Goal: Communication & Community: Answer question/provide support

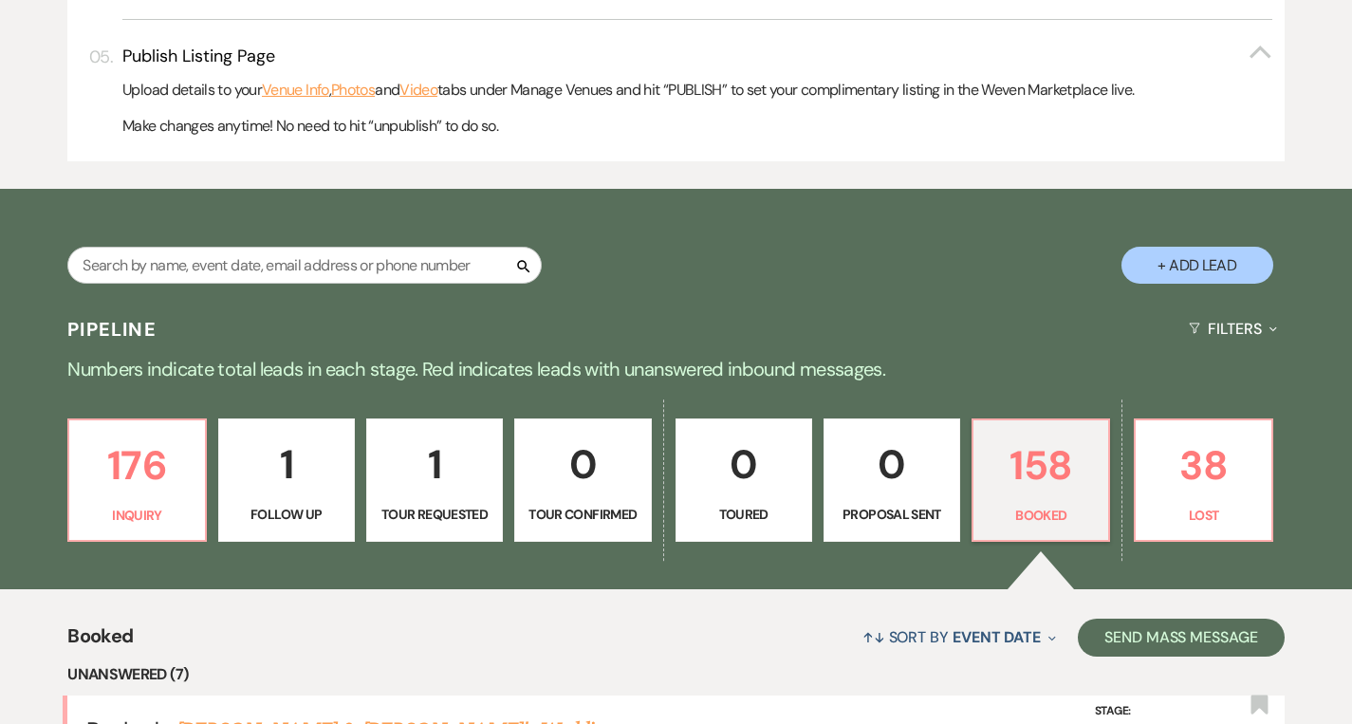
scroll to position [806, 0]
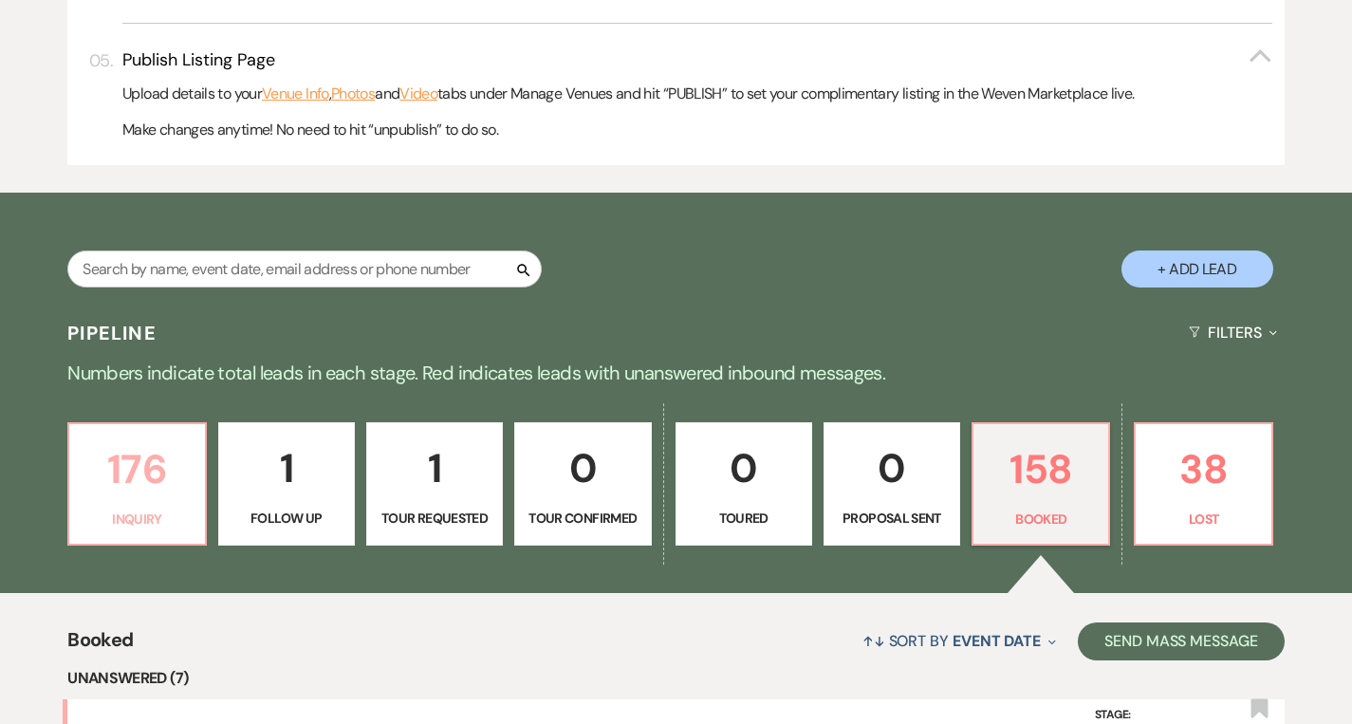
click at [121, 490] on p "176" at bounding box center [137, 469] width 112 height 64
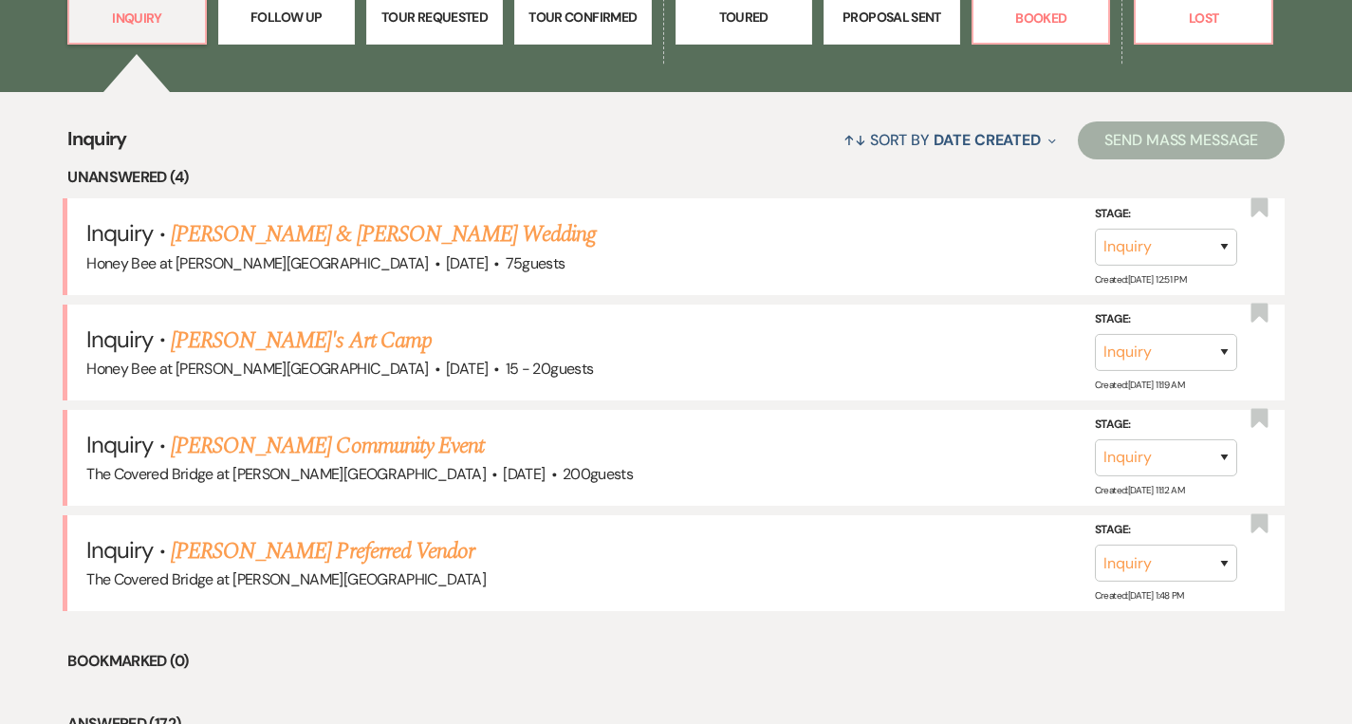
scroll to position [1303, 0]
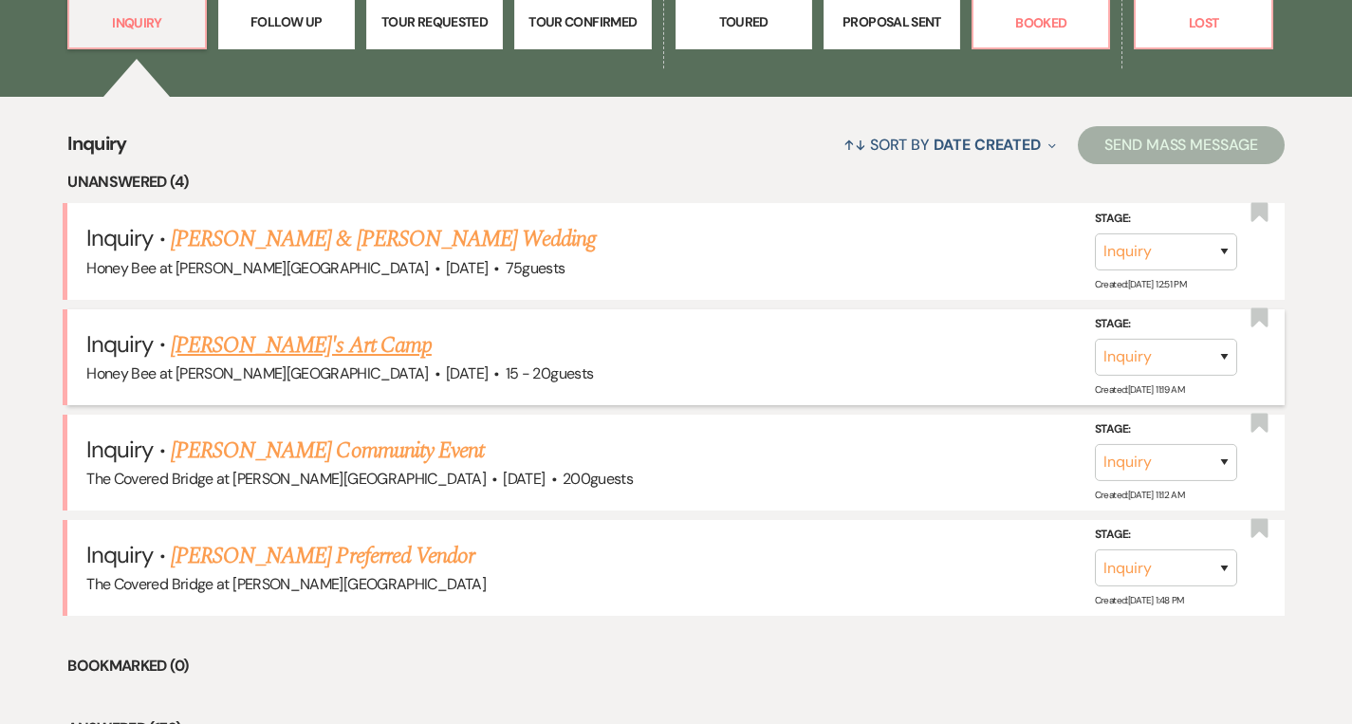
click at [274, 344] on link "[PERSON_NAME]'s Art Camp" at bounding box center [301, 345] width 261 height 34
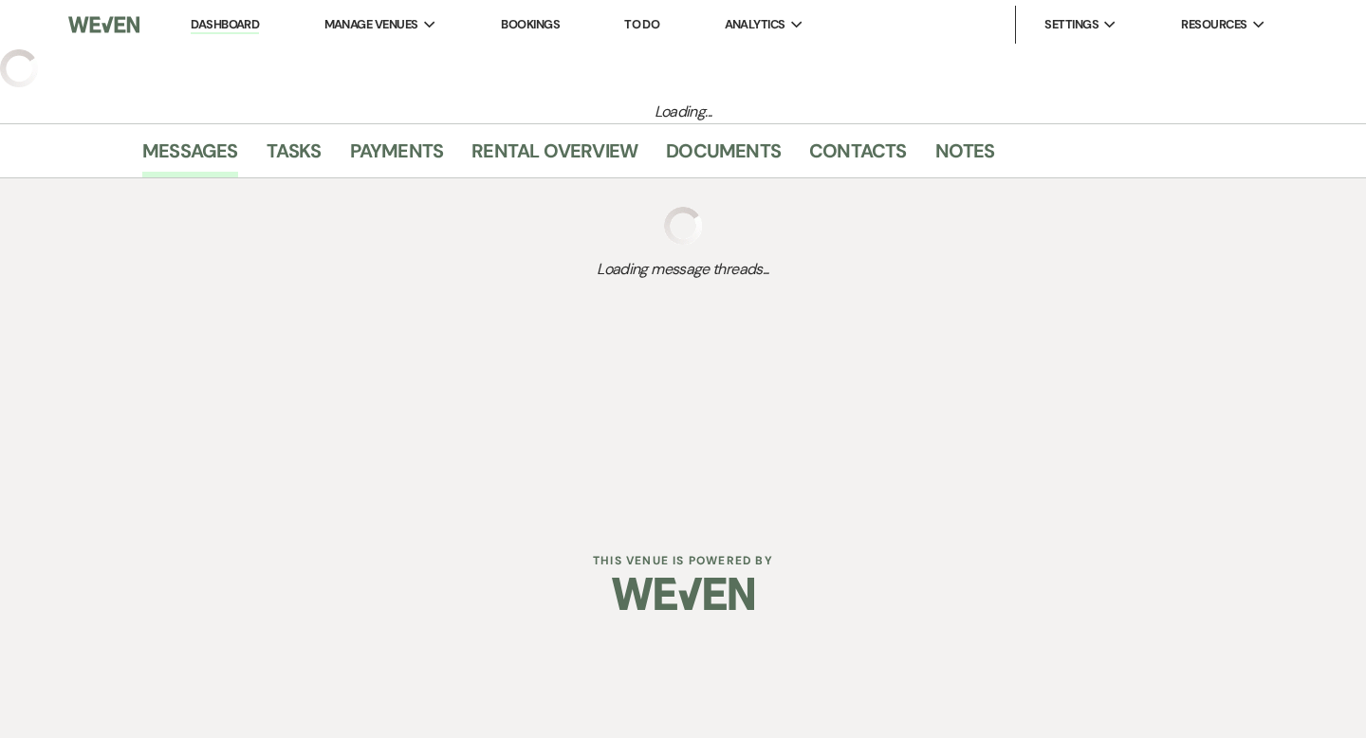
select select "5"
select select "13"
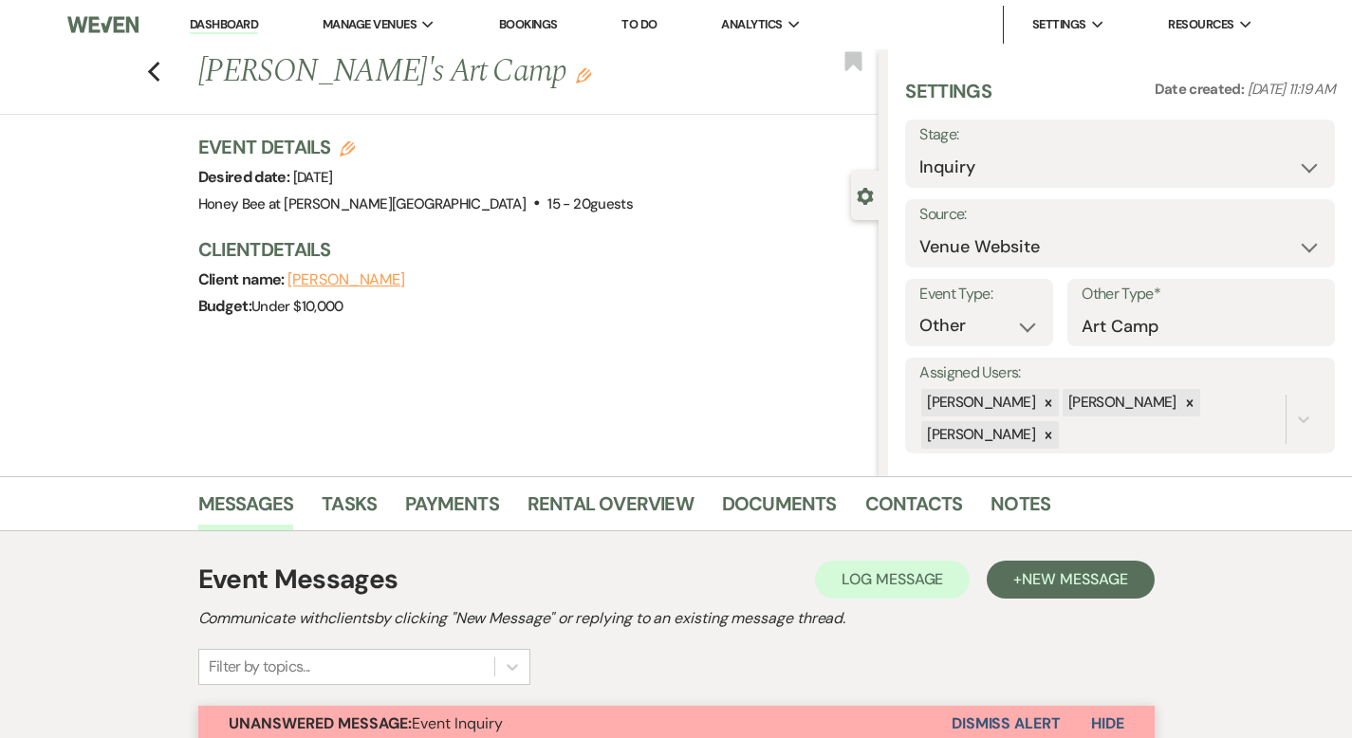
click at [102, 79] on div "Previous [PERSON_NAME]'s Art Camp Edit Bookmark" at bounding box center [435, 81] width 888 height 65
click at [85, 71] on div "Previous [PERSON_NAME]'s Art Camp Edit Bookmark" at bounding box center [435, 81] width 888 height 65
click at [147, 72] on icon "Previous" at bounding box center [154, 72] width 14 height 23
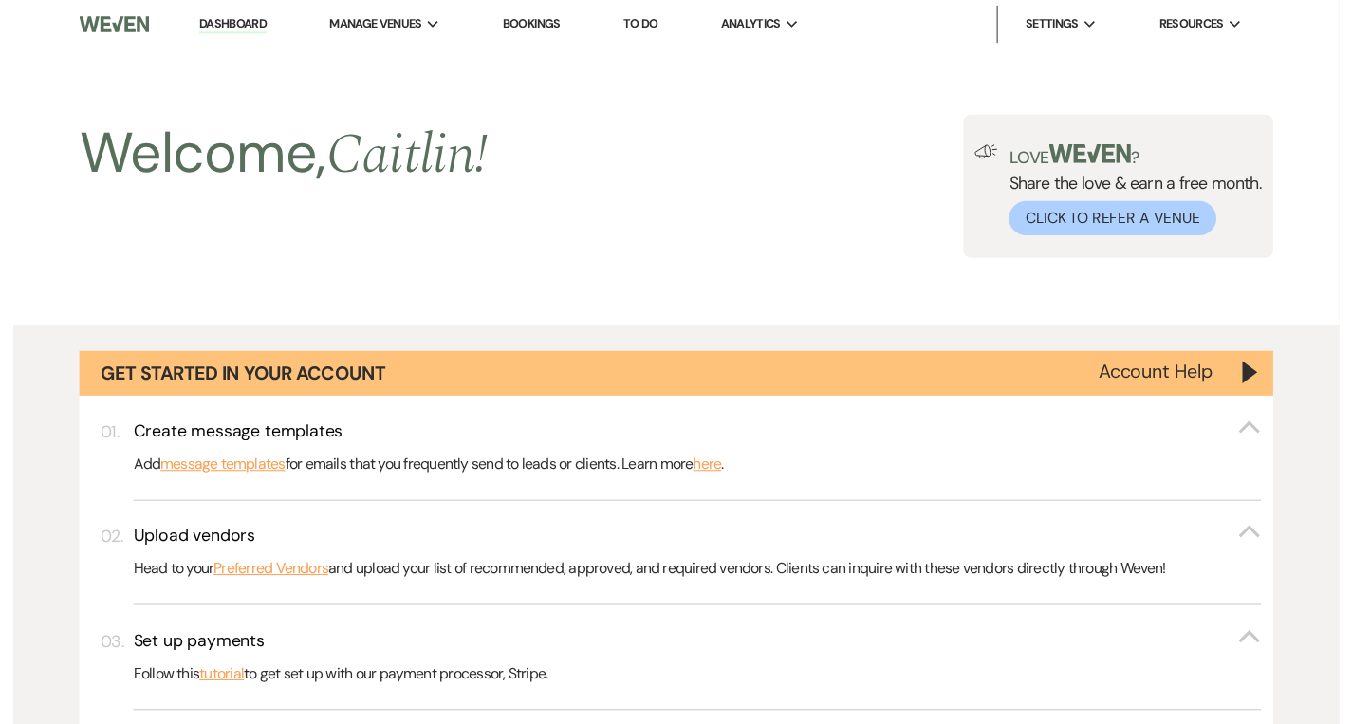
scroll to position [1303, 0]
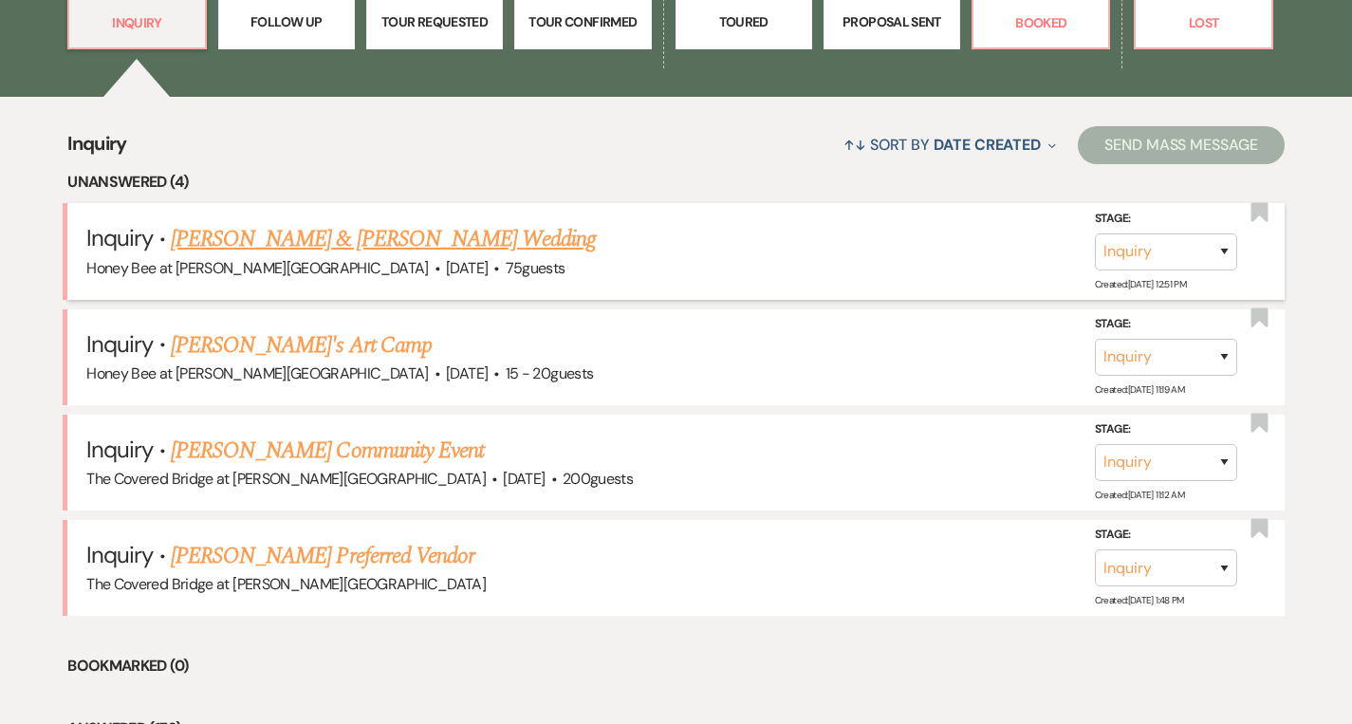
click at [362, 243] on link "[PERSON_NAME] & [PERSON_NAME] Wedding" at bounding box center [383, 239] width 425 height 34
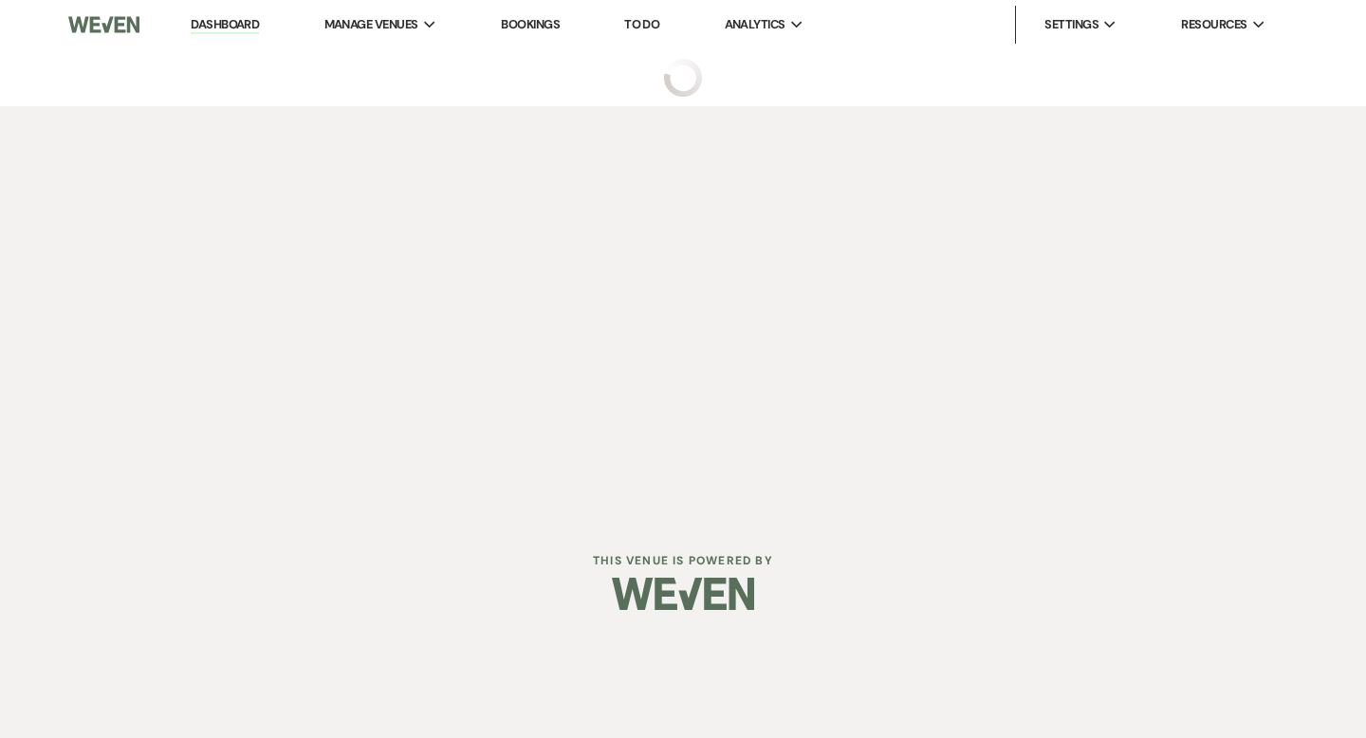
select select "5"
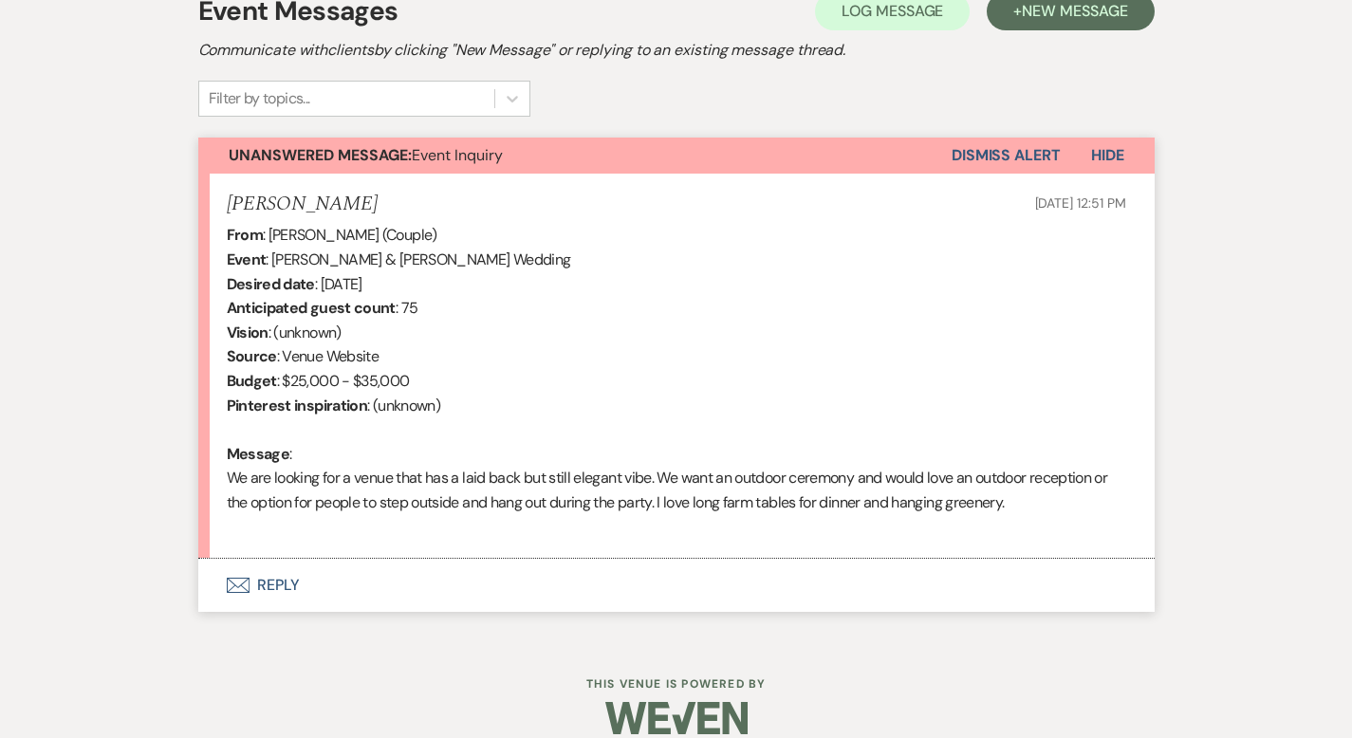
scroll to position [570, 0]
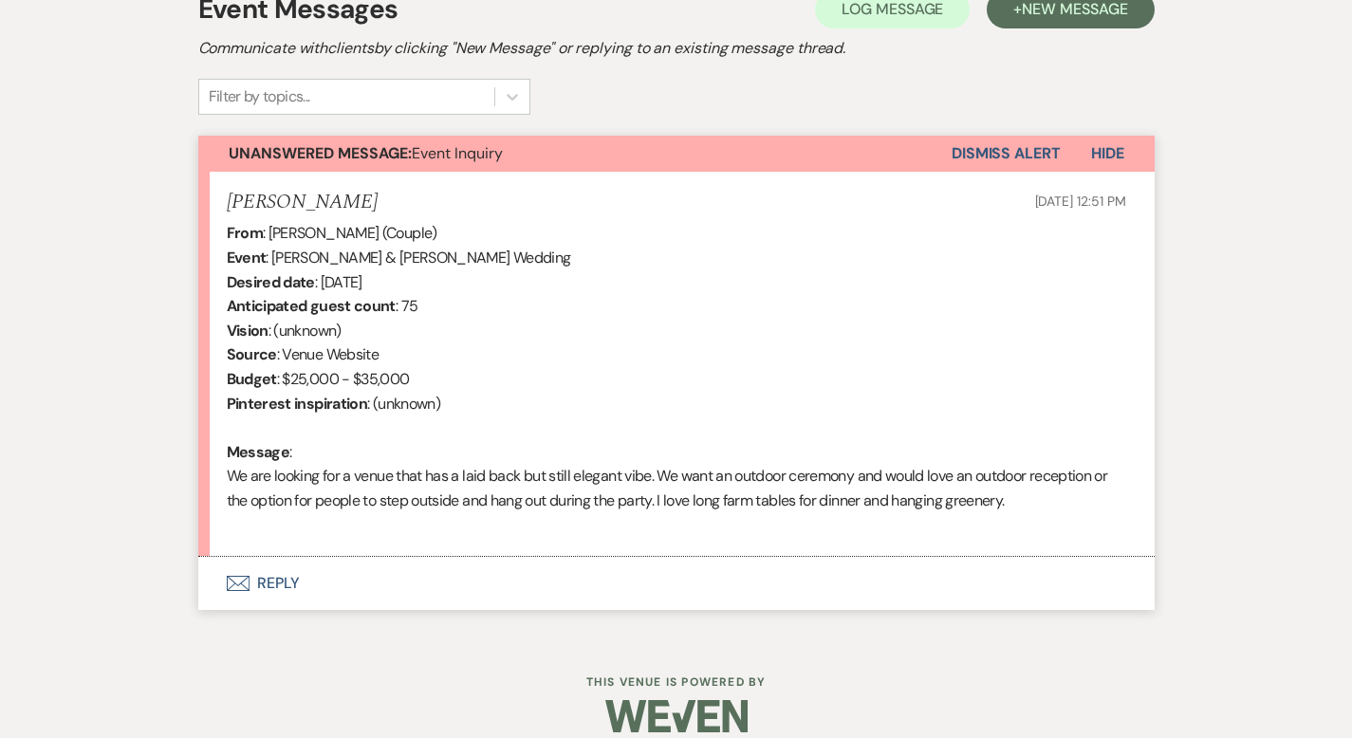
click at [207, 589] on button "Envelope Reply" at bounding box center [676, 583] width 956 height 53
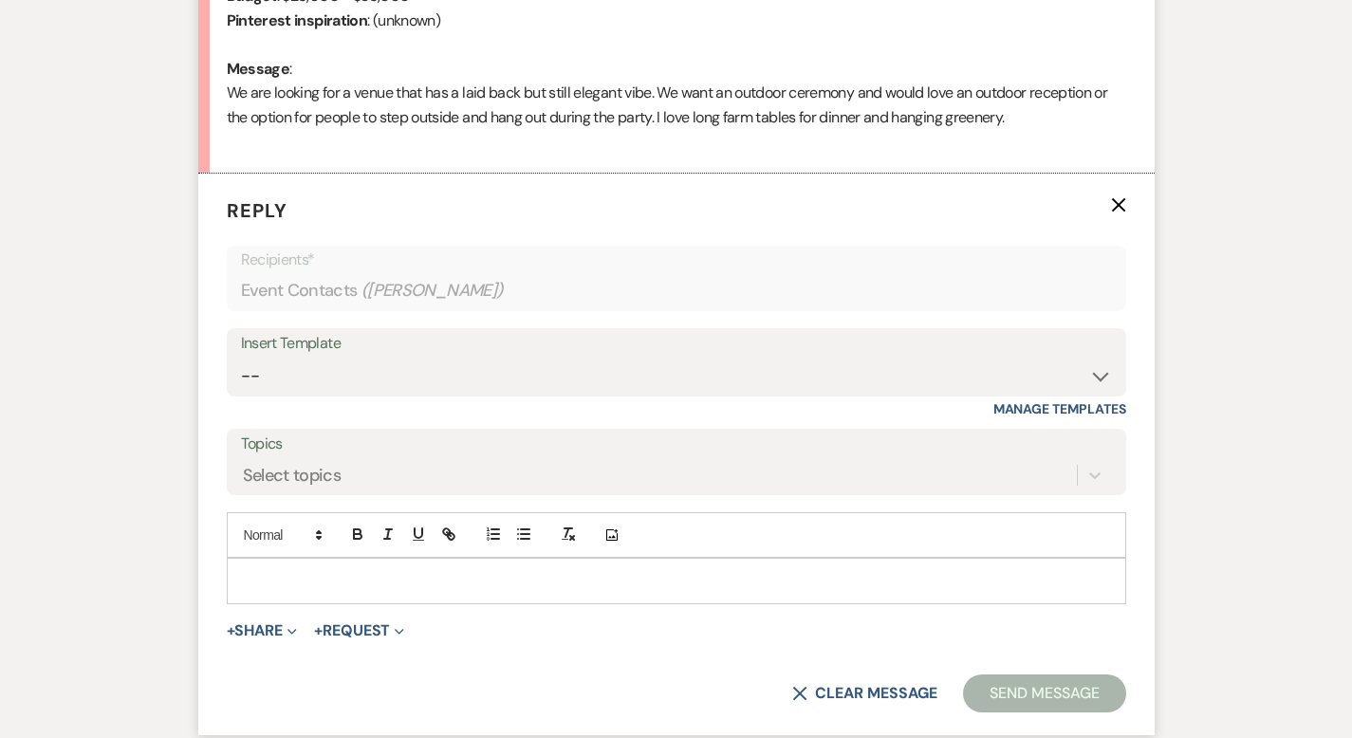
scroll to position [954, 0]
click at [367, 386] on select "-- Weven Planning Portal Introduction (Booked Events) Initial Inquiry Response …" at bounding box center [676, 375] width 871 height 37
select select "3746"
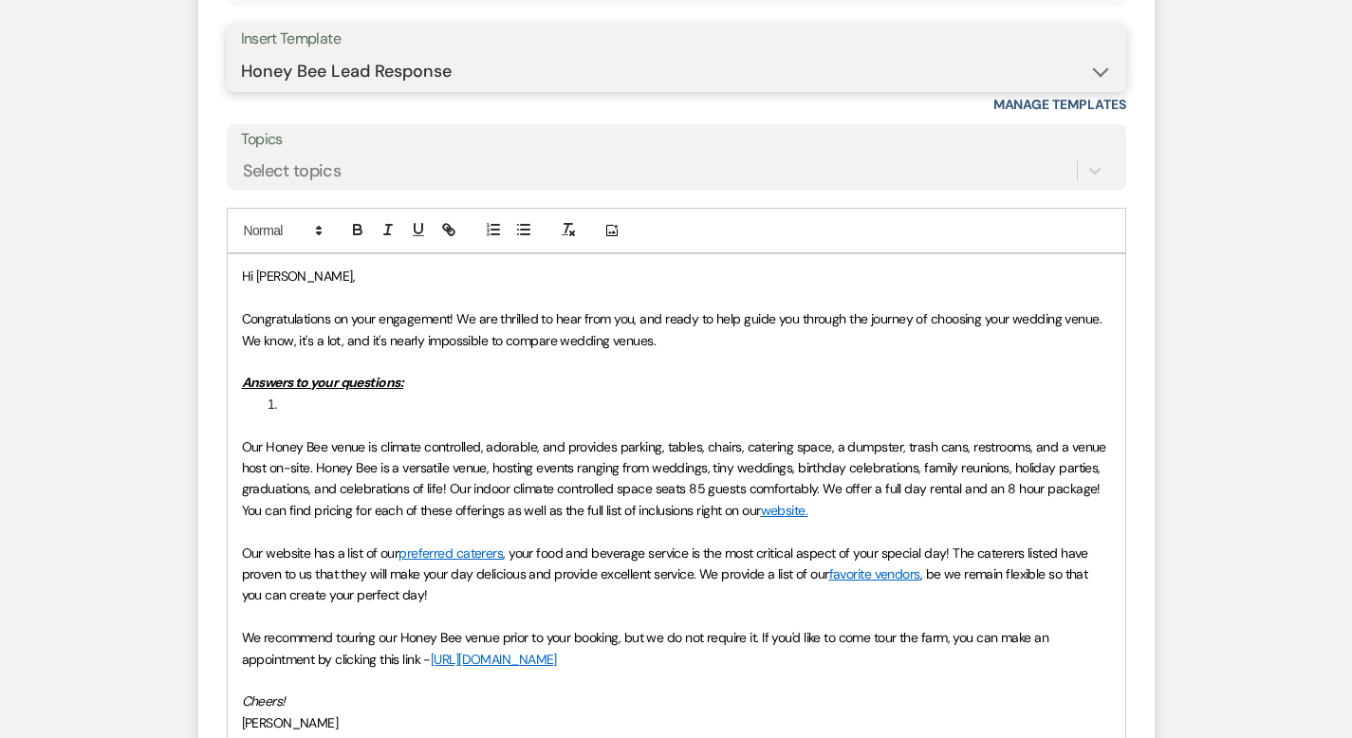
scroll to position [1268, 0]
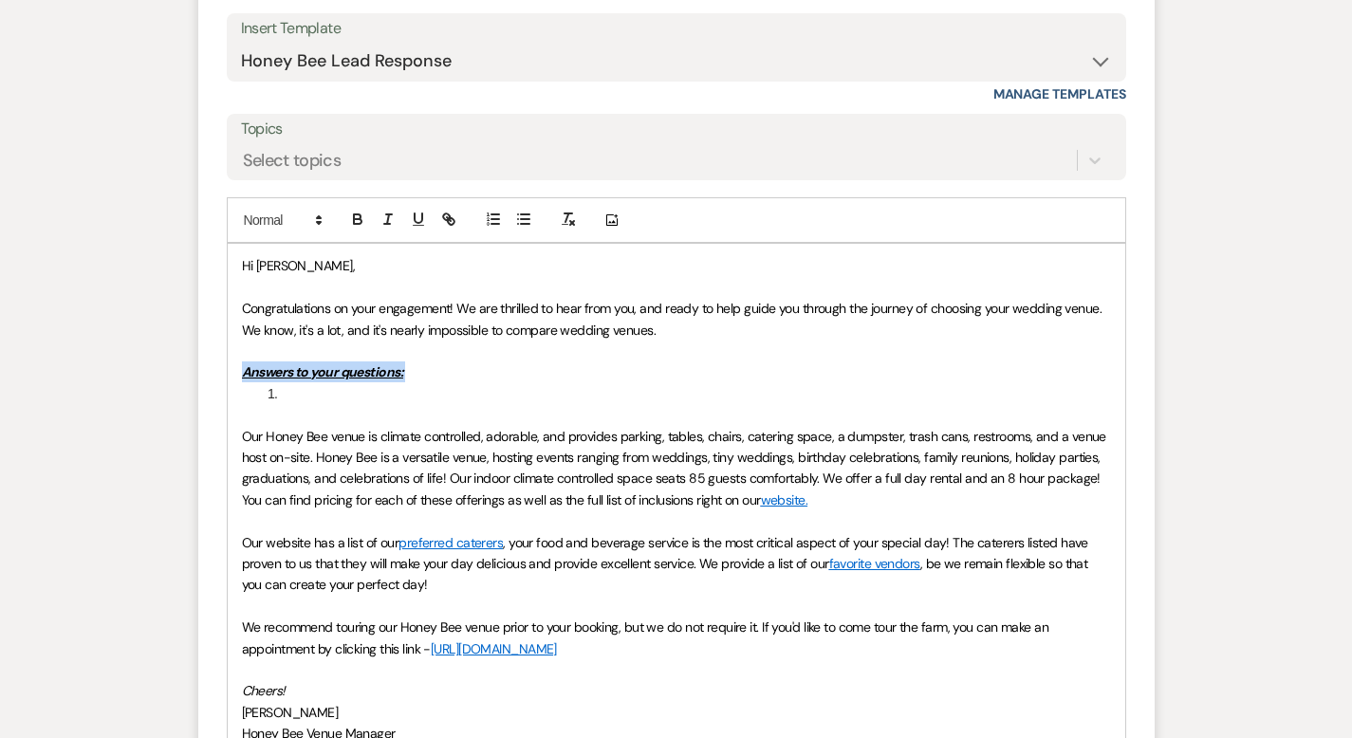
drag, startPoint x: 234, startPoint y: 395, endPoint x: 153, endPoint y: 372, distance: 84.7
click at [198, 371] on form "Reply X Draft saved! Recipients* Event Contacts ( [PERSON_NAME] ) Insert Templa…" at bounding box center [676, 384] width 956 height 1050
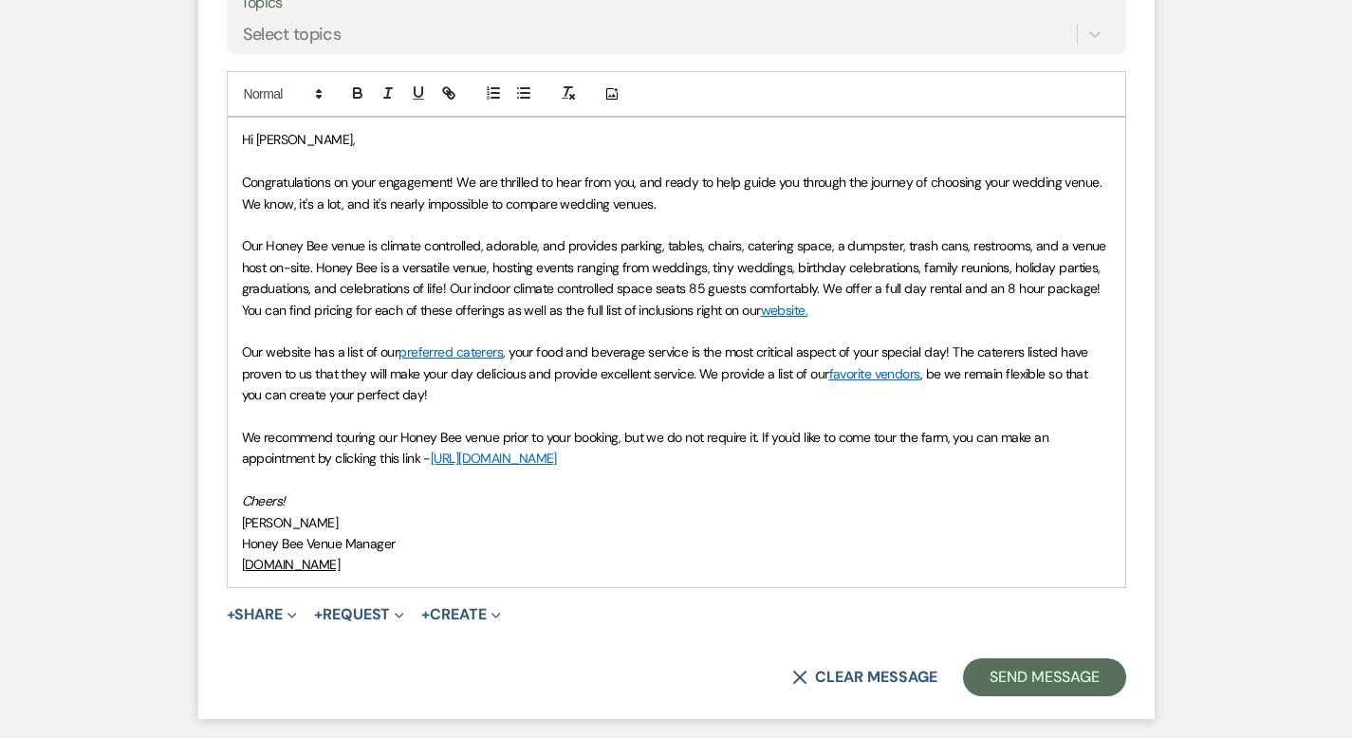
scroll to position [1423, 0]
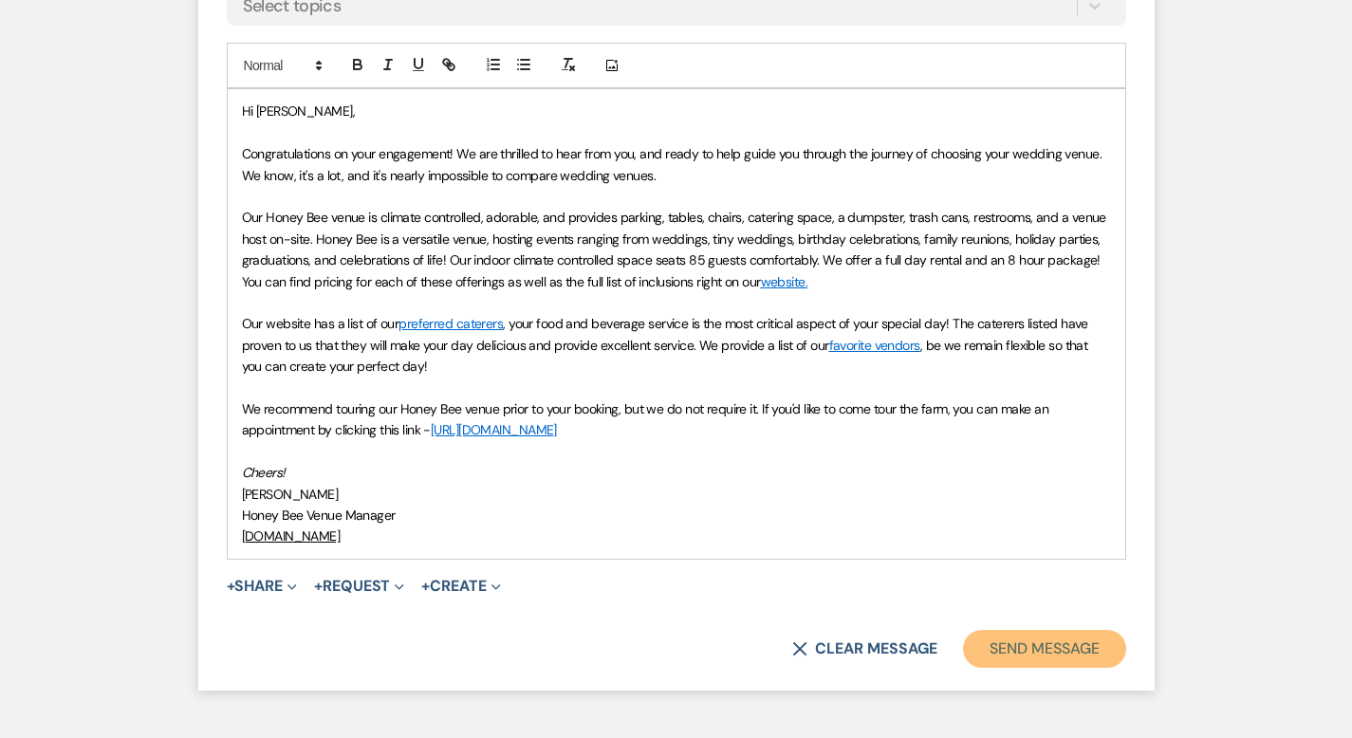
click at [1080, 633] on button "Send Message" at bounding box center [1044, 649] width 162 height 38
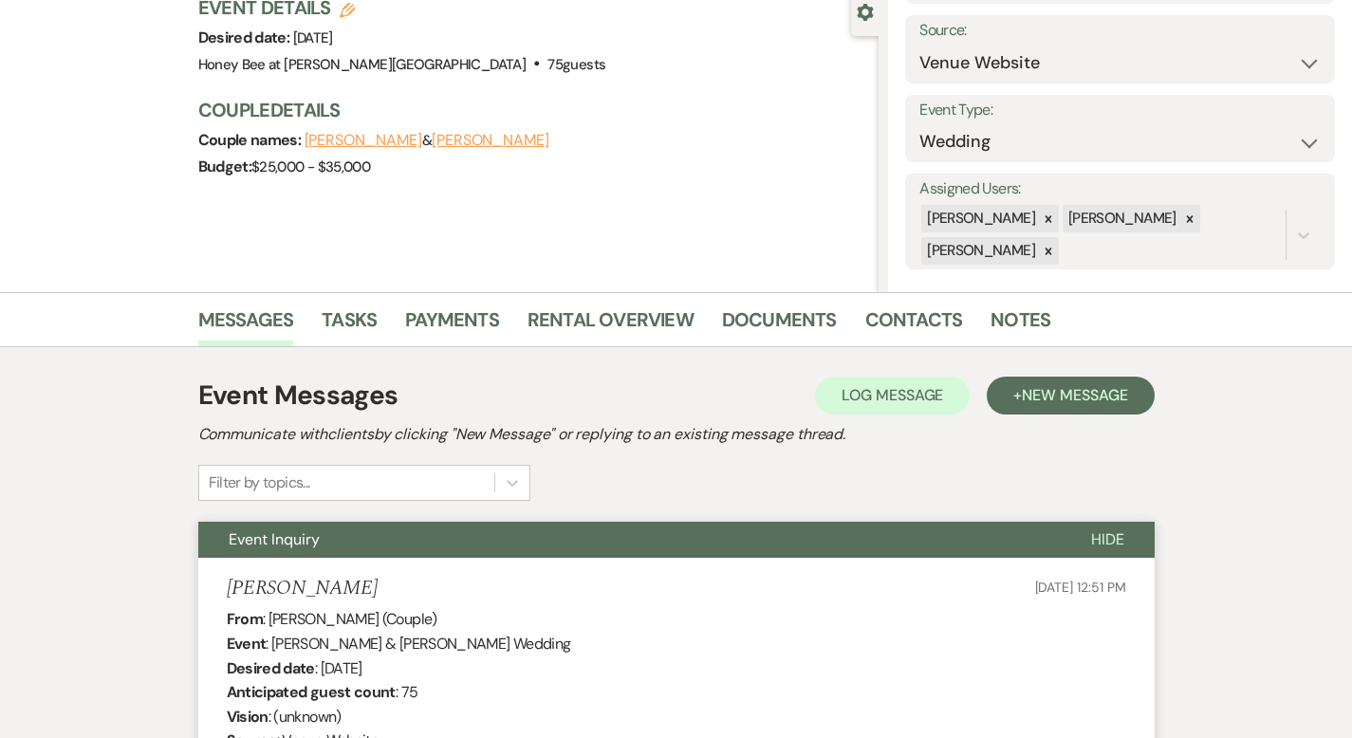
scroll to position [0, 0]
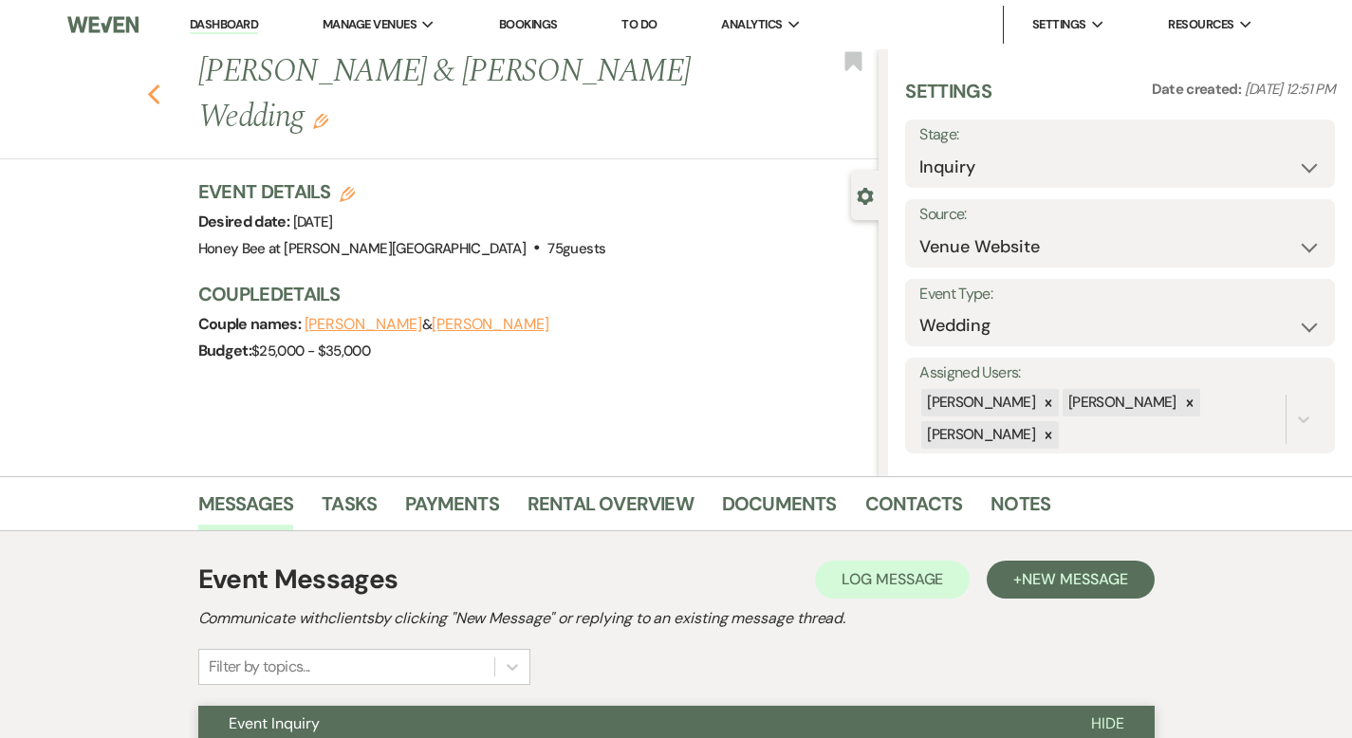
click at [147, 83] on icon "Previous" at bounding box center [154, 94] width 14 height 23
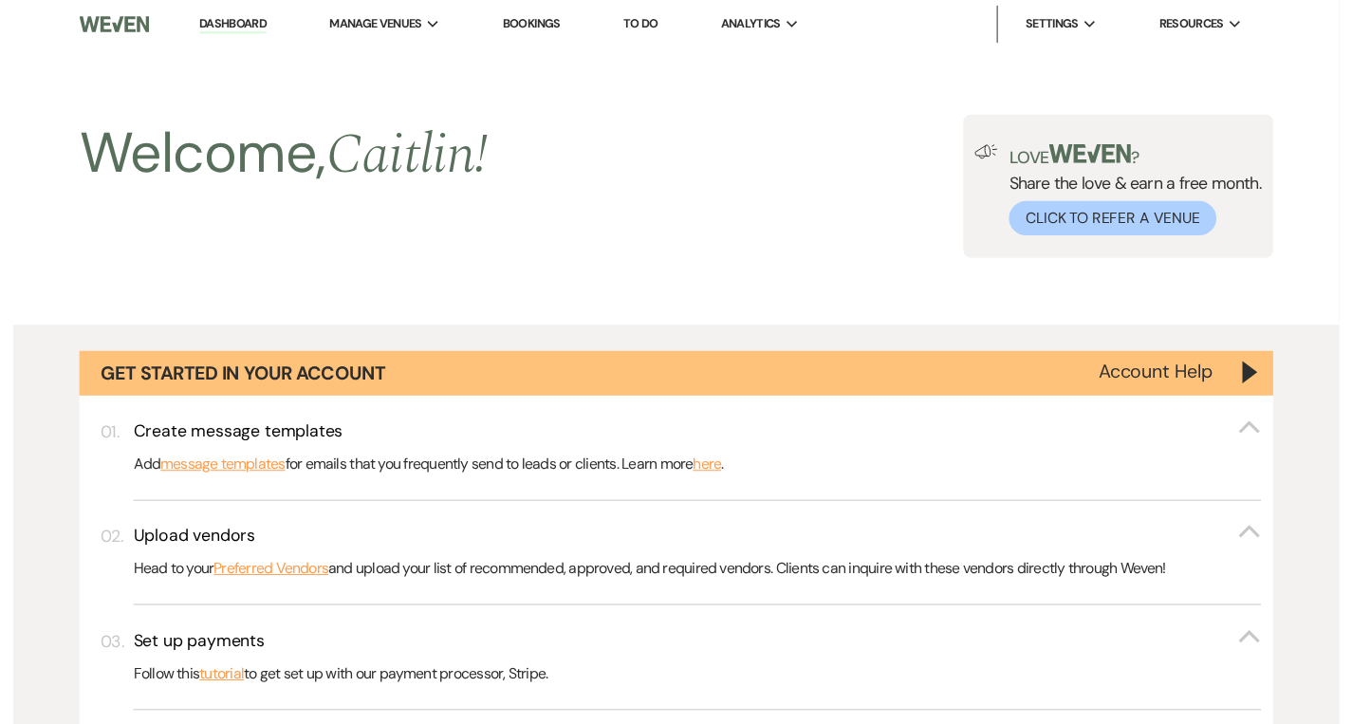
scroll to position [1303, 0]
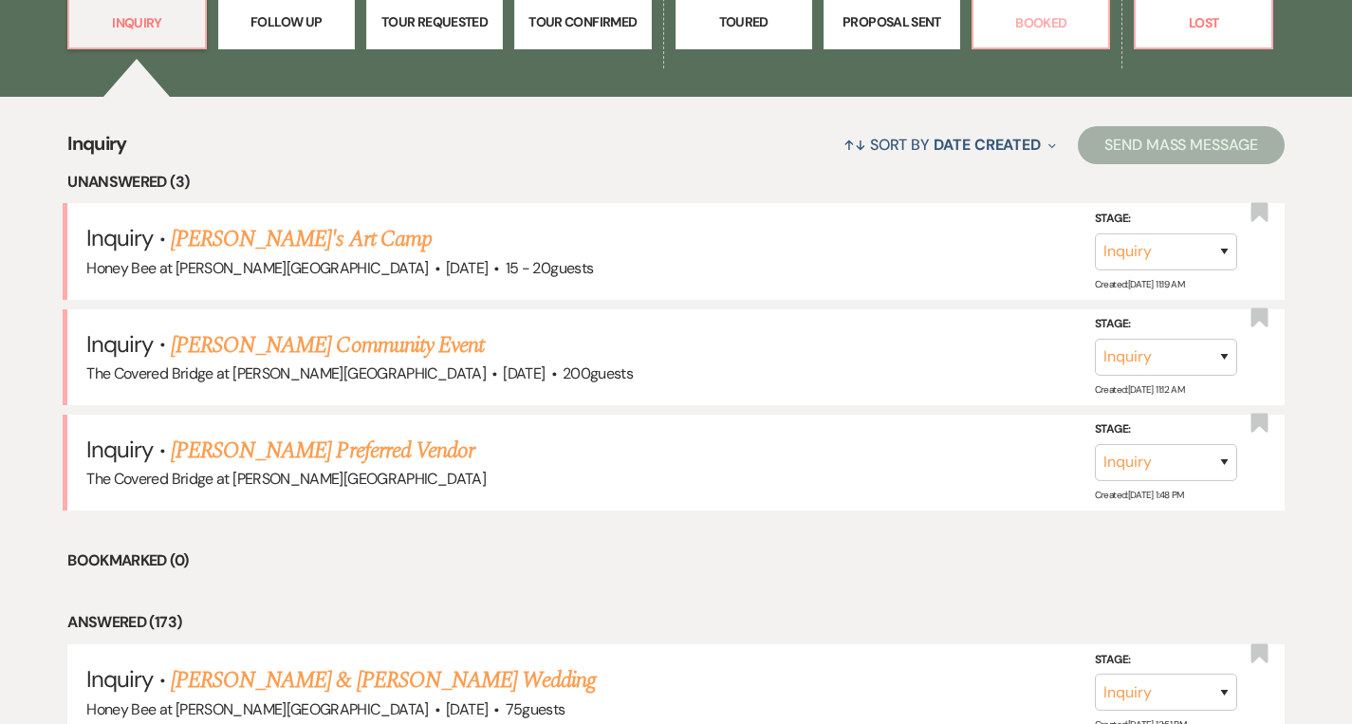
click at [1045, 32] on p "Booked" at bounding box center [1041, 22] width 112 height 21
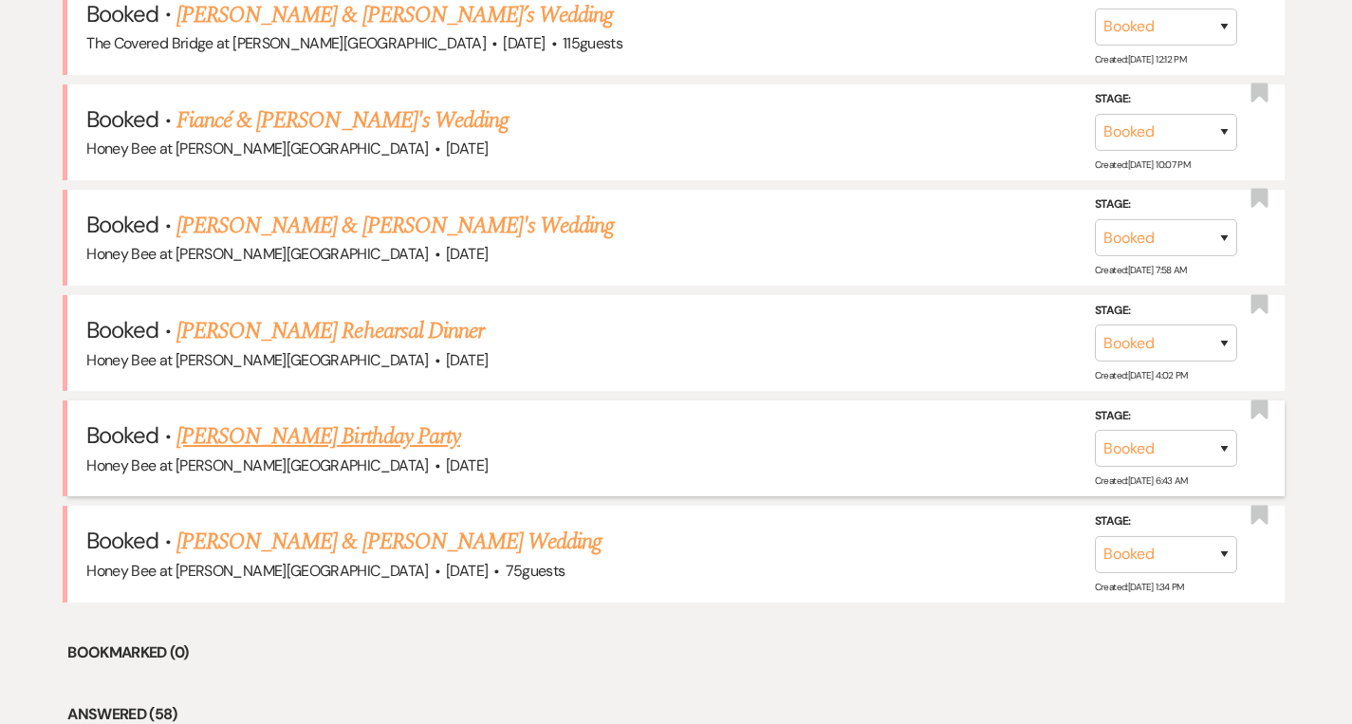
scroll to position [1652, 0]
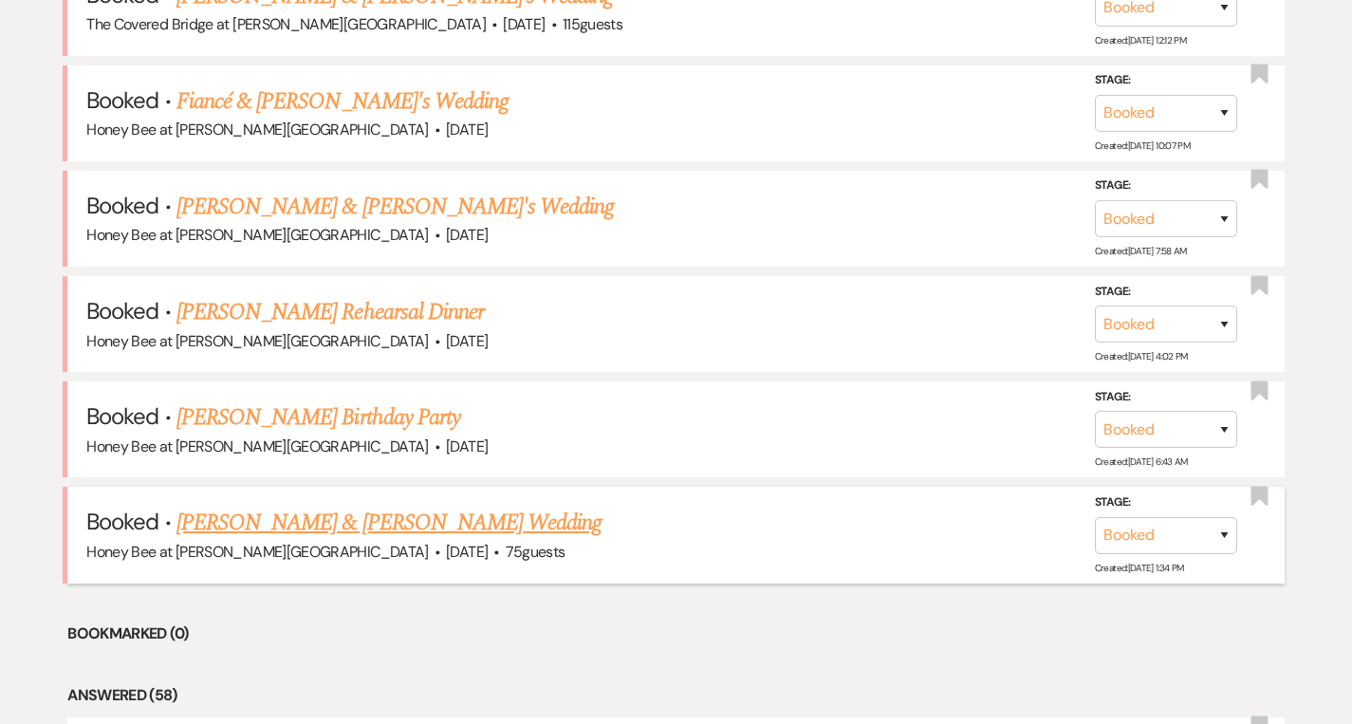
click at [330, 514] on link "[PERSON_NAME] & [PERSON_NAME] Wedding" at bounding box center [388, 523] width 425 height 34
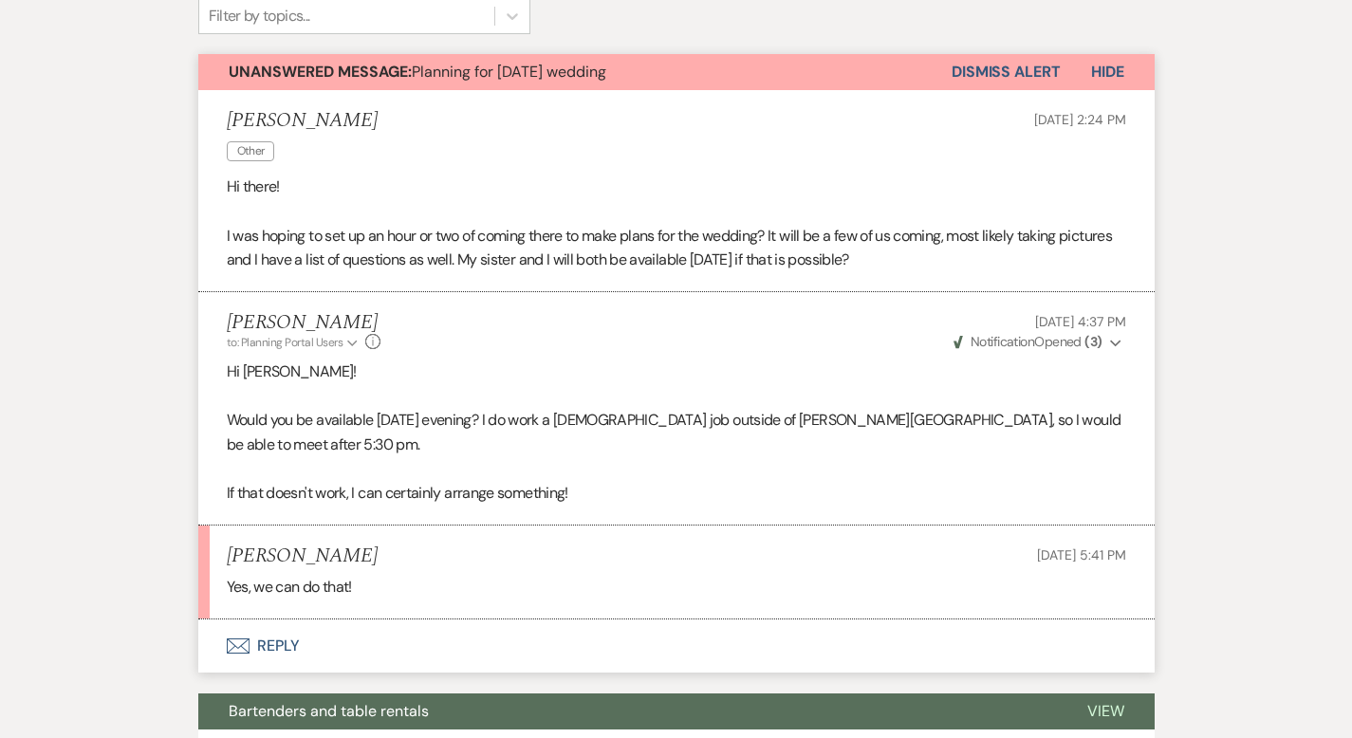
scroll to position [512, 0]
click at [198, 628] on button "Envelope Reply" at bounding box center [676, 646] width 956 height 53
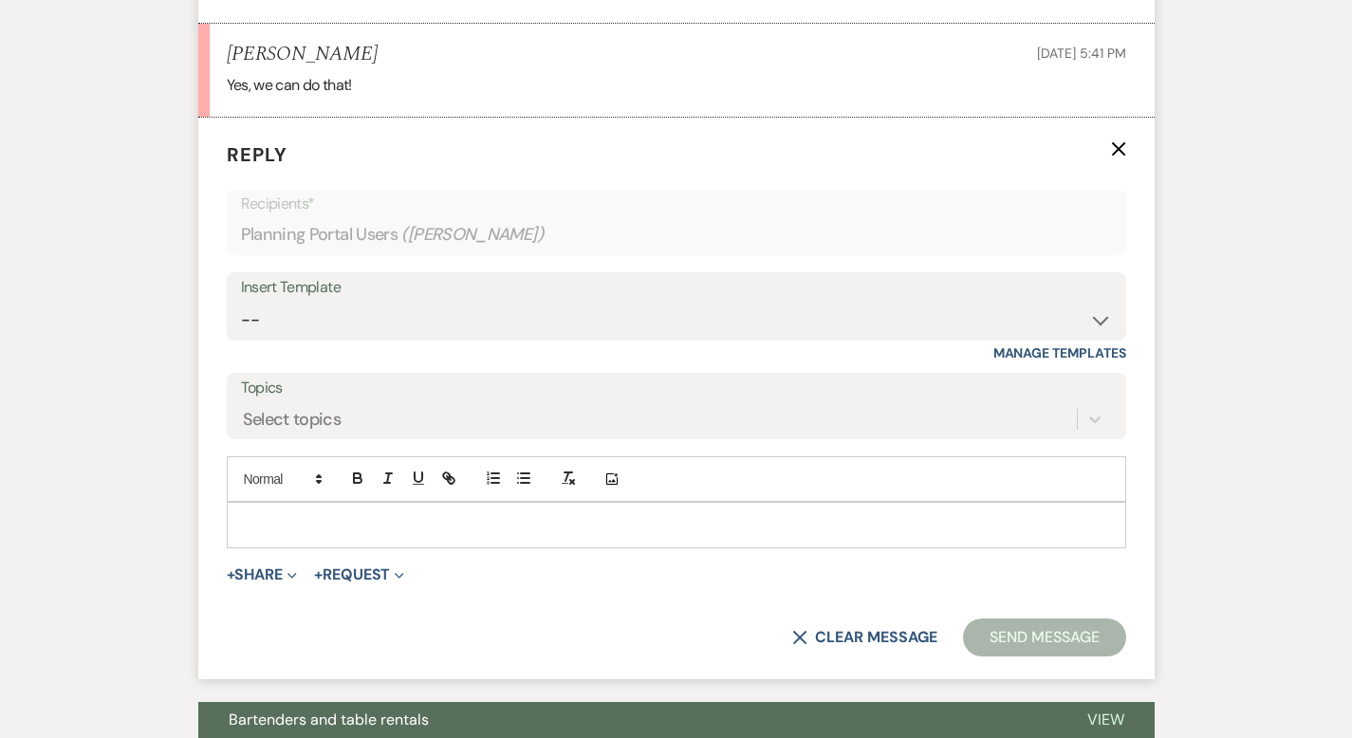
scroll to position [1020, 0]
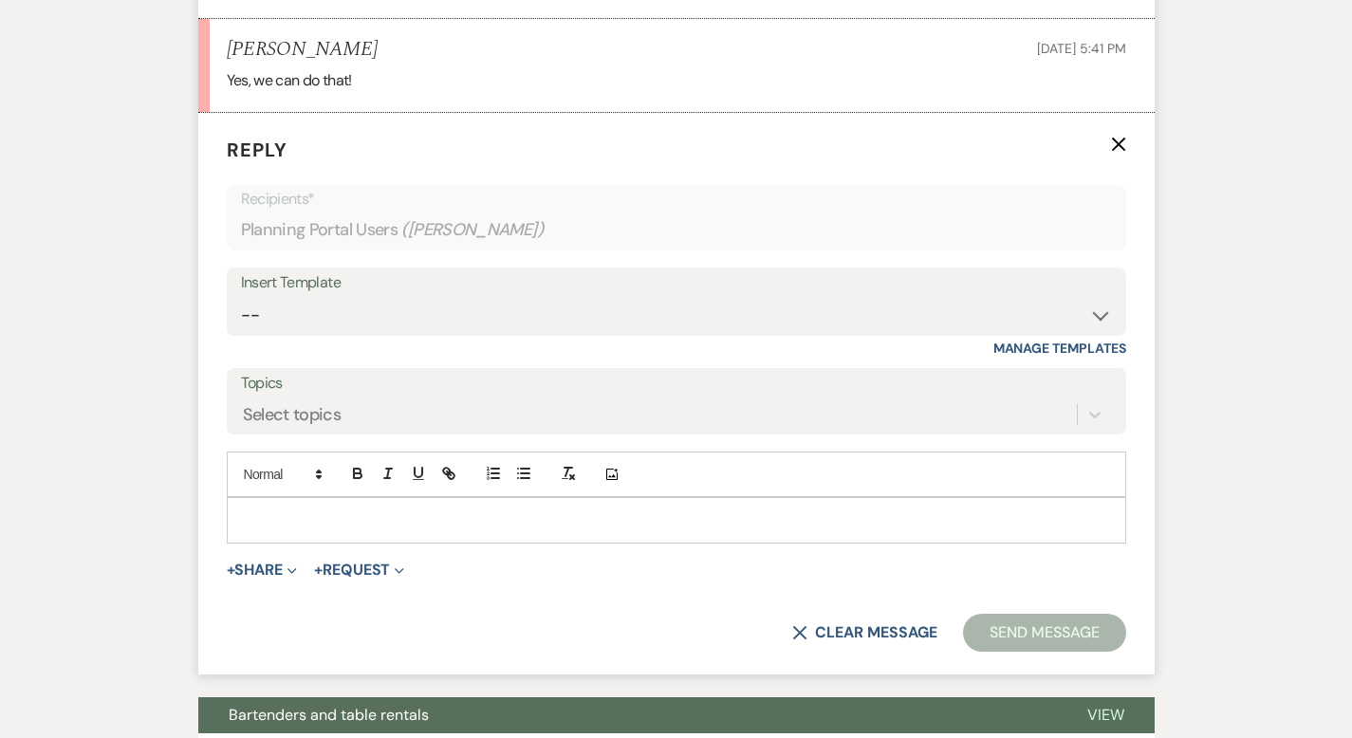
click at [303, 509] on p at bounding box center [676, 519] width 869 height 21
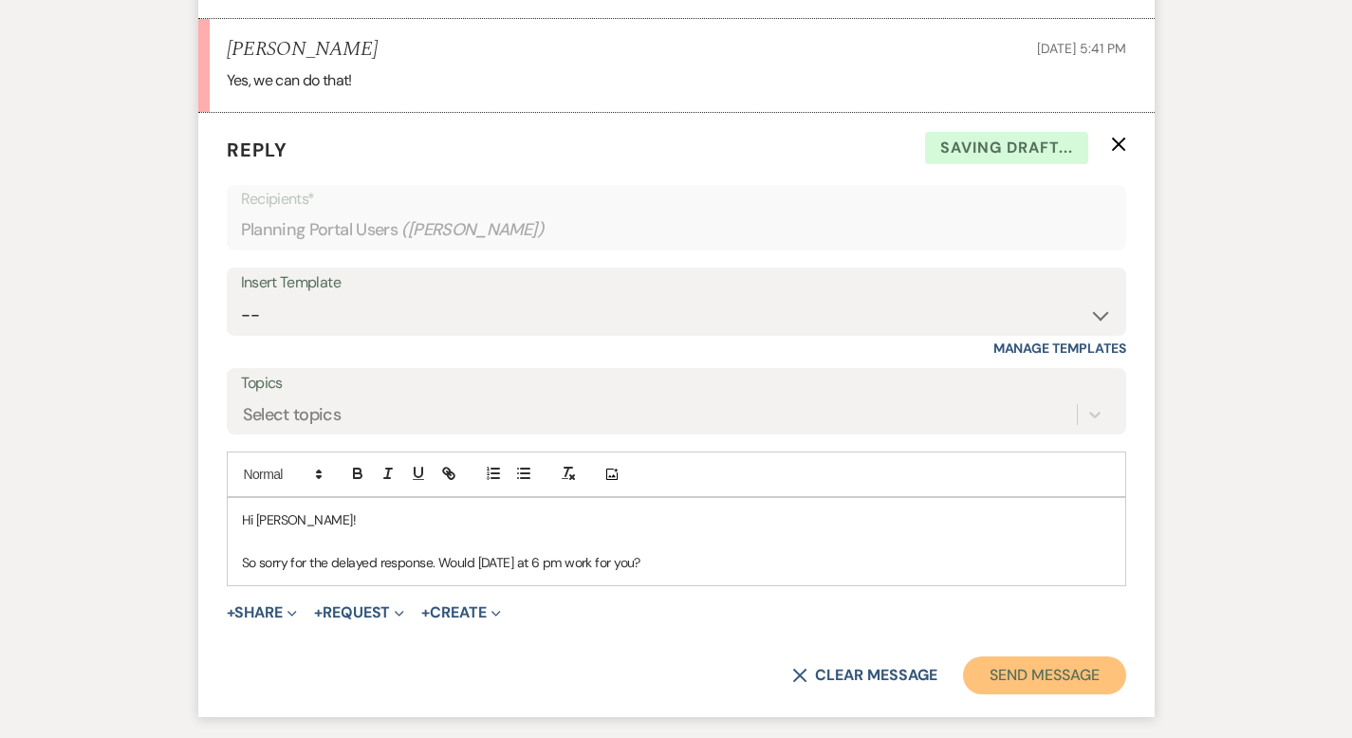
click at [1098, 657] on button "Send Message" at bounding box center [1044, 676] width 162 height 38
click at [1076, 657] on button "Send Message" at bounding box center [1044, 676] width 162 height 38
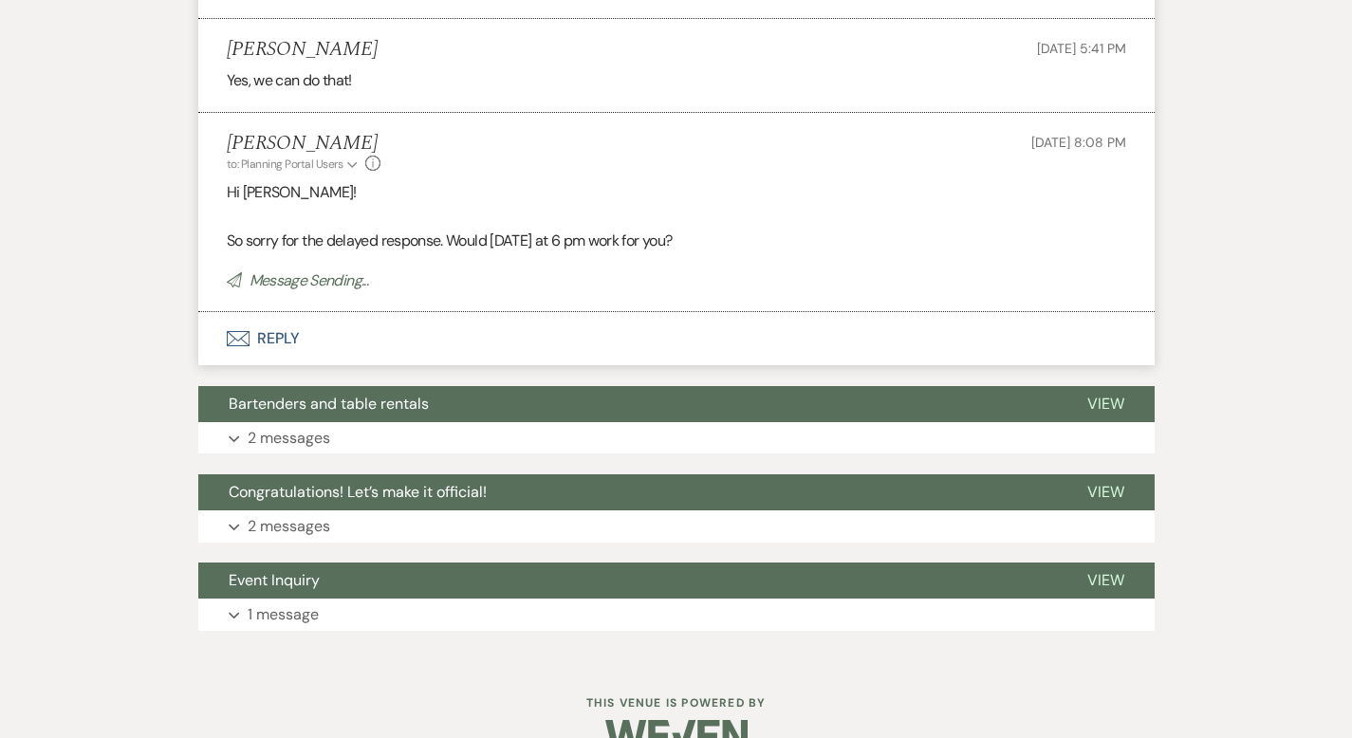
scroll to position [999, 0]
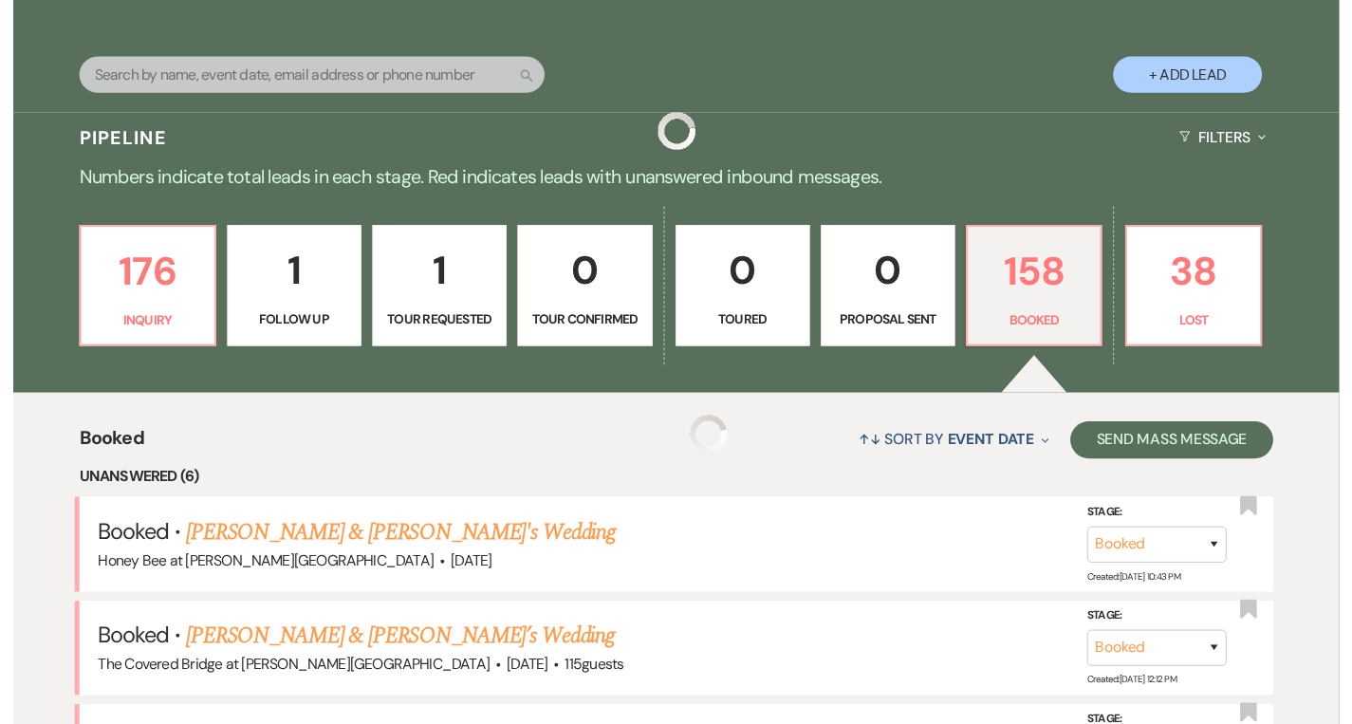
scroll to position [1652, 0]
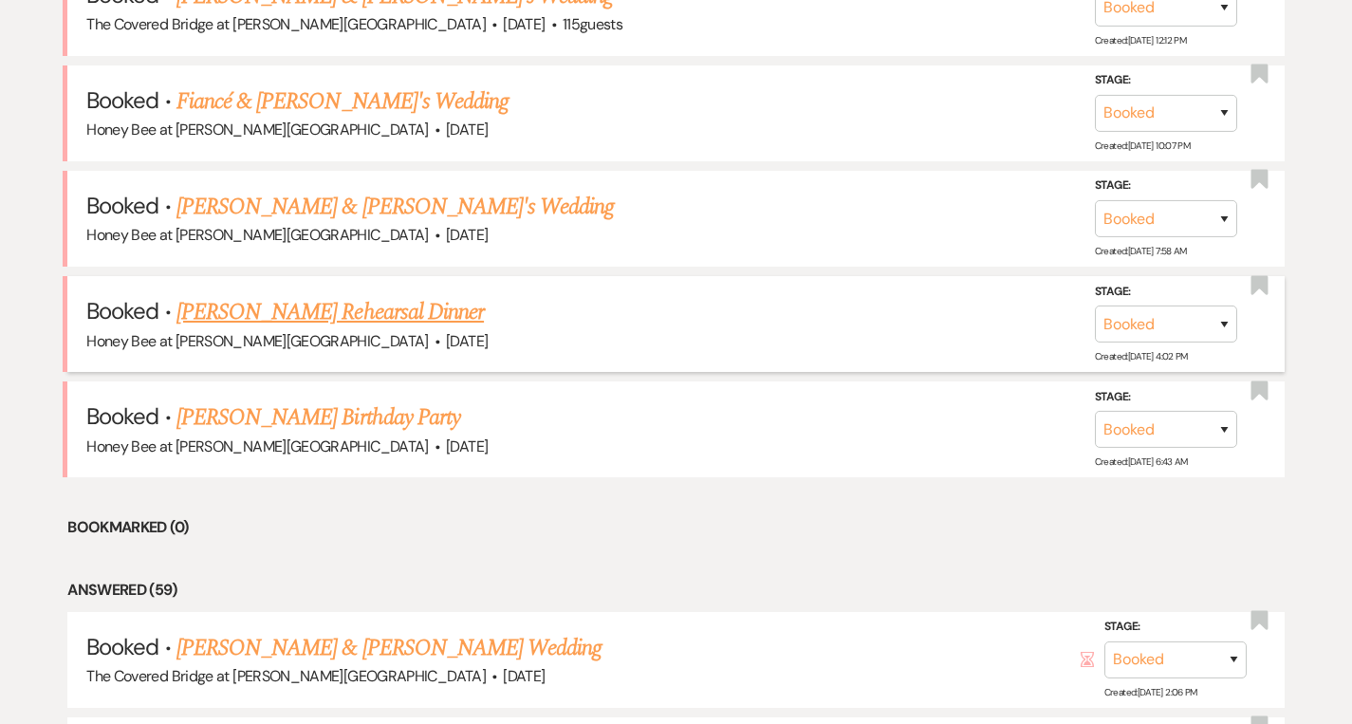
click at [264, 324] on link "[PERSON_NAME] Rehearsal Dinner" at bounding box center [329, 312] width 307 height 34
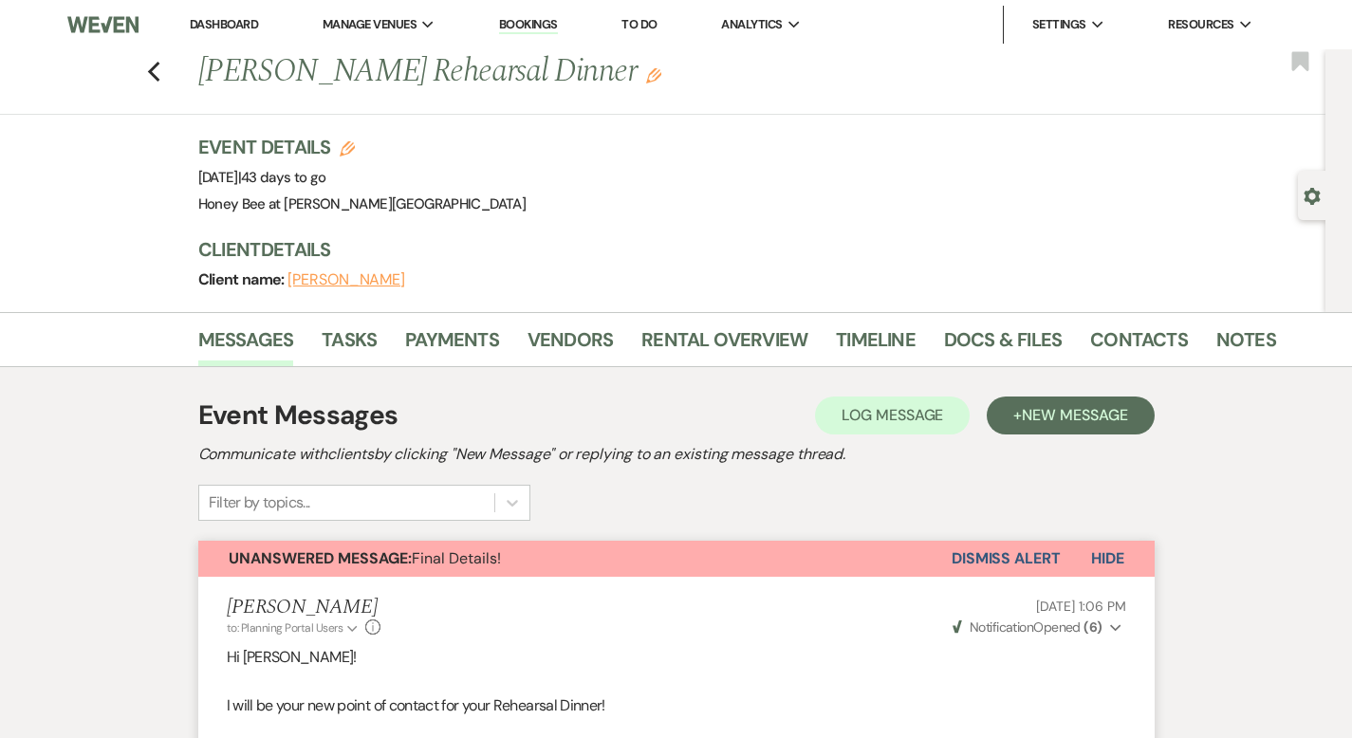
click at [106, 78] on div "Previous [PERSON_NAME] Rehearsal Dinner Edit Bookmark" at bounding box center [658, 81] width 1335 height 65
click at [147, 71] on icon "Previous" at bounding box center [154, 72] width 14 height 23
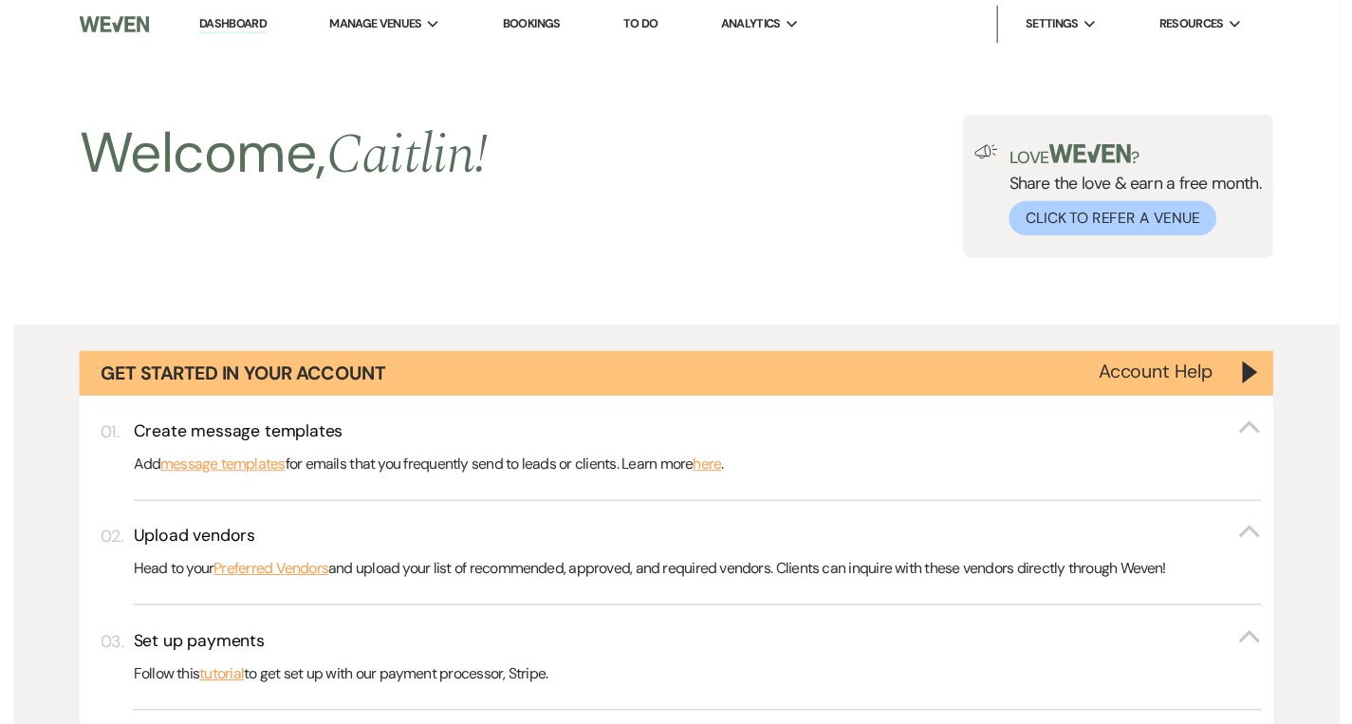
scroll to position [1652, 0]
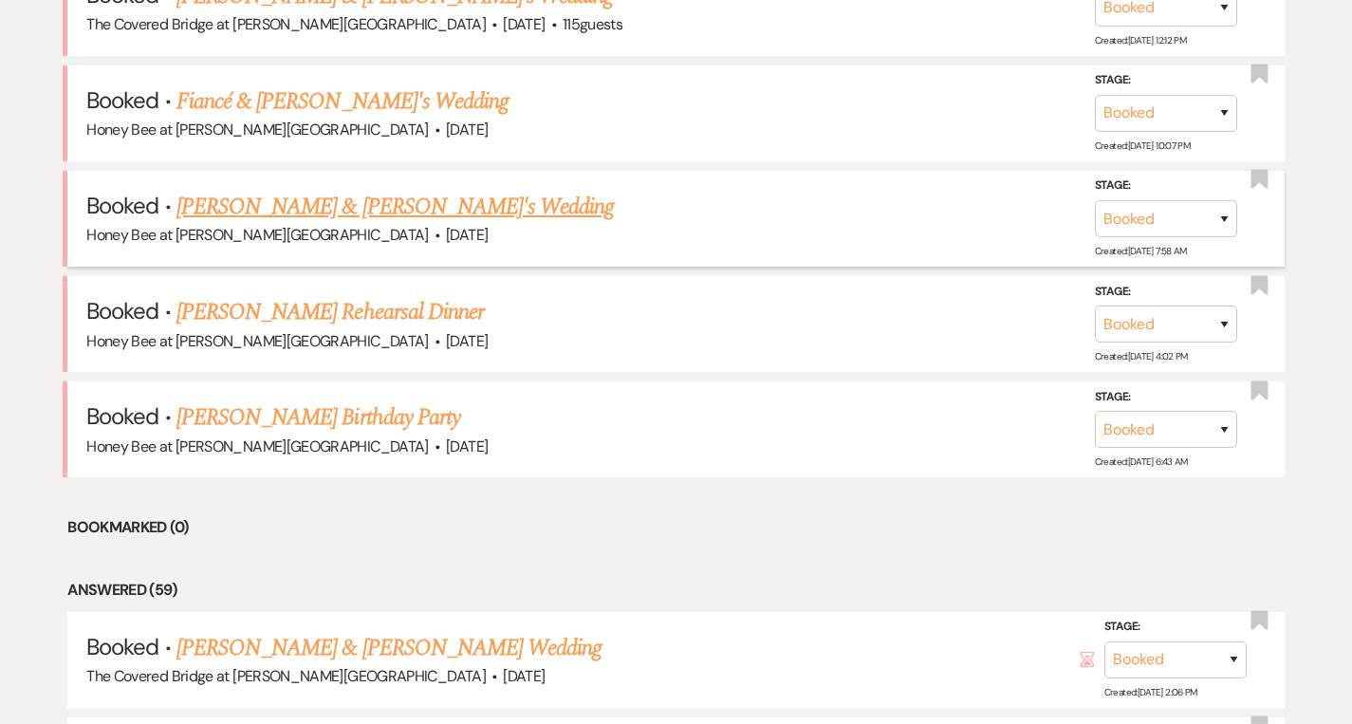
click at [345, 222] on link "[PERSON_NAME] & [PERSON_NAME]'s Wedding" at bounding box center [395, 207] width 438 height 34
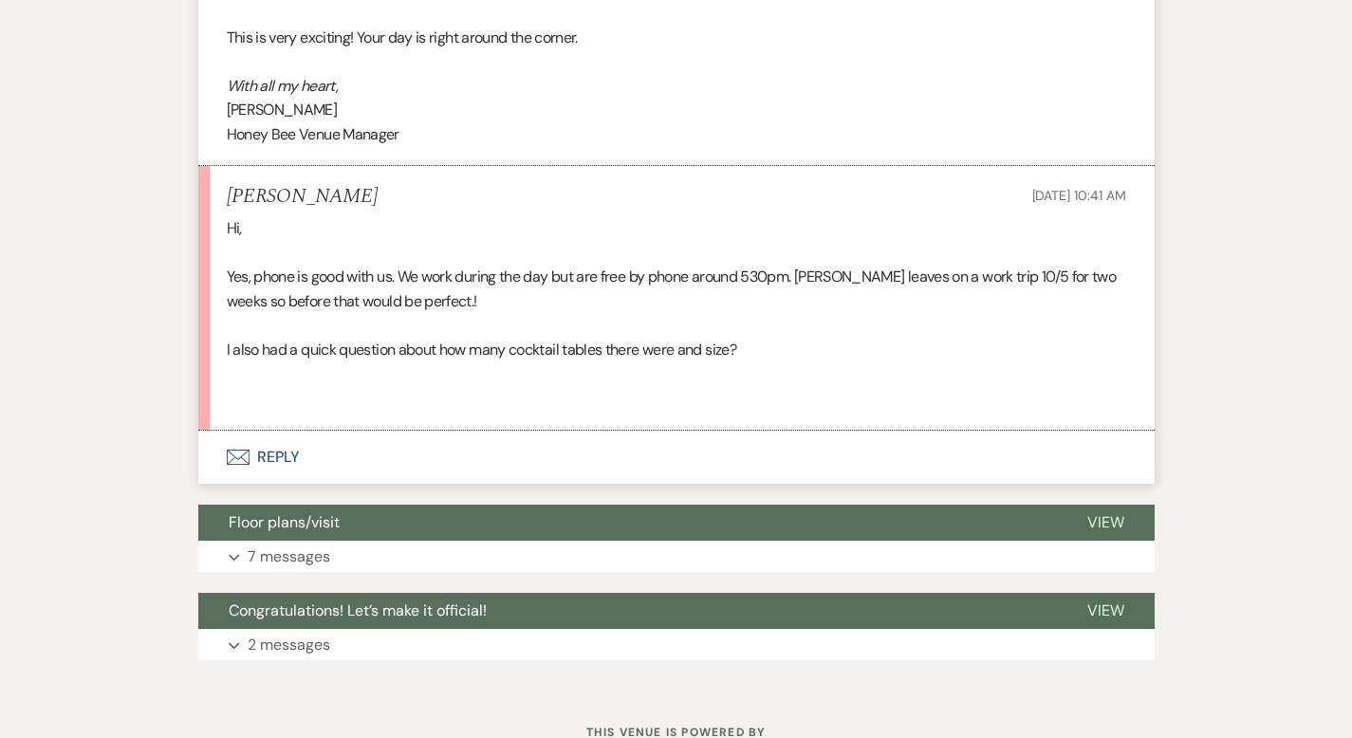
scroll to position [860, 0]
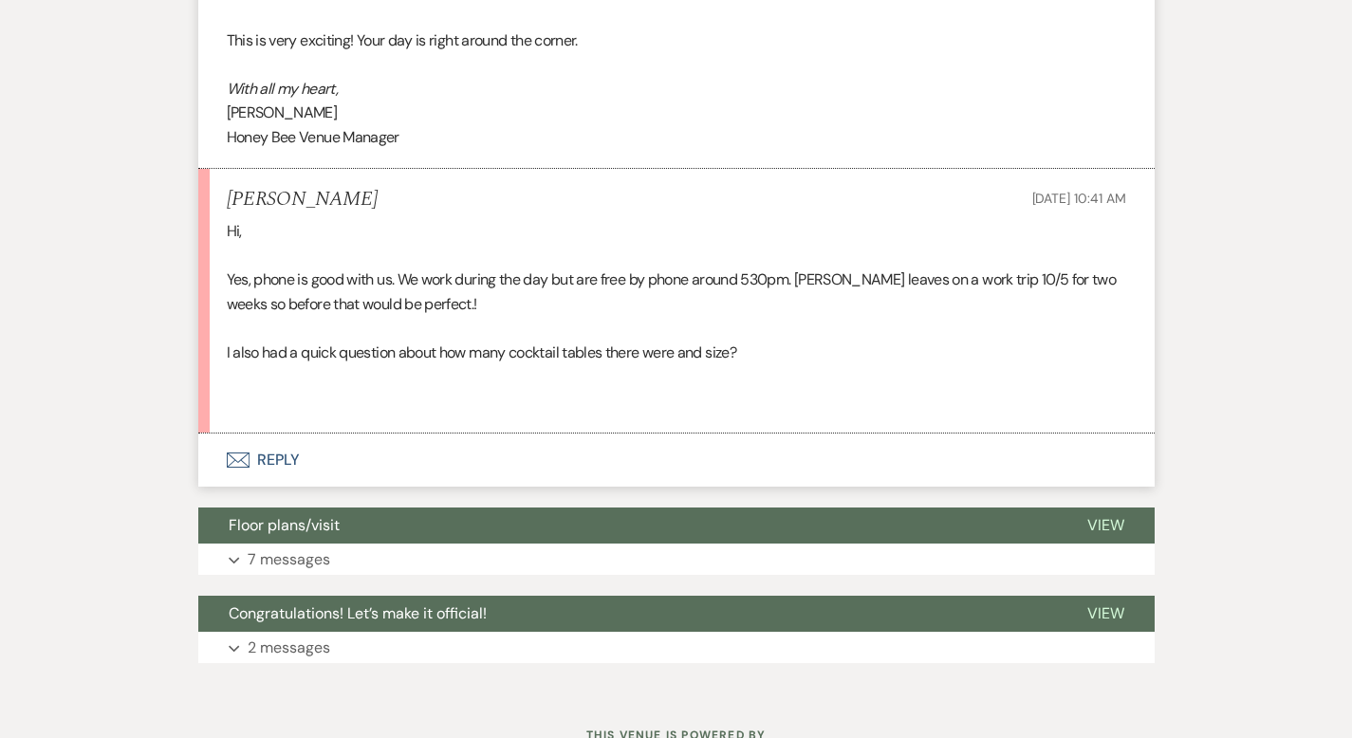
click at [209, 469] on button "Envelope Reply" at bounding box center [676, 460] width 956 height 53
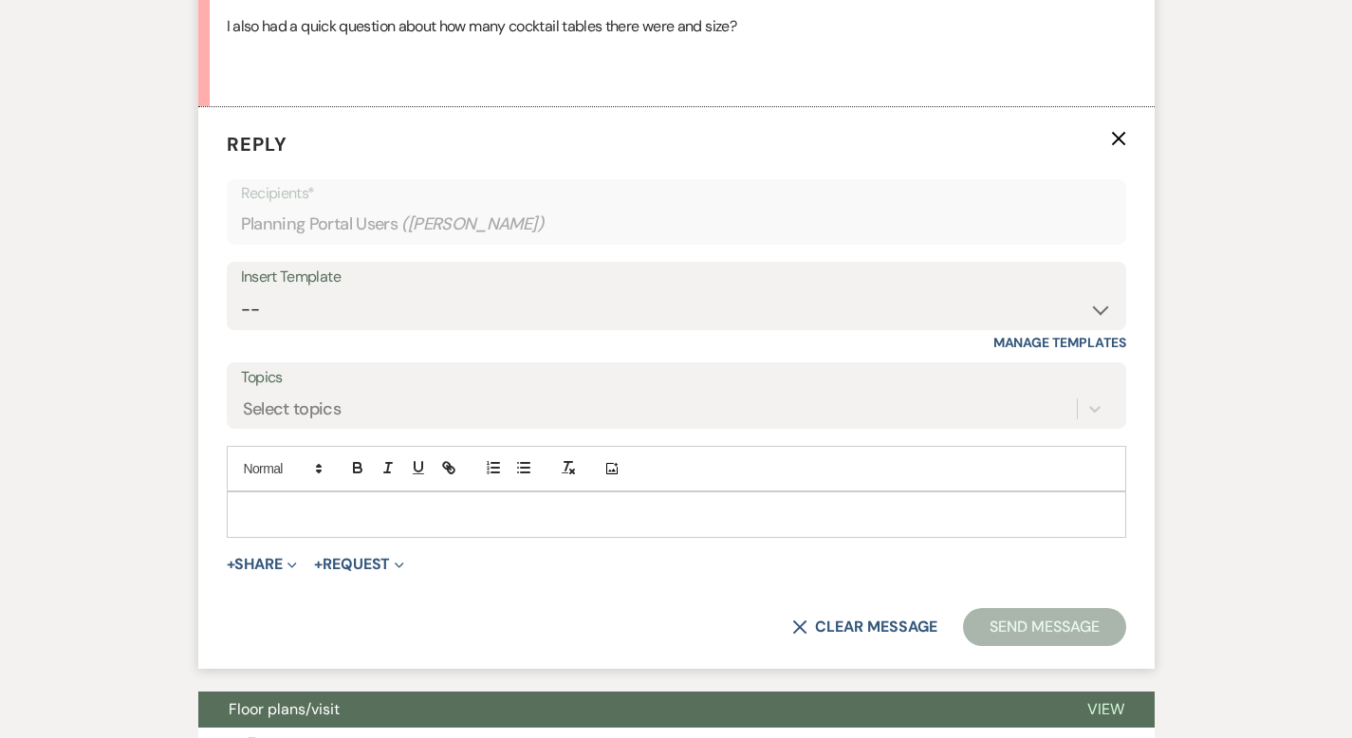
scroll to position [1189, 0]
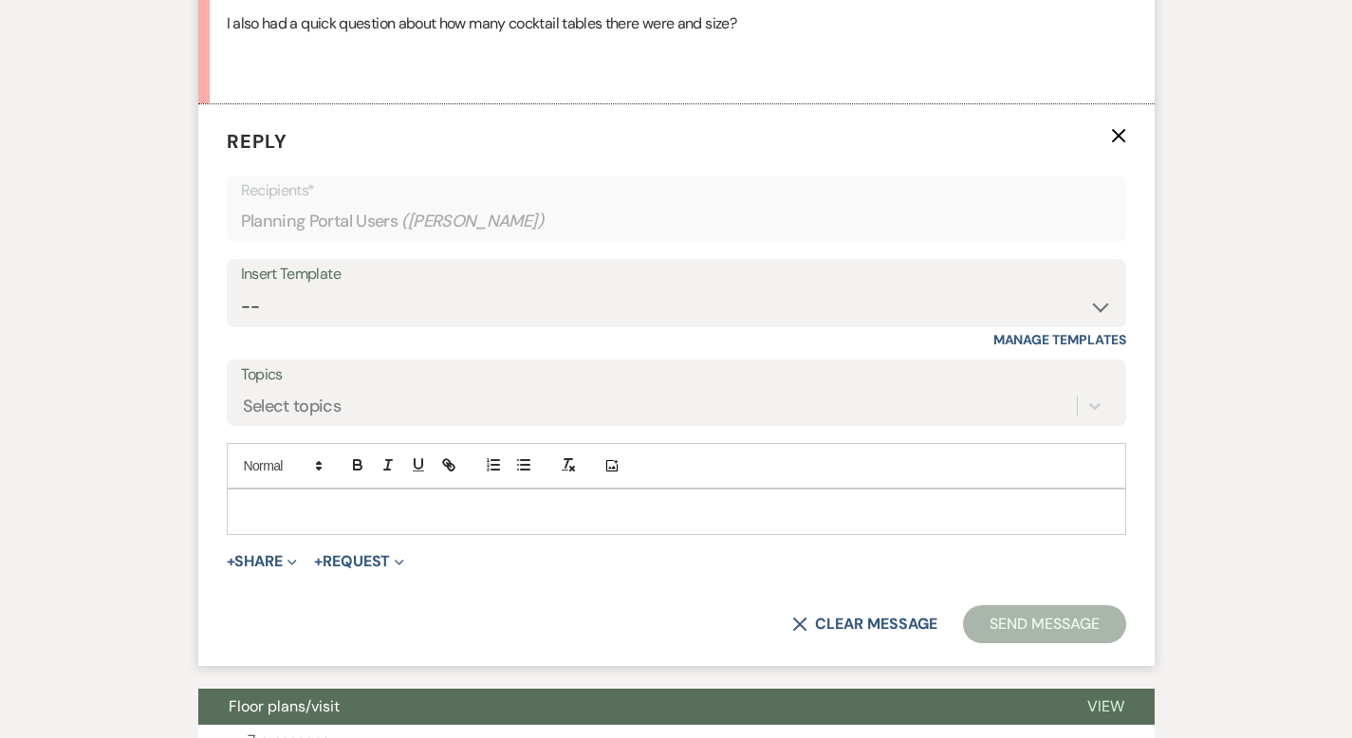
click at [314, 501] on p at bounding box center [676, 511] width 869 height 21
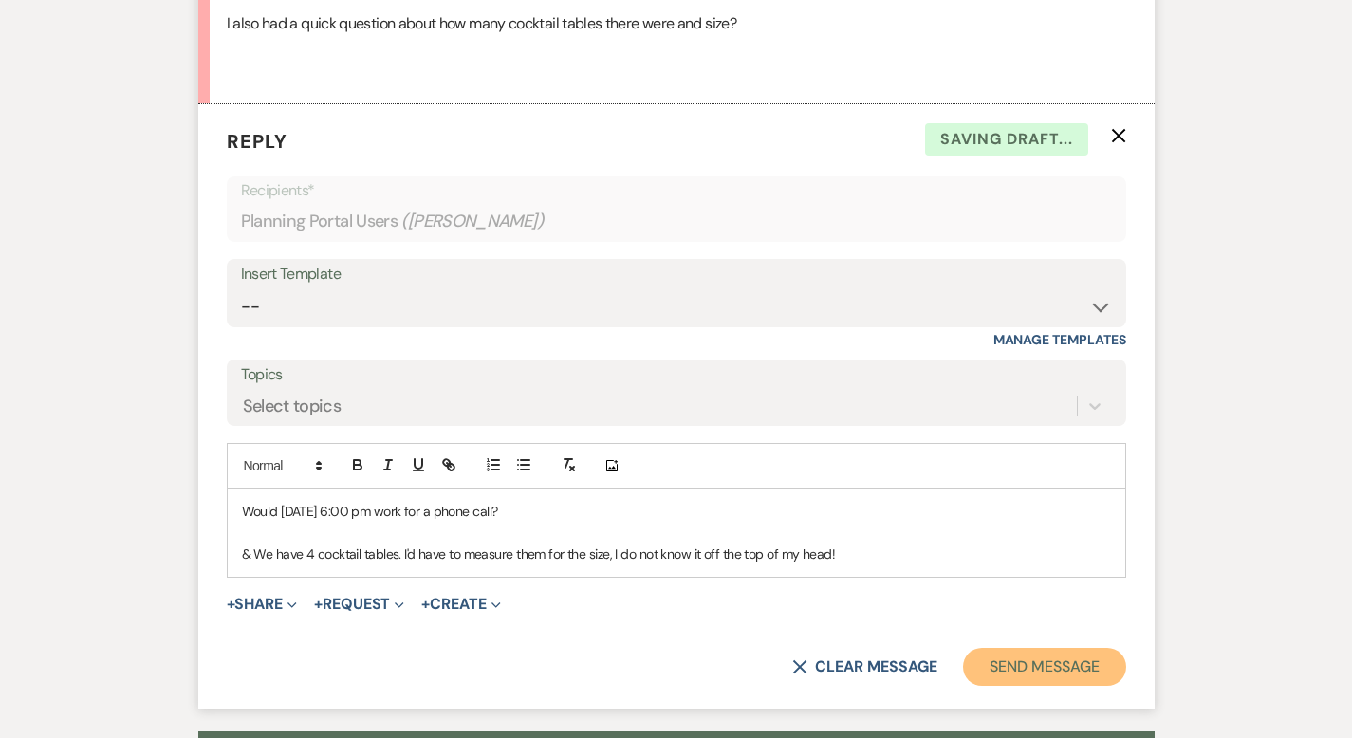
click at [1119, 659] on button "Send Message" at bounding box center [1044, 667] width 162 height 38
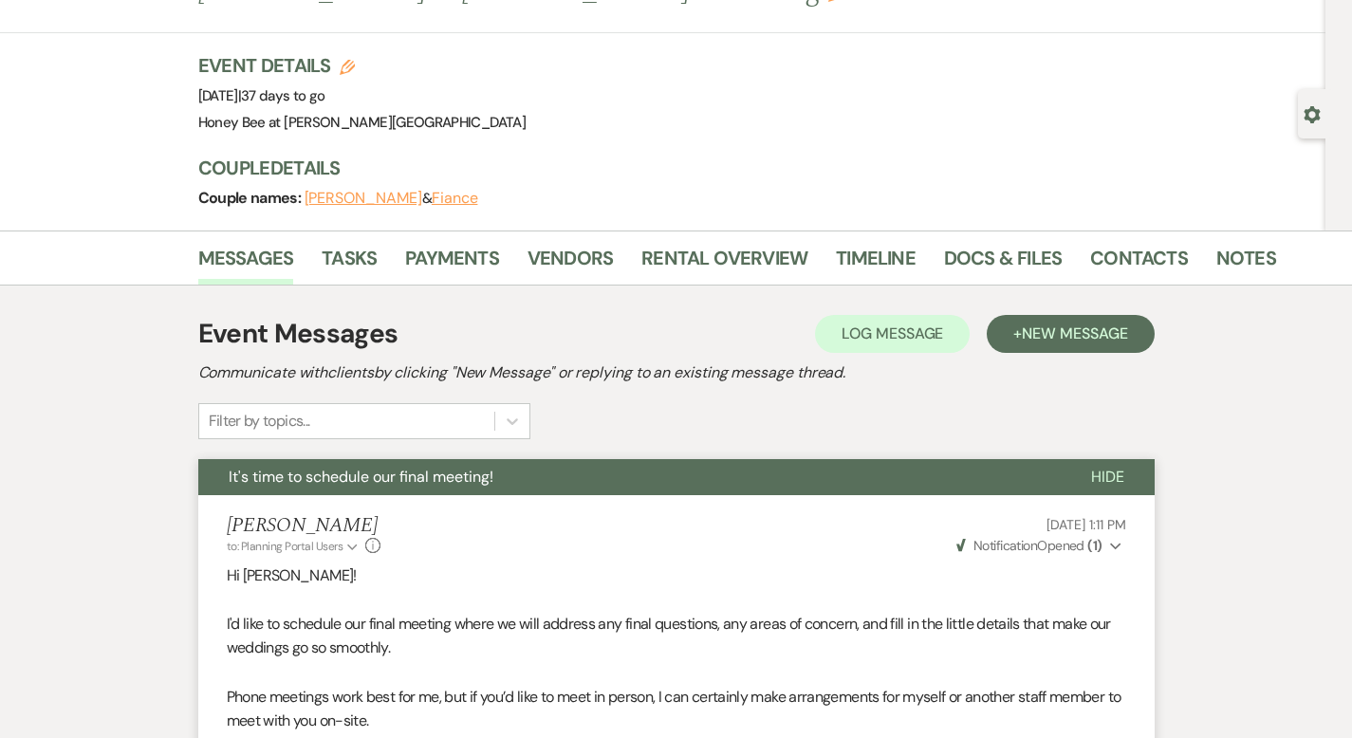
scroll to position [0, 0]
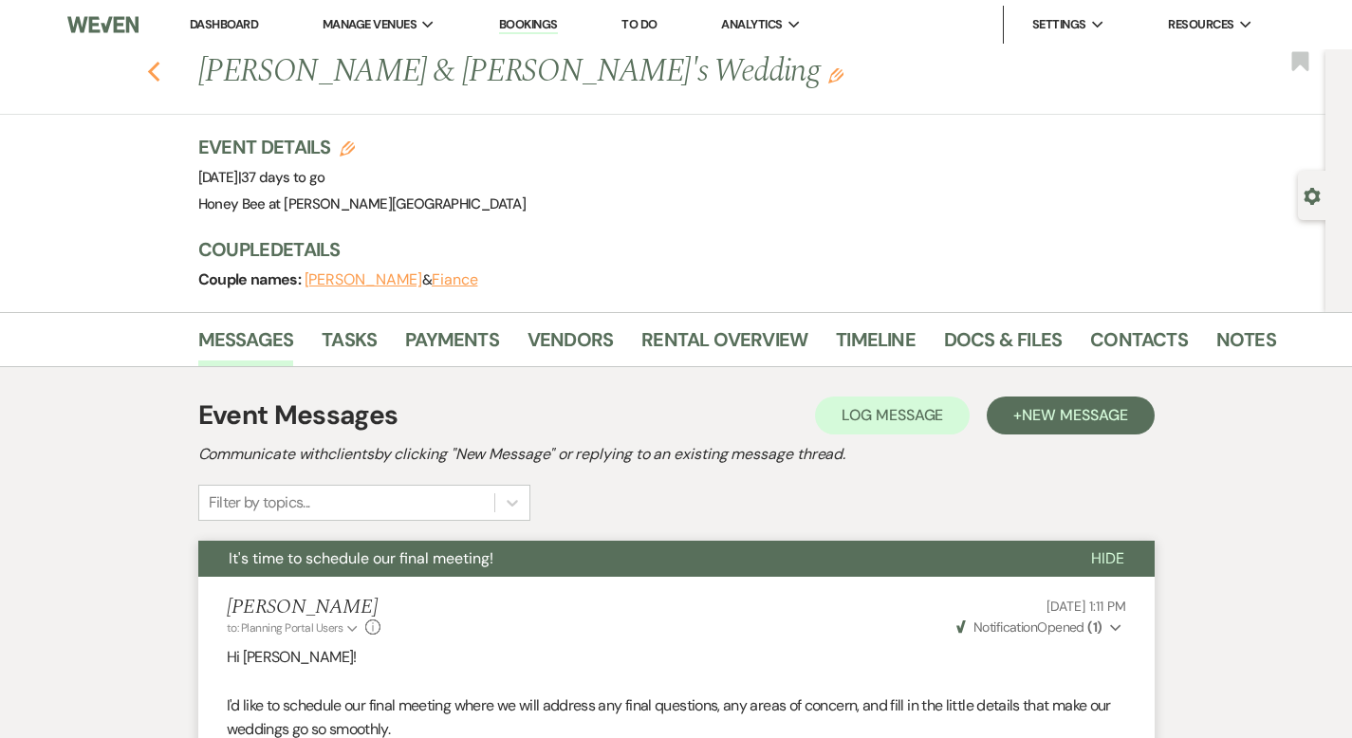
click at [147, 77] on icon "Previous" at bounding box center [154, 72] width 14 height 23
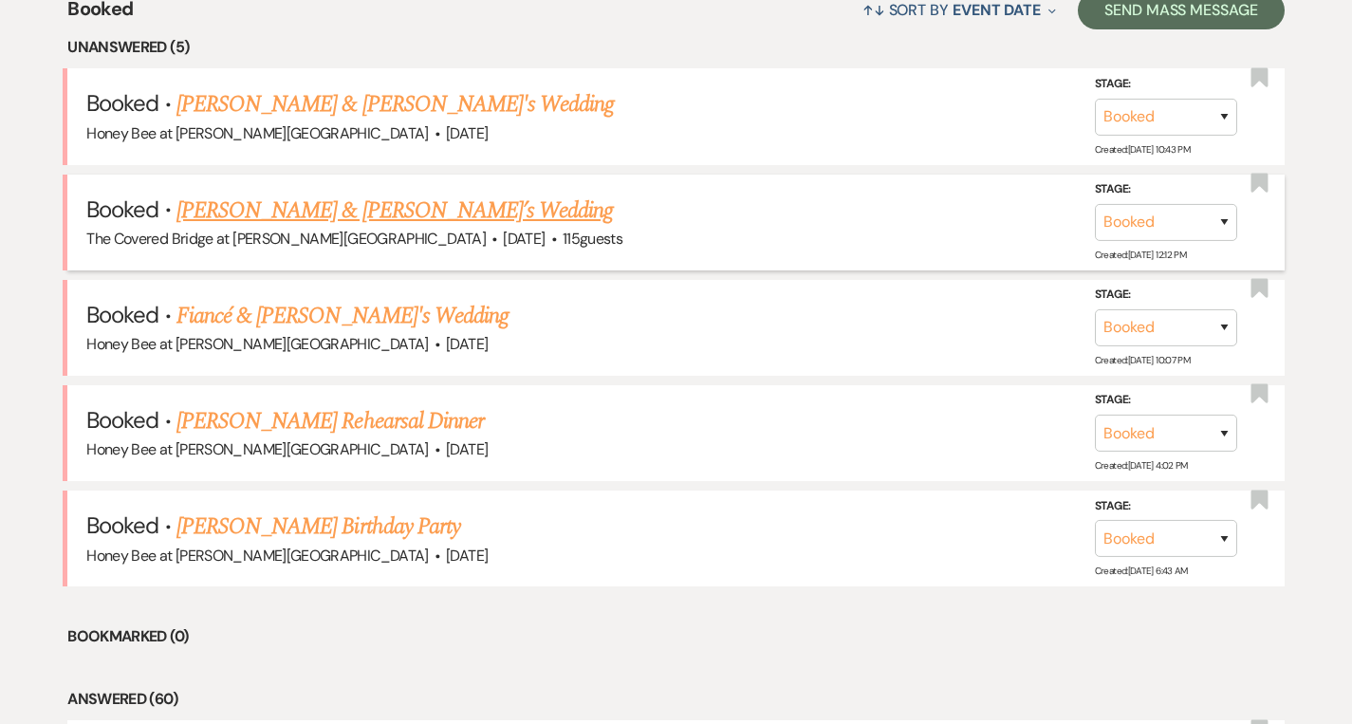
scroll to position [1436, 0]
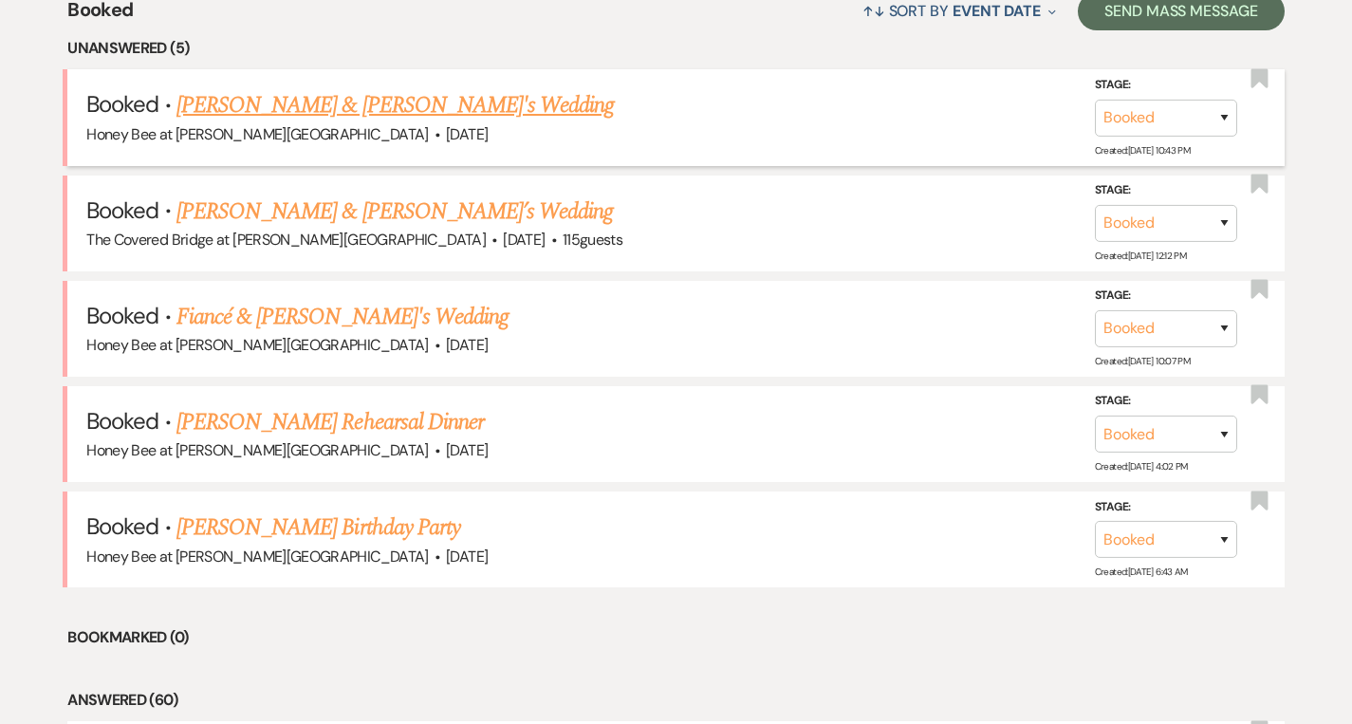
click at [336, 107] on link "[PERSON_NAME] & [PERSON_NAME]'s Wedding" at bounding box center [395, 105] width 438 height 34
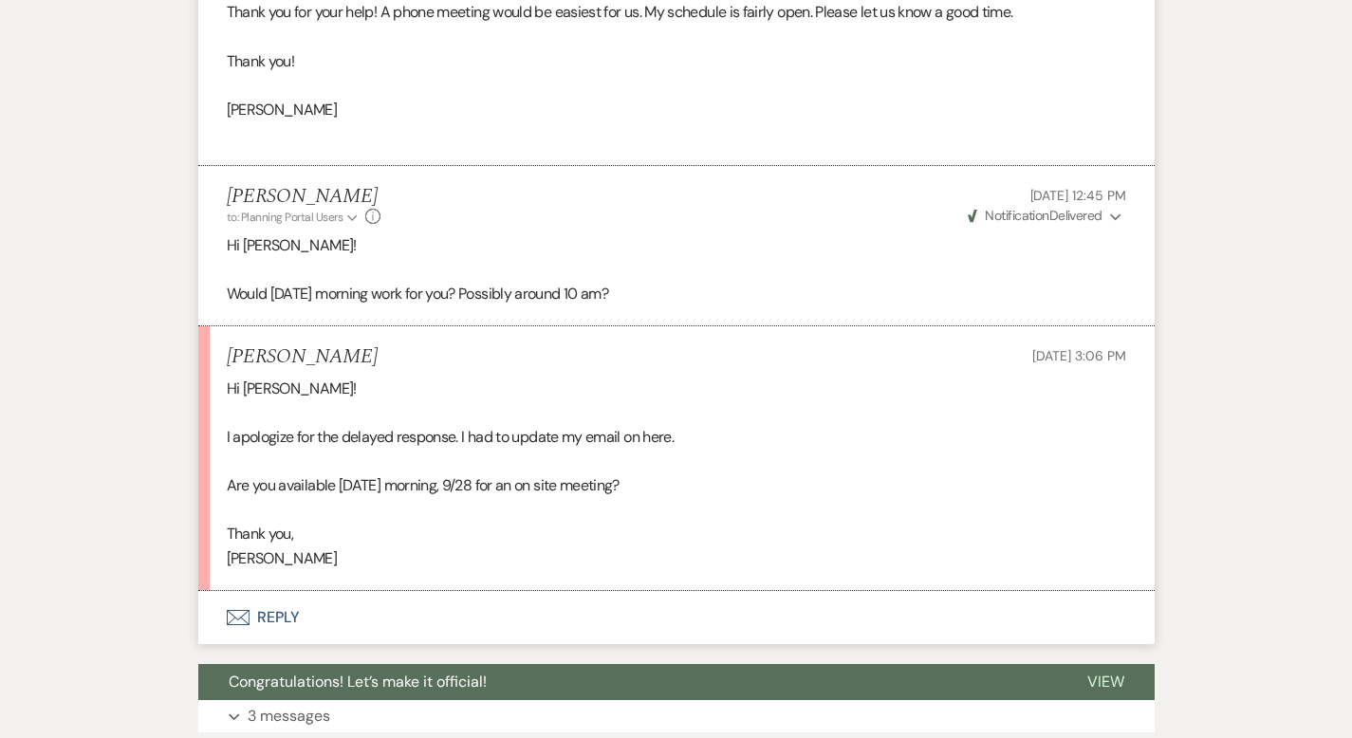
scroll to position [1545, 0]
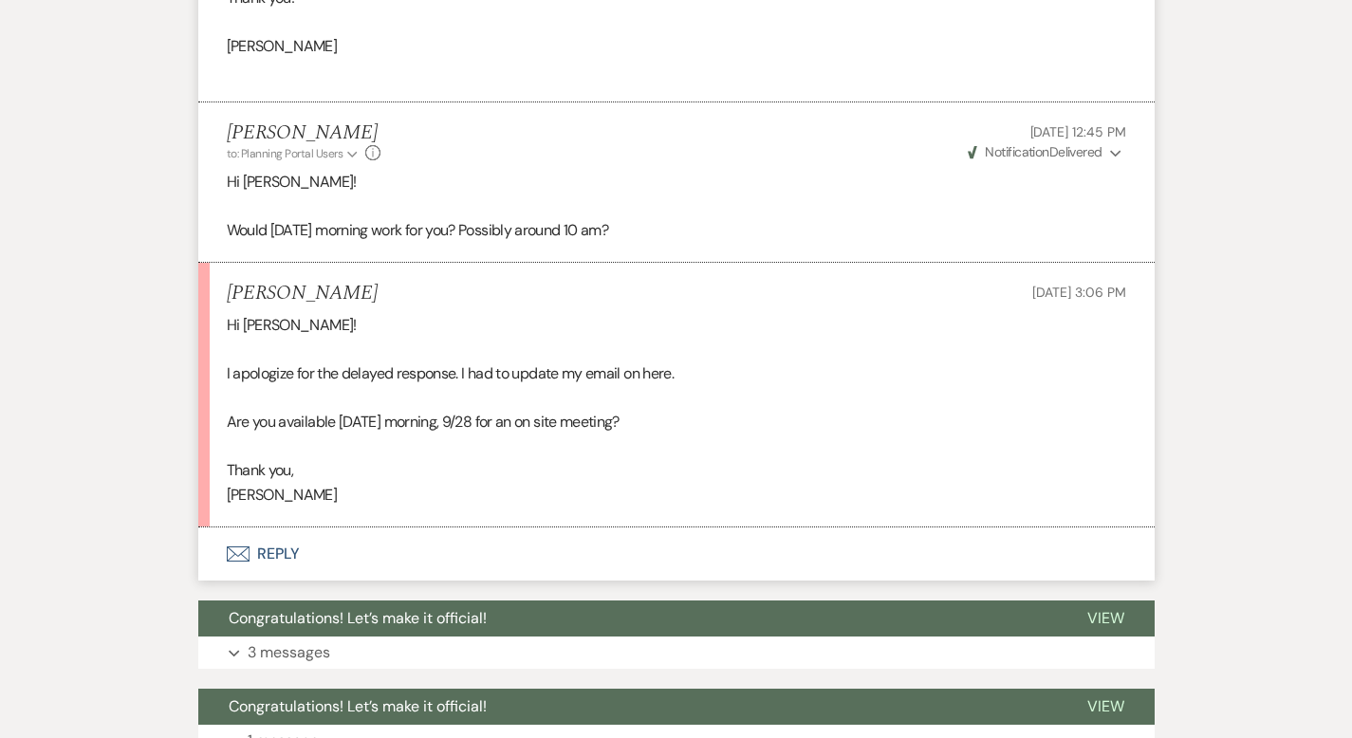
click at [201, 558] on button "Envelope Reply" at bounding box center [676, 553] width 956 height 53
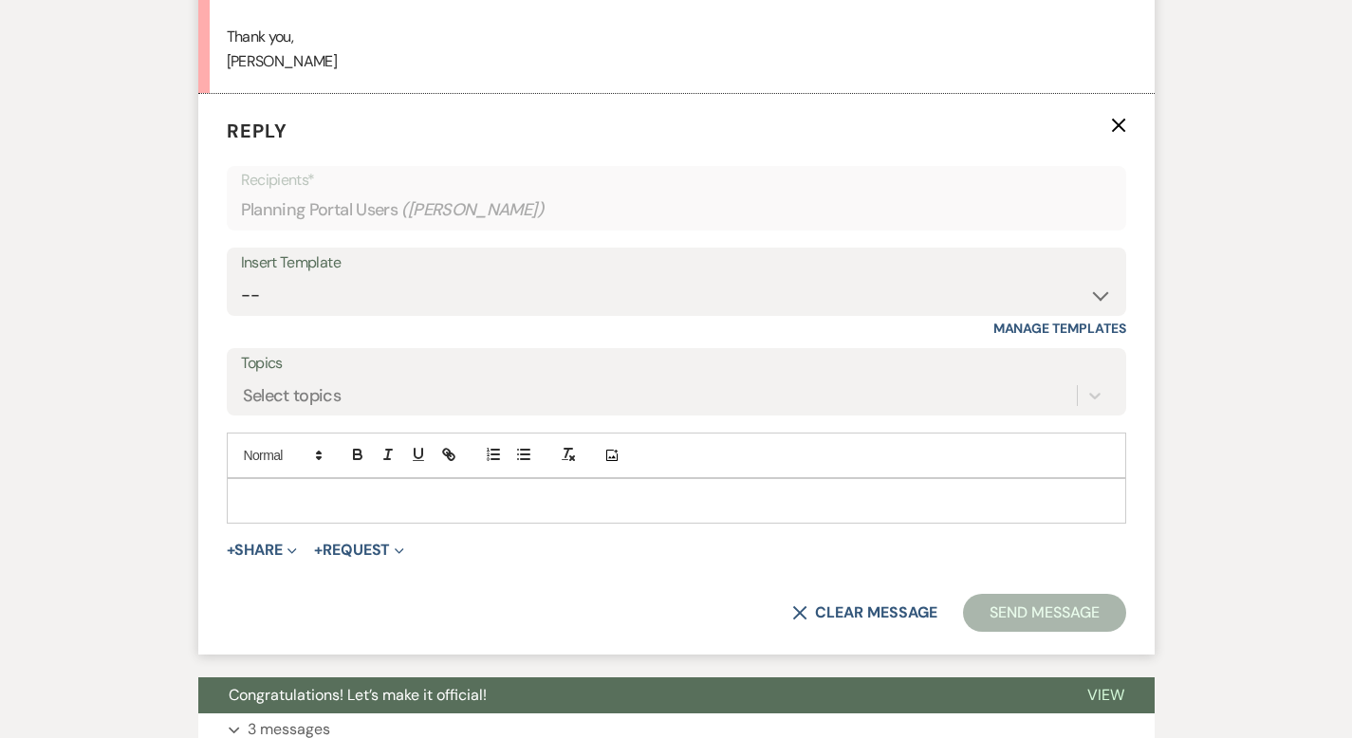
scroll to position [1985, 0]
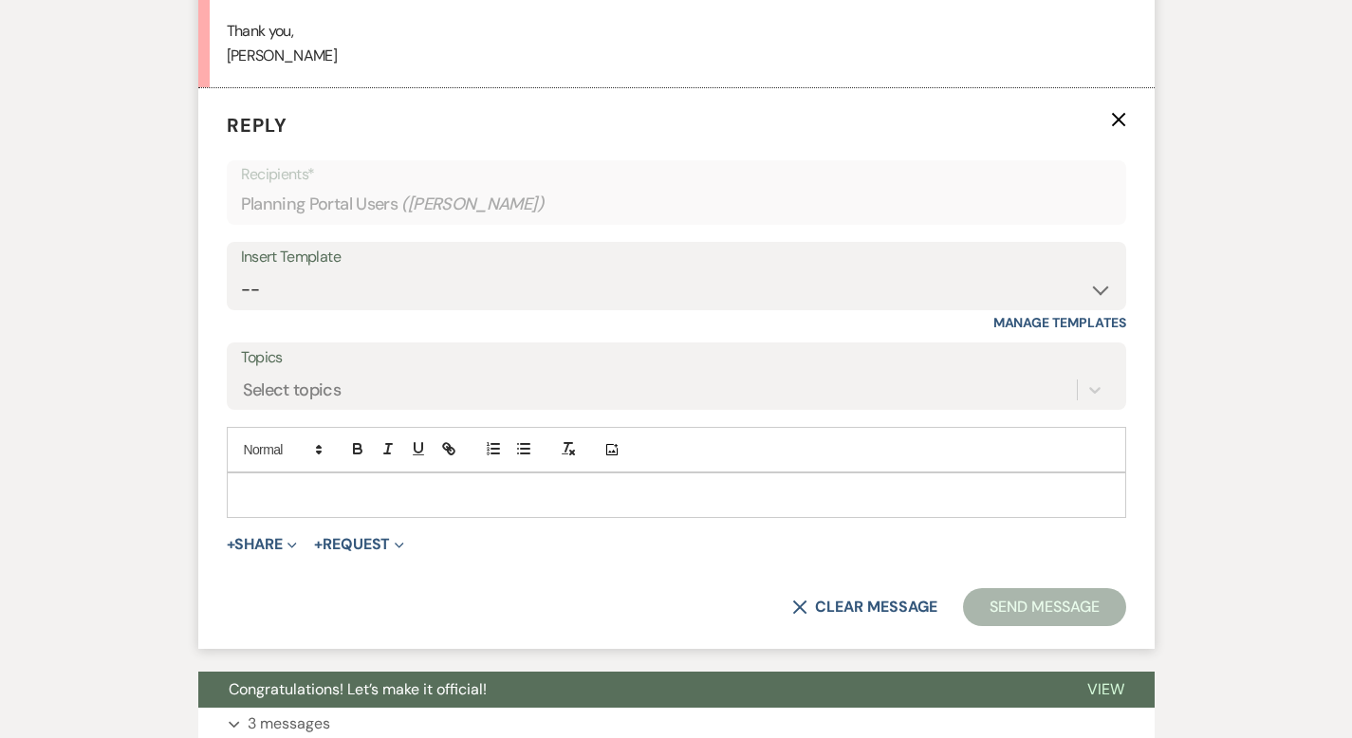
click at [365, 479] on div at bounding box center [676, 495] width 897 height 44
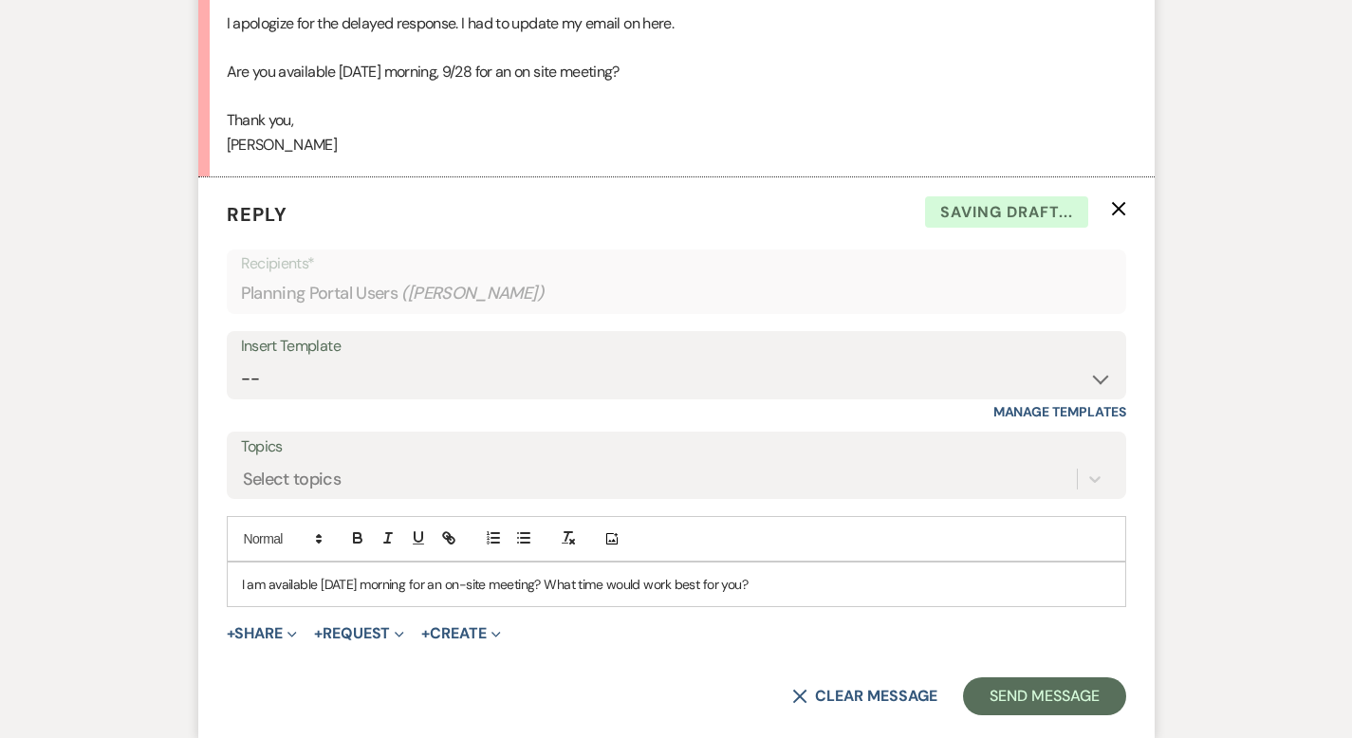
scroll to position [1894, 0]
click at [1095, 695] on button "Send Message" at bounding box center [1044, 698] width 162 height 38
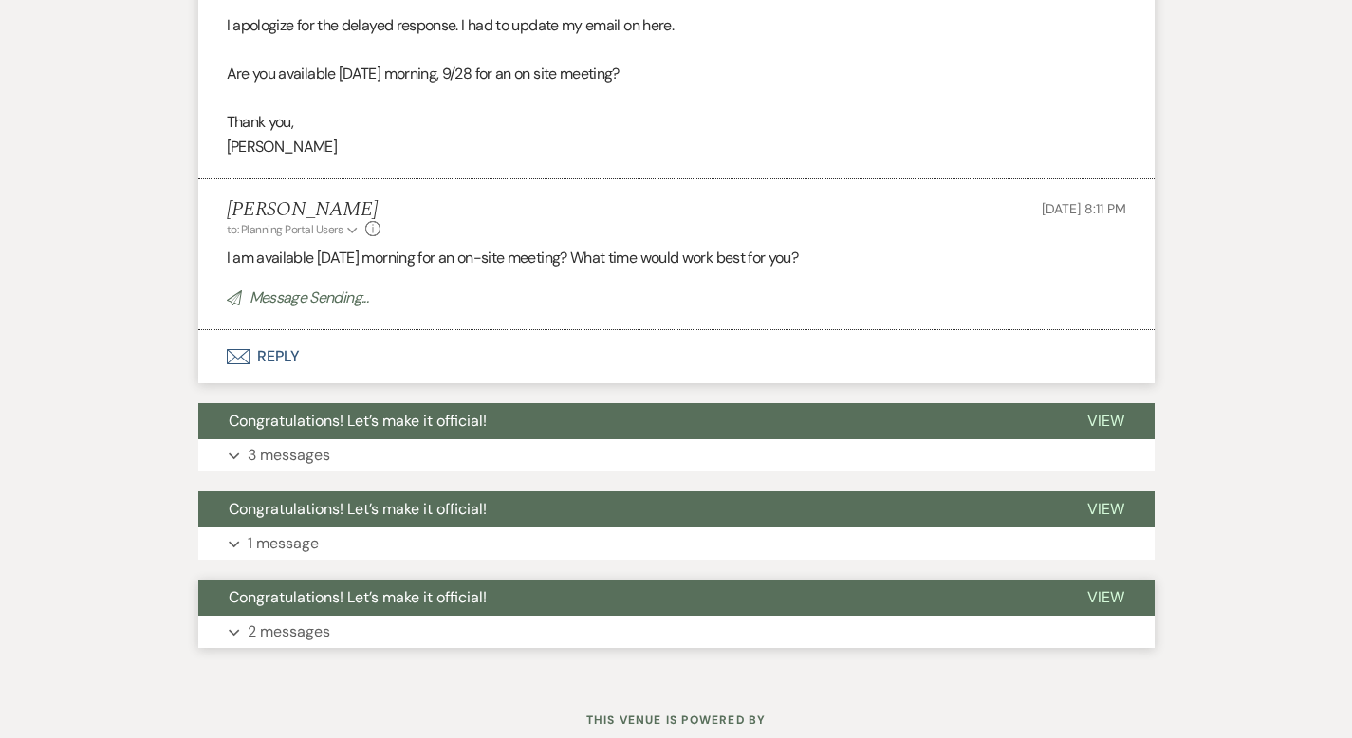
click at [478, 589] on button "Congratulations! Let’s make it official!" at bounding box center [627, 598] width 859 height 36
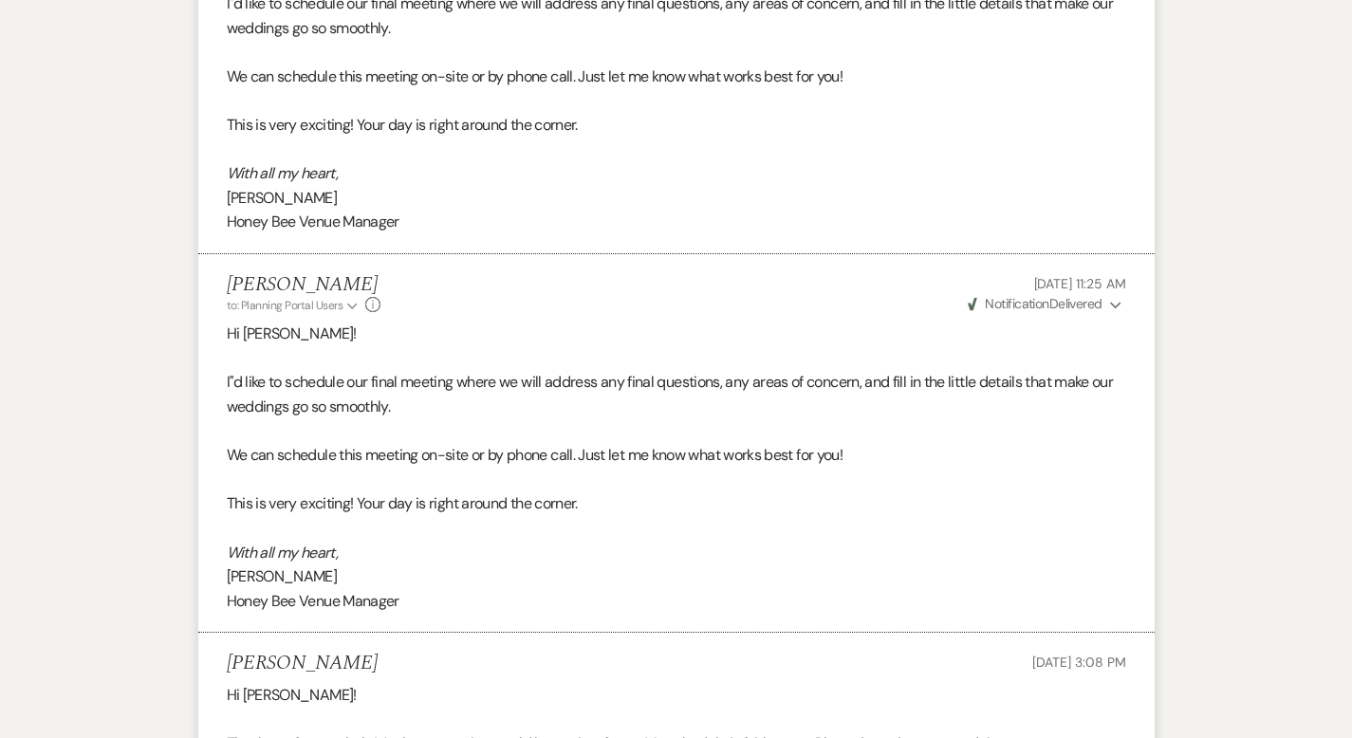
scroll to position [0, 0]
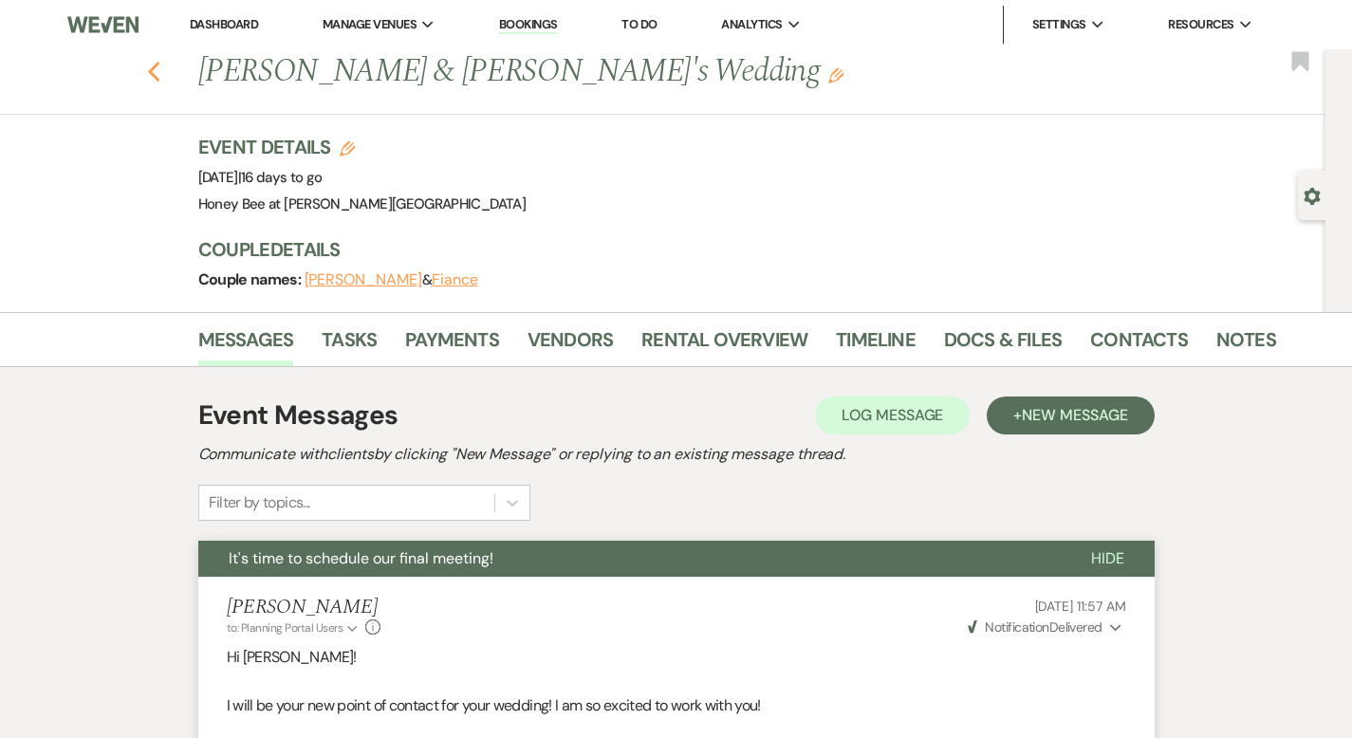
click at [147, 78] on use "button" at bounding box center [153, 72] width 12 height 21
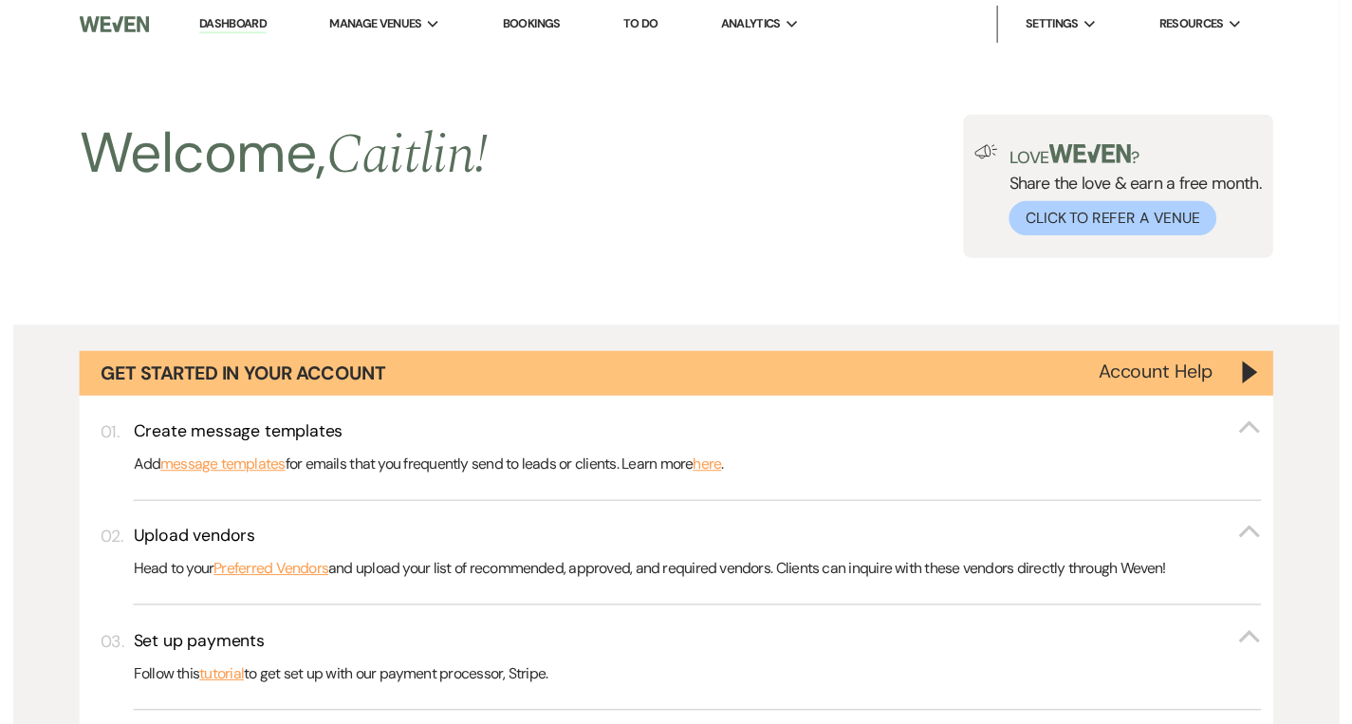
scroll to position [1436, 0]
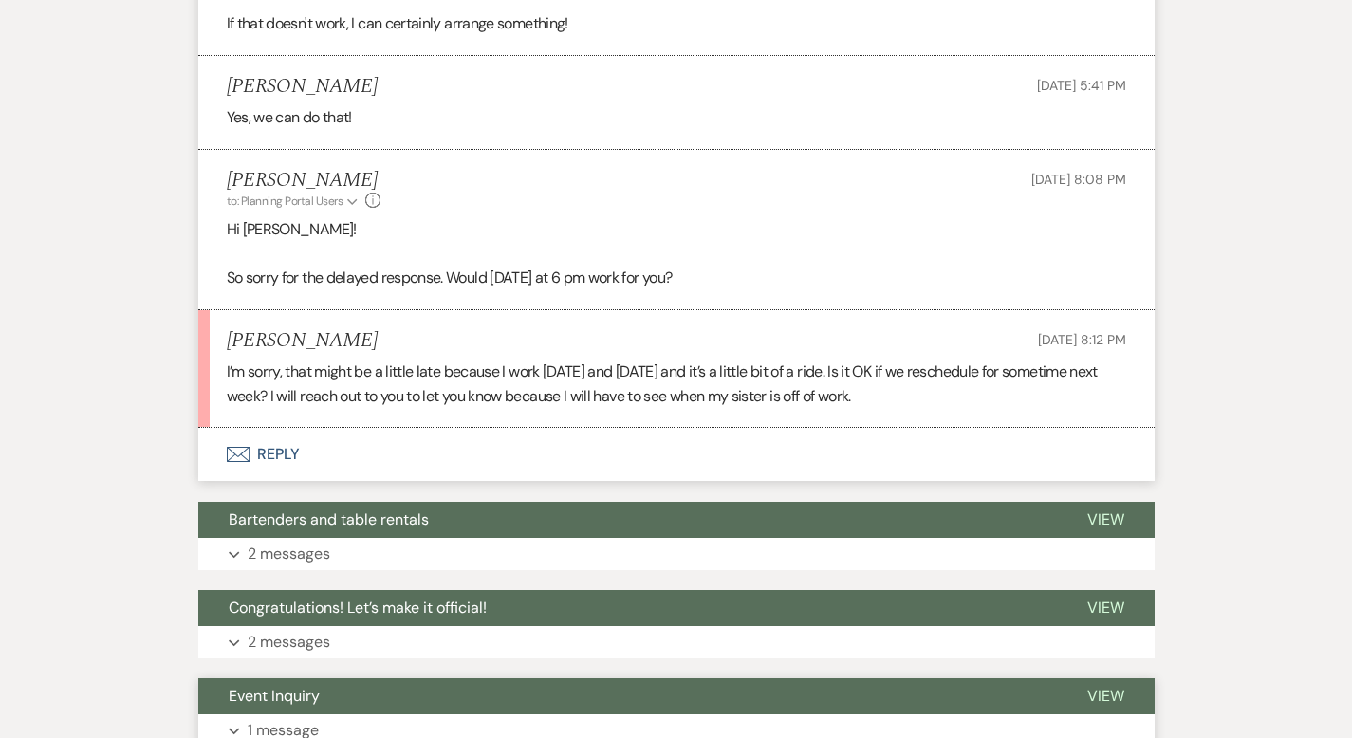
scroll to position [982, 0]
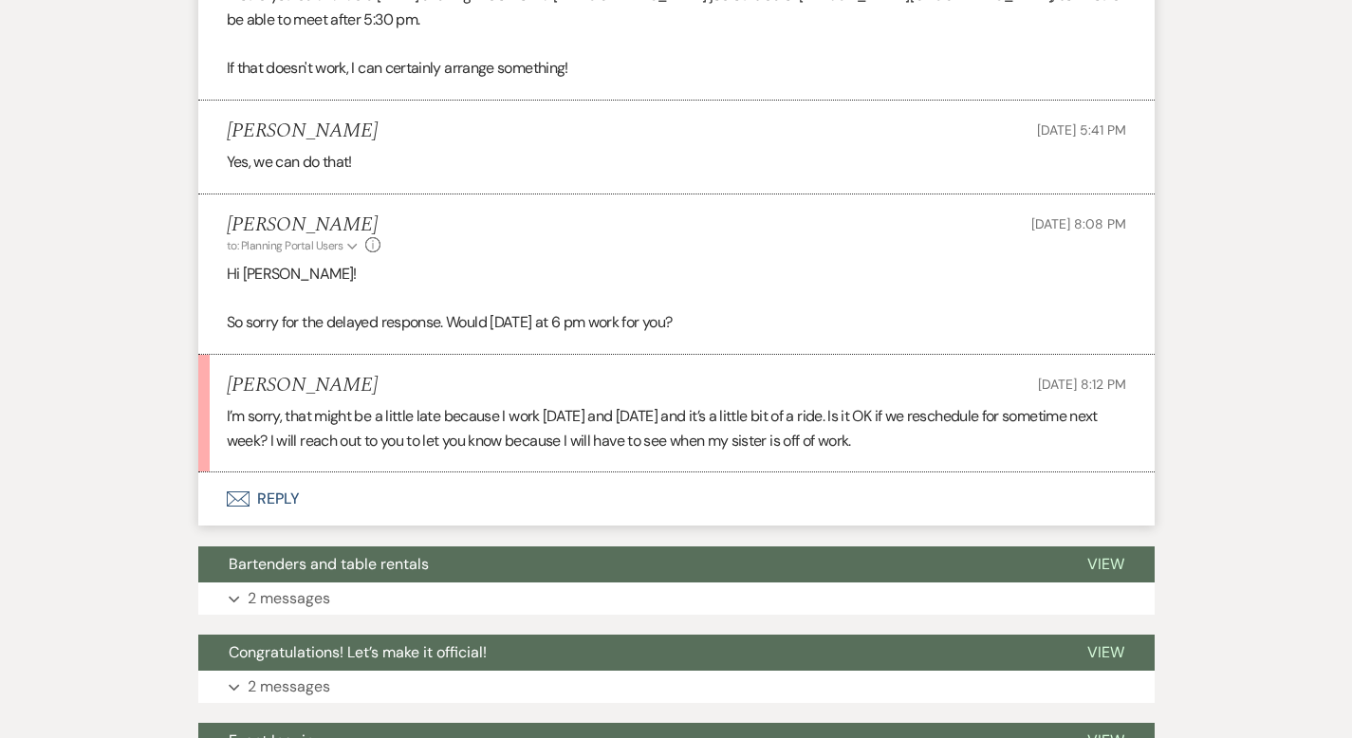
click at [215, 495] on button "Envelope Reply" at bounding box center [676, 498] width 956 height 53
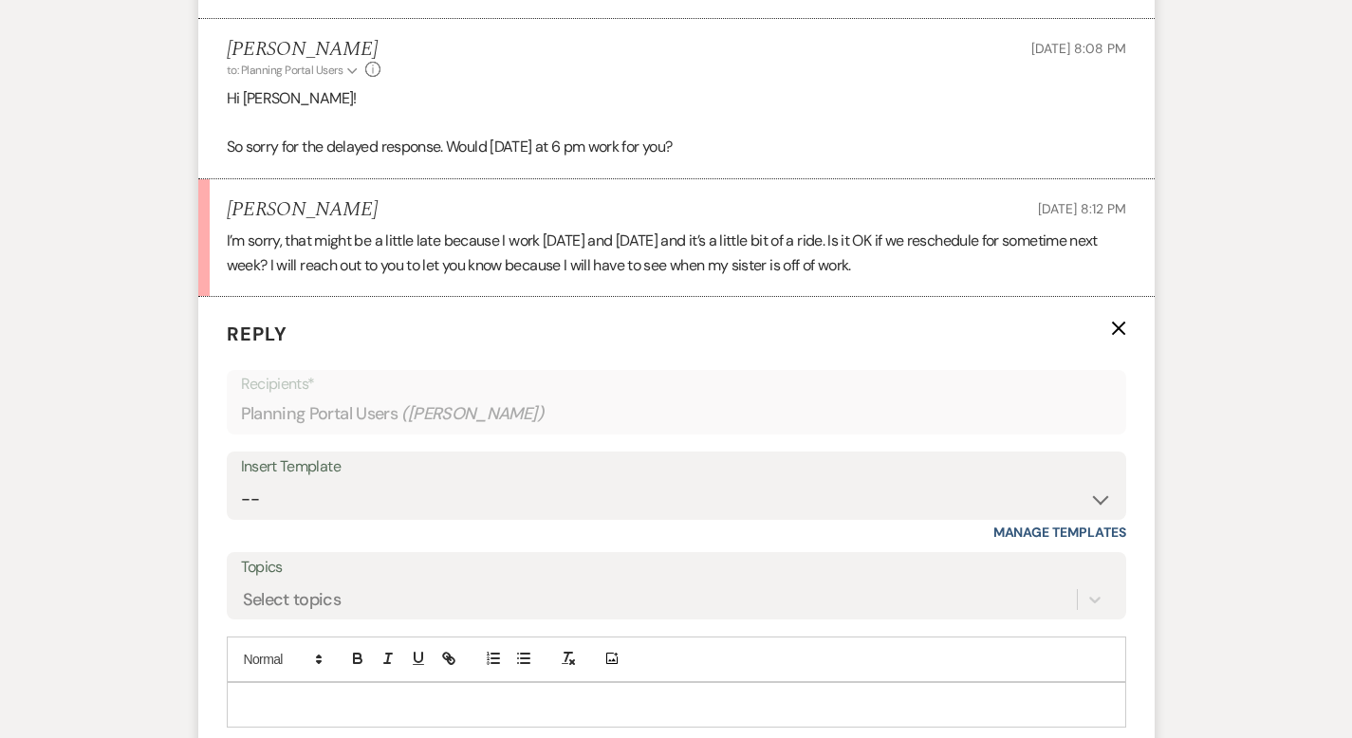
scroll to position [1121, 0]
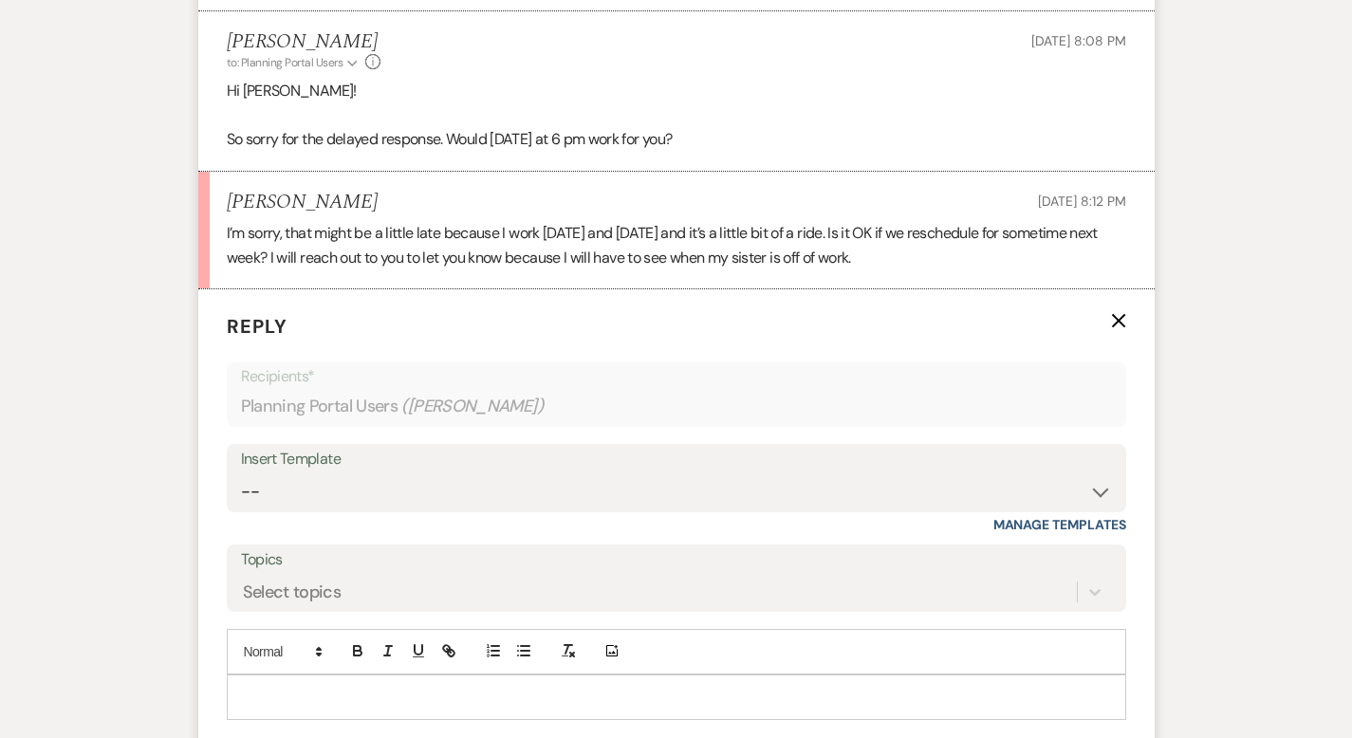
click at [312, 675] on div at bounding box center [676, 697] width 897 height 44
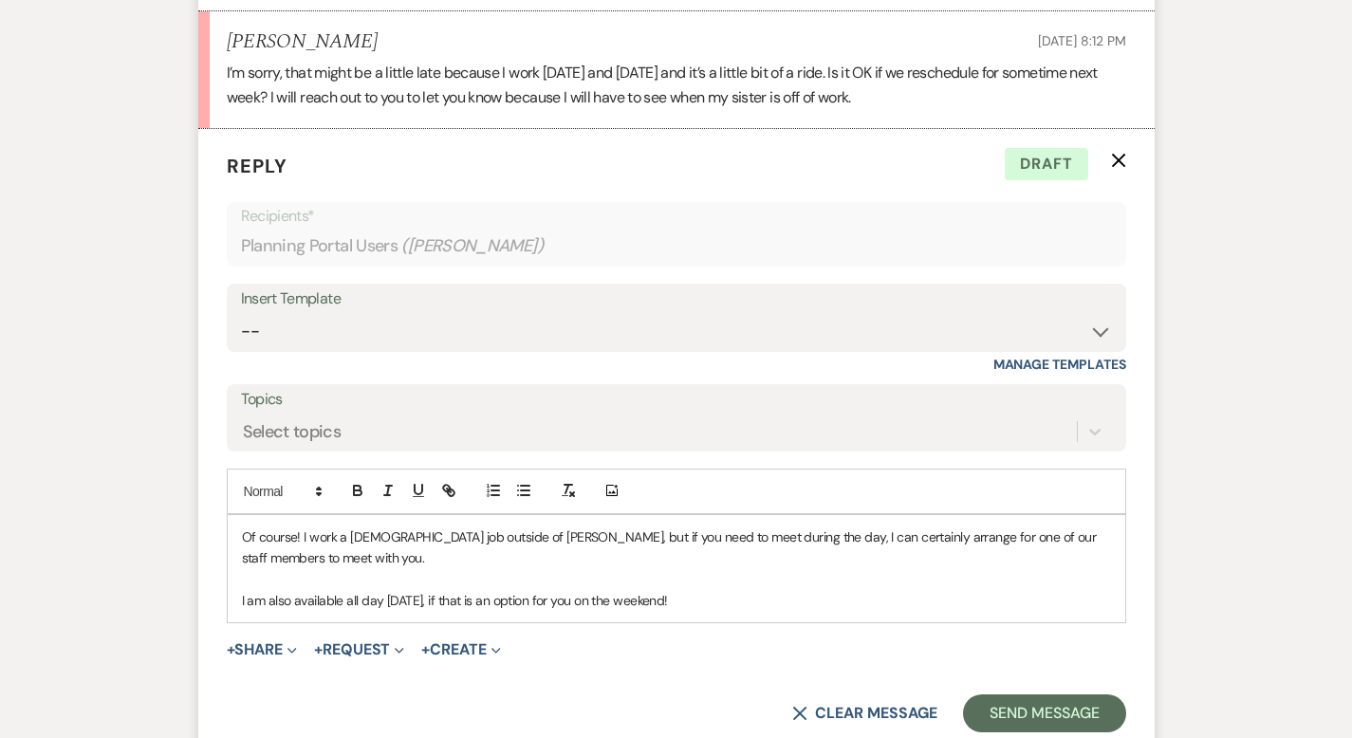
scroll to position [1307, 0]
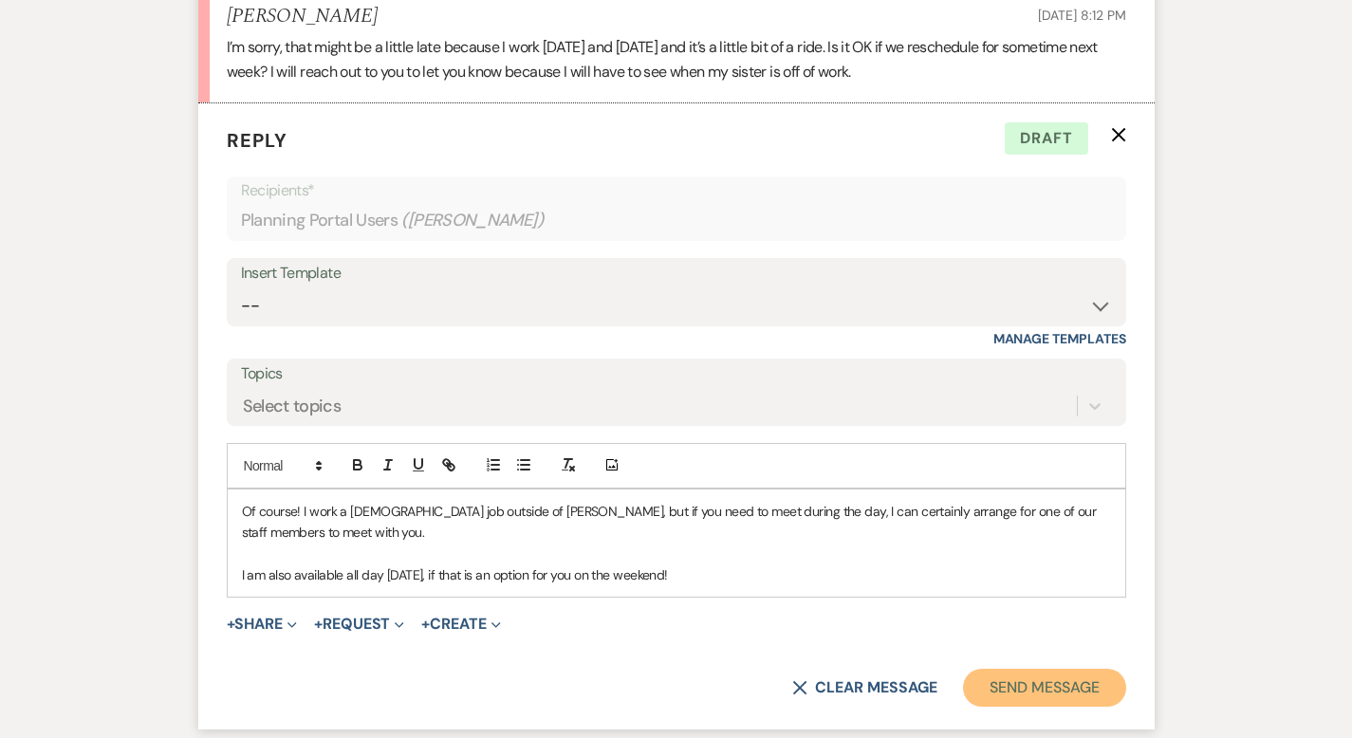
click at [1112, 669] on button "Send Message" at bounding box center [1044, 688] width 162 height 38
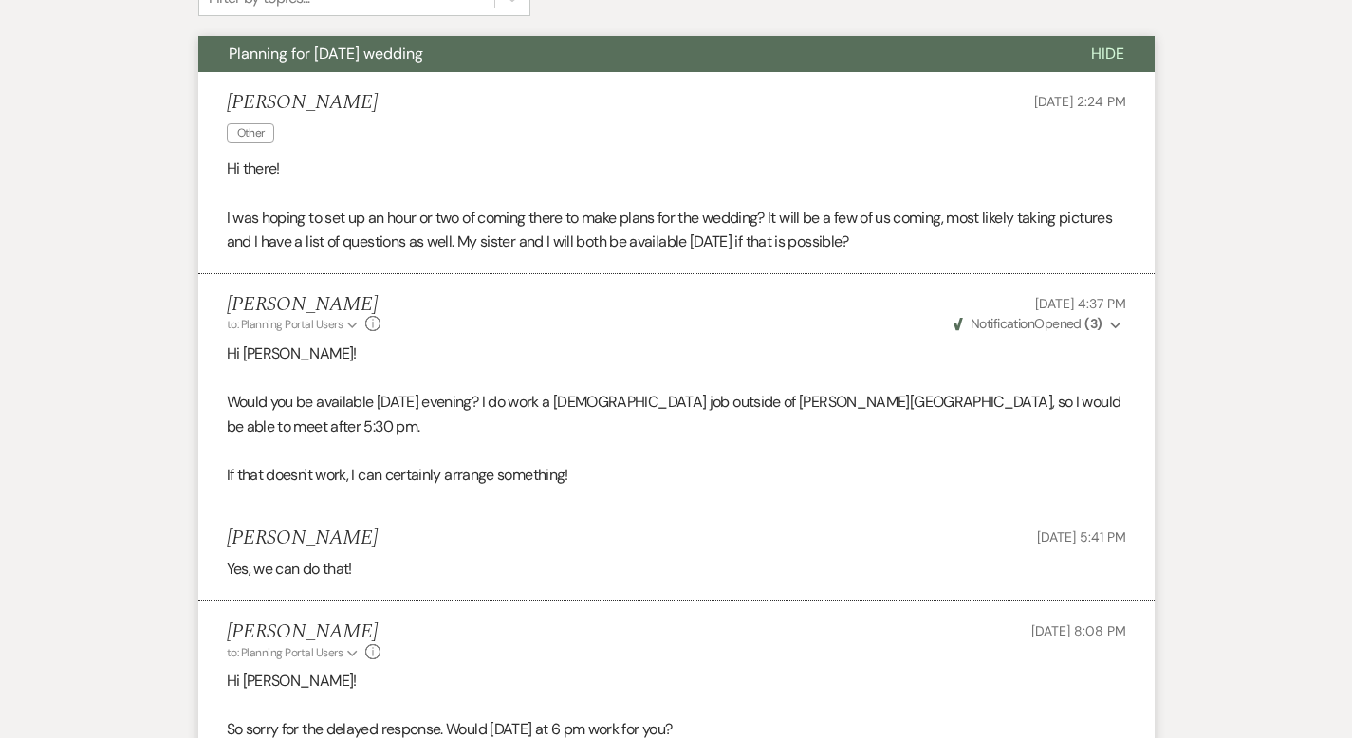
scroll to position [0, 0]
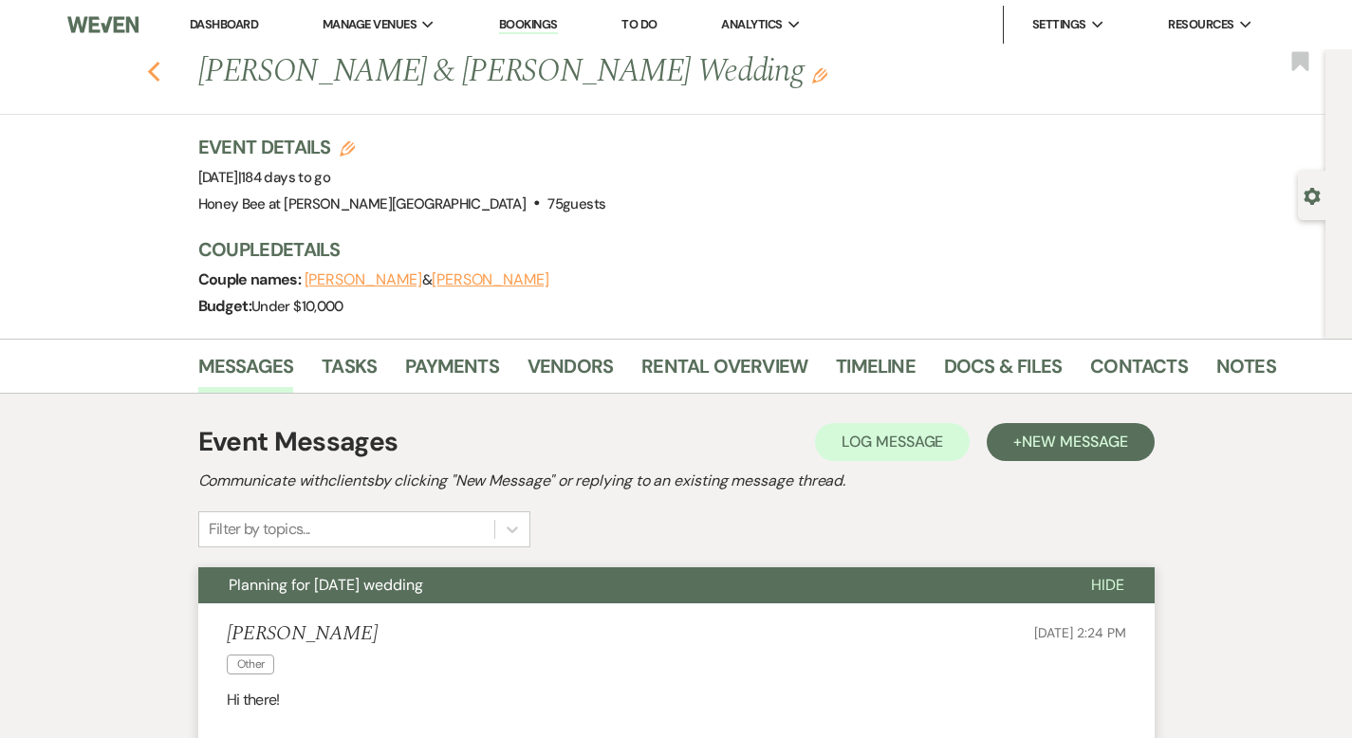
click at [147, 81] on icon "Previous" at bounding box center [154, 72] width 14 height 23
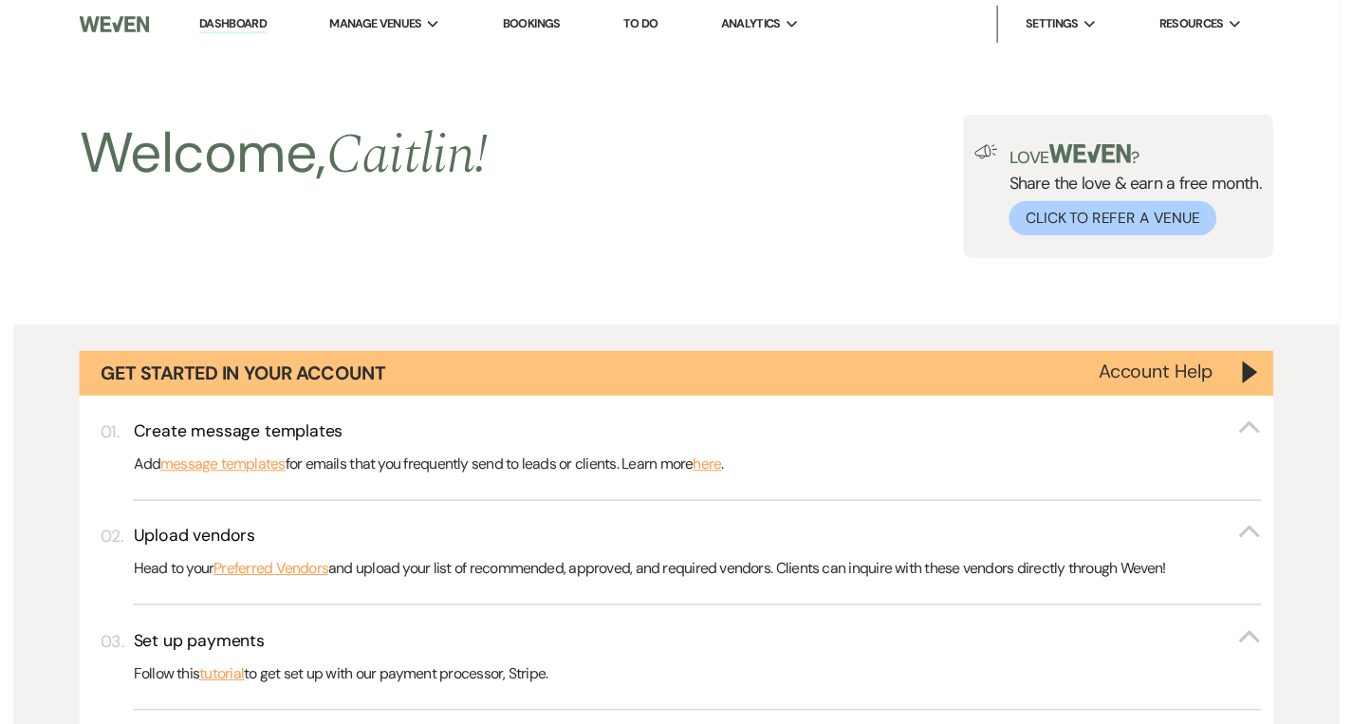
scroll to position [1434, 0]
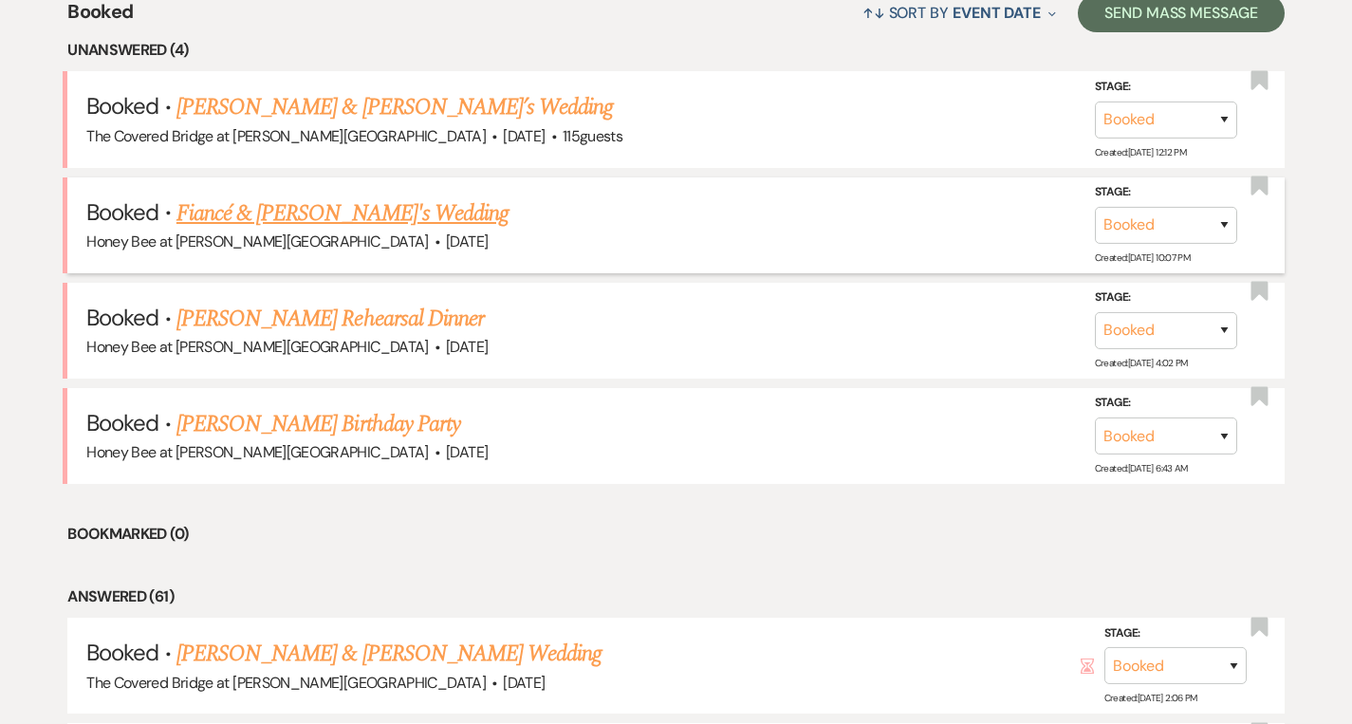
click at [308, 214] on link "Fiancé & [PERSON_NAME]'s Wedding" at bounding box center [342, 213] width 332 height 34
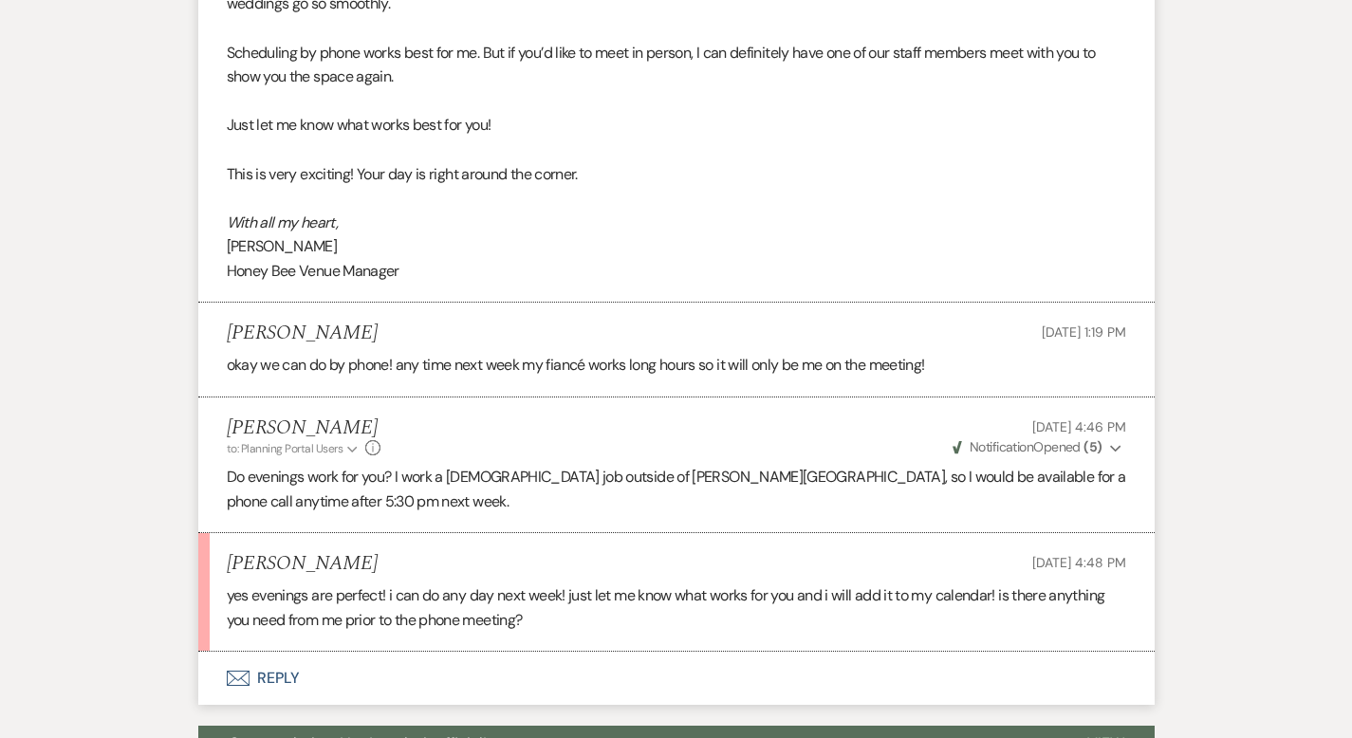
scroll to position [739, 0]
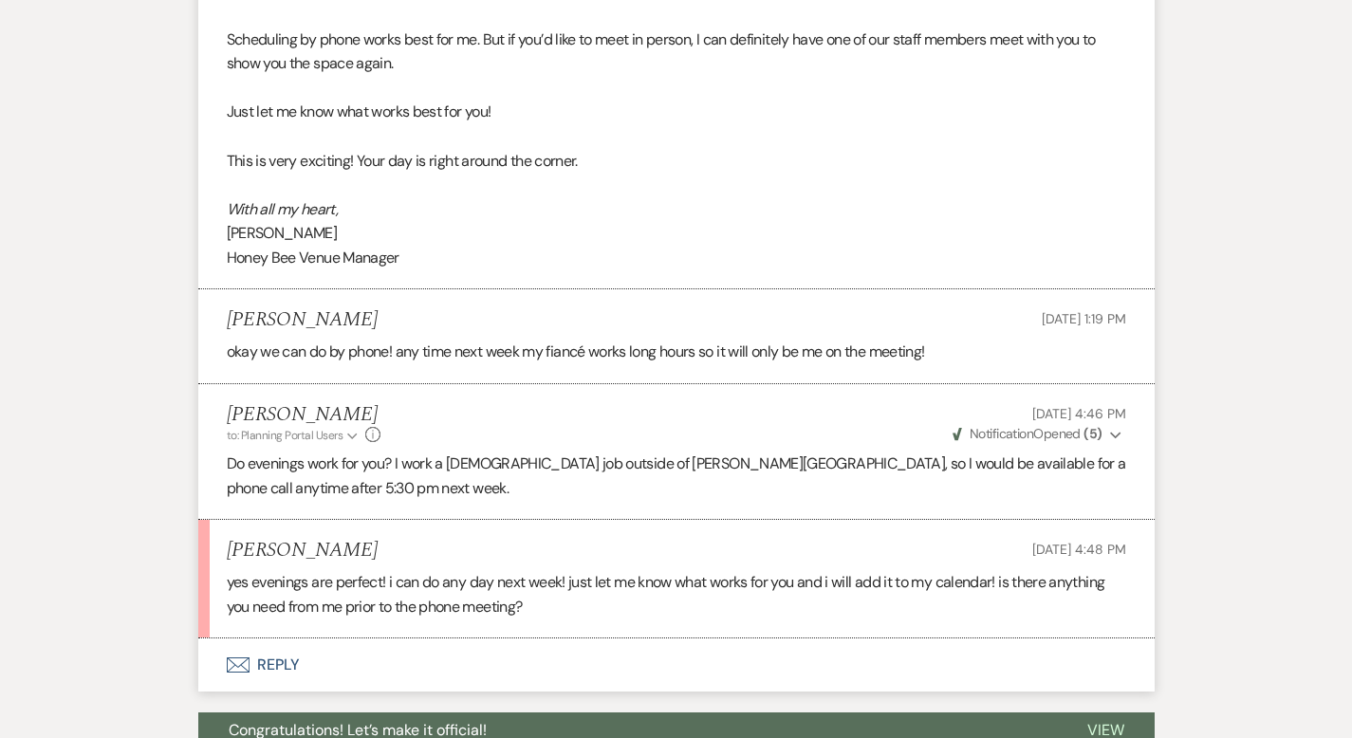
click at [231, 638] on button "Envelope Reply" at bounding box center [676, 664] width 956 height 53
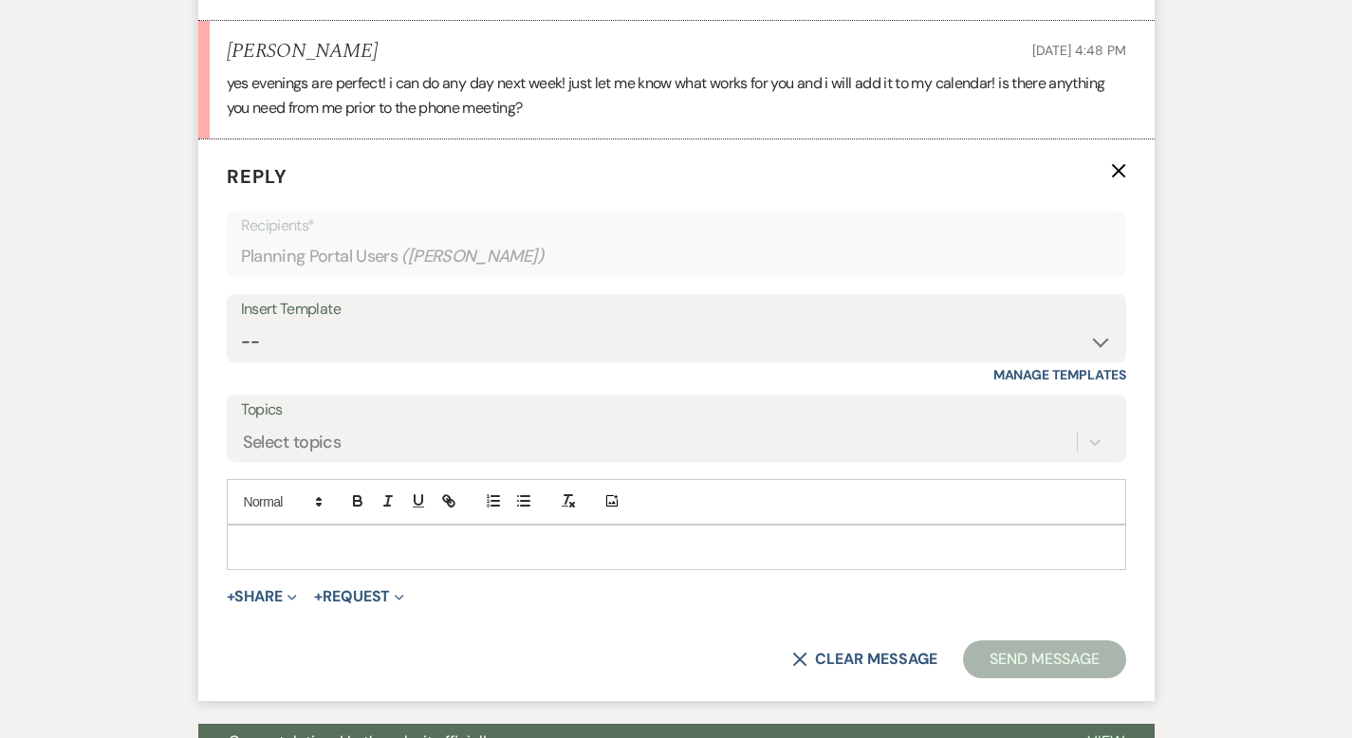
scroll to position [1266, 0]
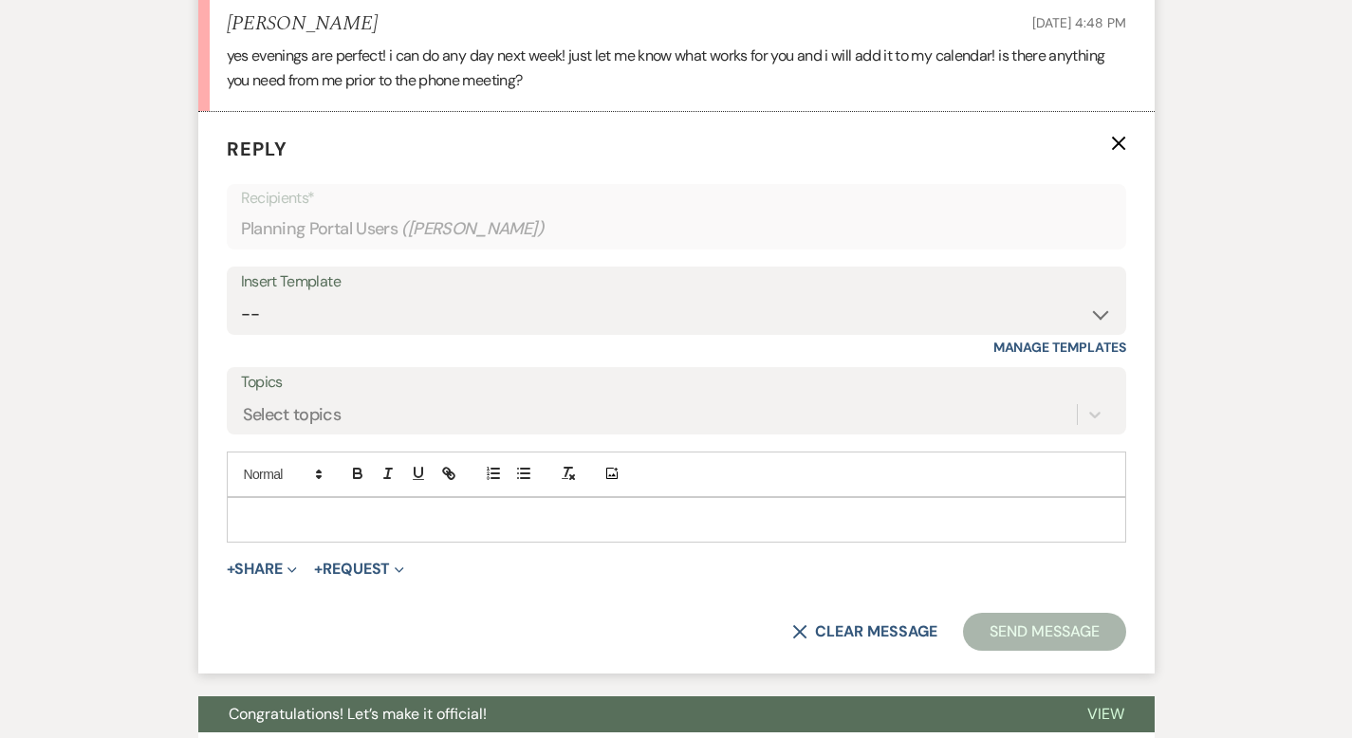
click at [411, 509] on p at bounding box center [676, 519] width 869 height 21
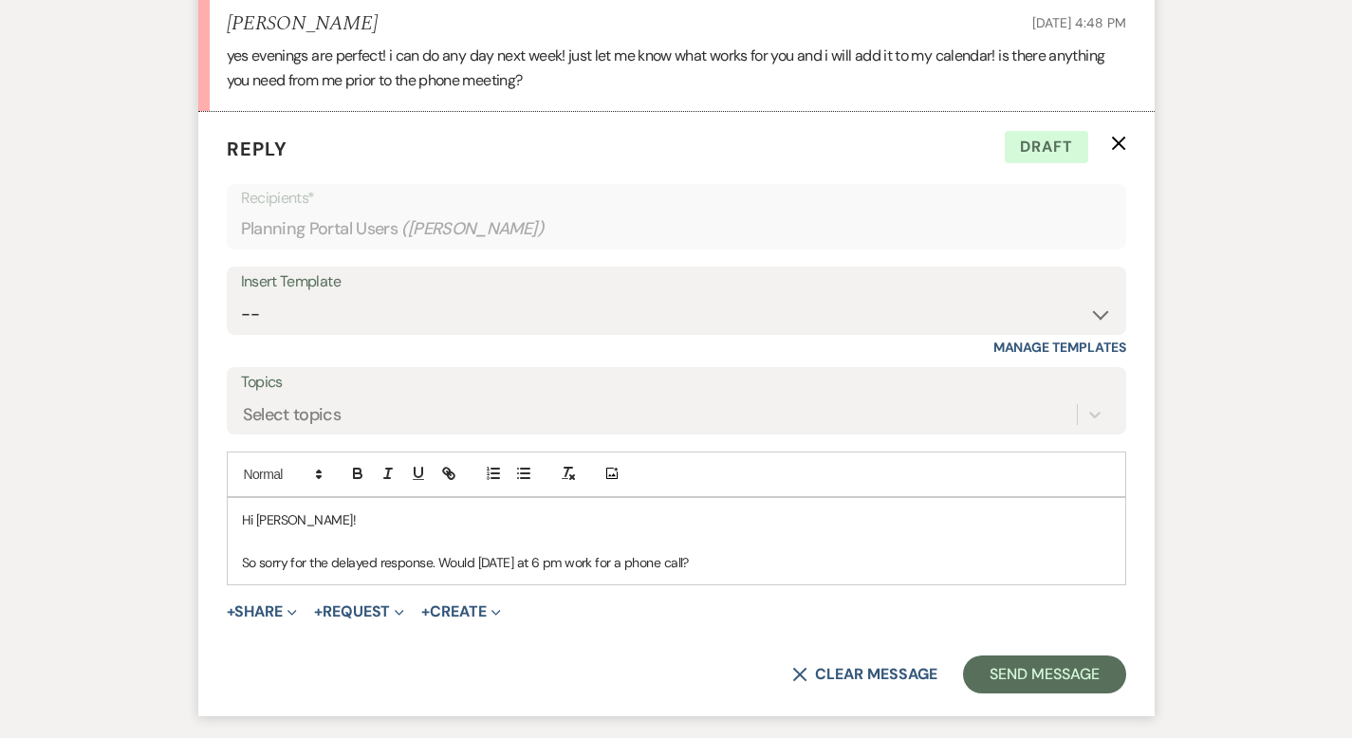
click at [466, 552] on p "So sorry for the delayed response. Would Thursday at 6 pm work for a phone call?" at bounding box center [676, 562] width 869 height 21
click at [725, 552] on p "So sorry for the delayed response. Would Friday at 6 pm work for a phone call?" at bounding box center [676, 562] width 869 height 21
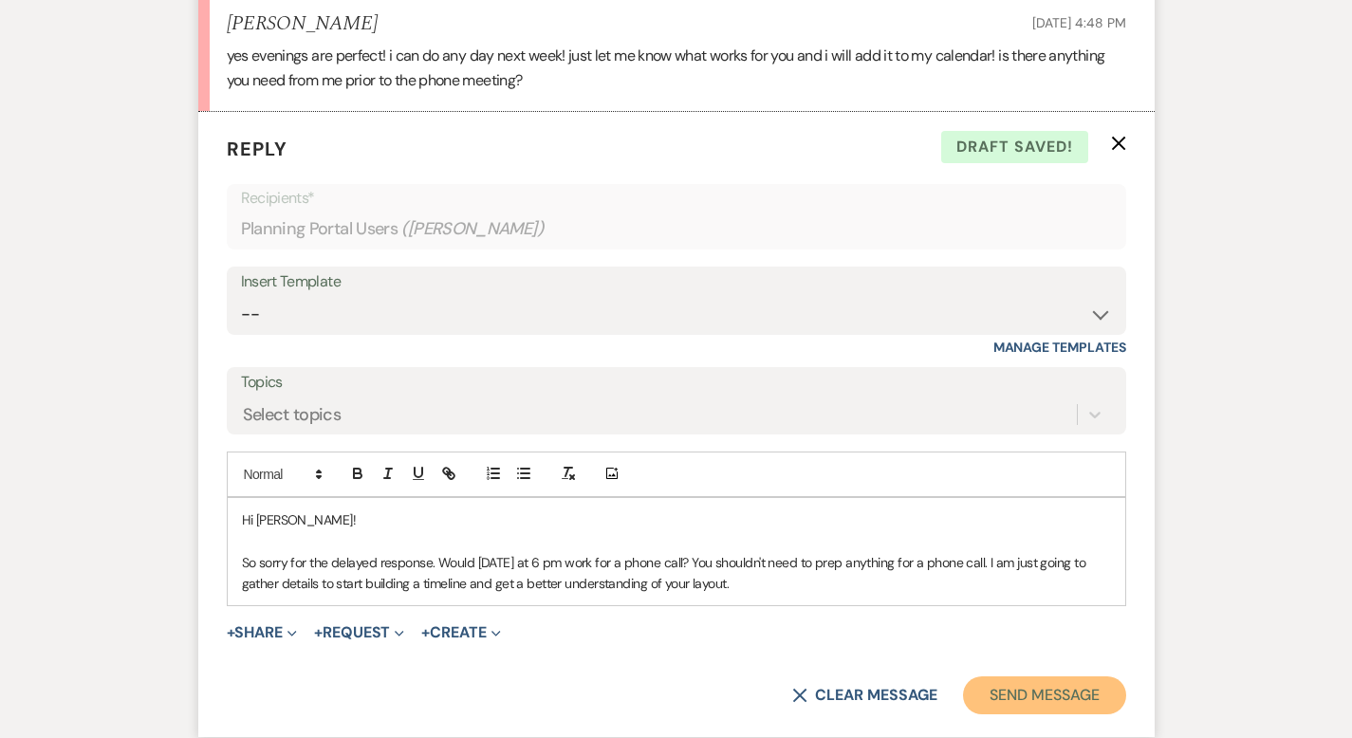
click at [1111, 676] on button "Send Message" at bounding box center [1044, 695] width 162 height 38
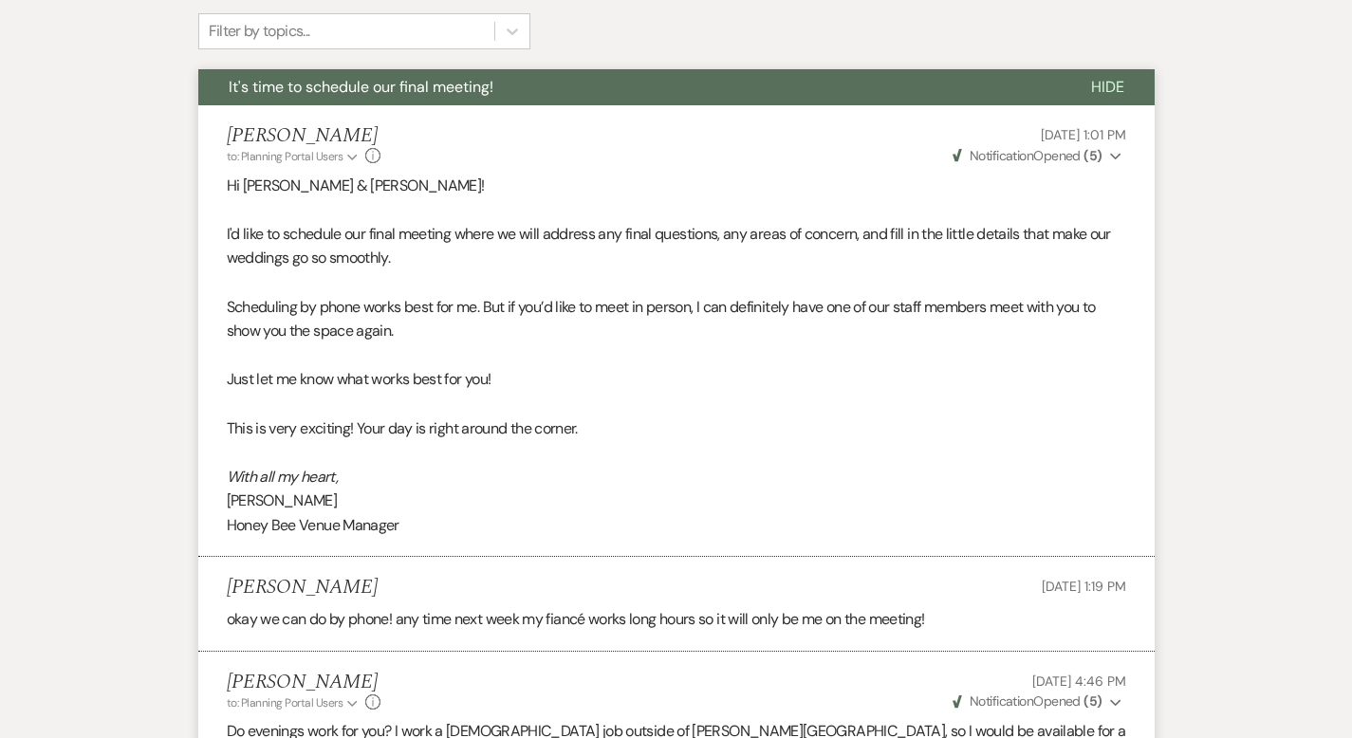
scroll to position [0, 0]
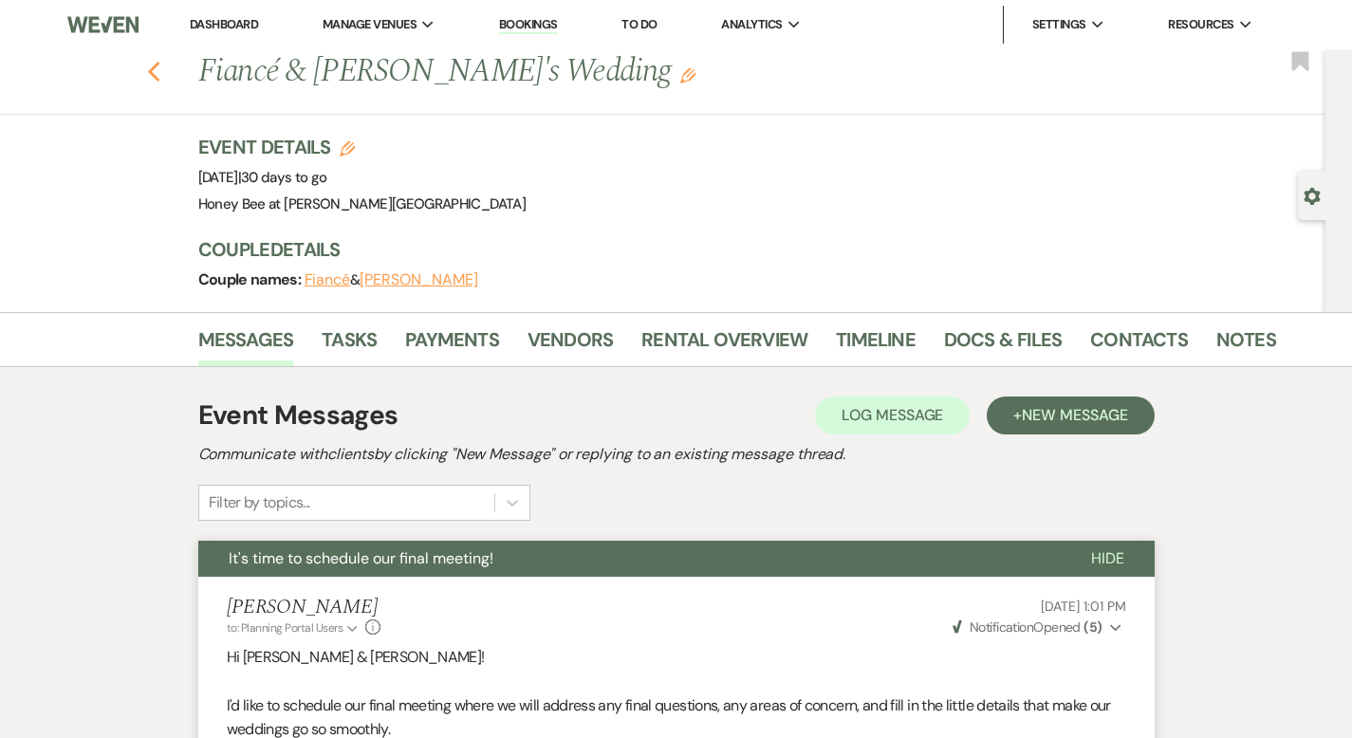
click at [147, 68] on icon "Previous" at bounding box center [154, 72] width 14 height 23
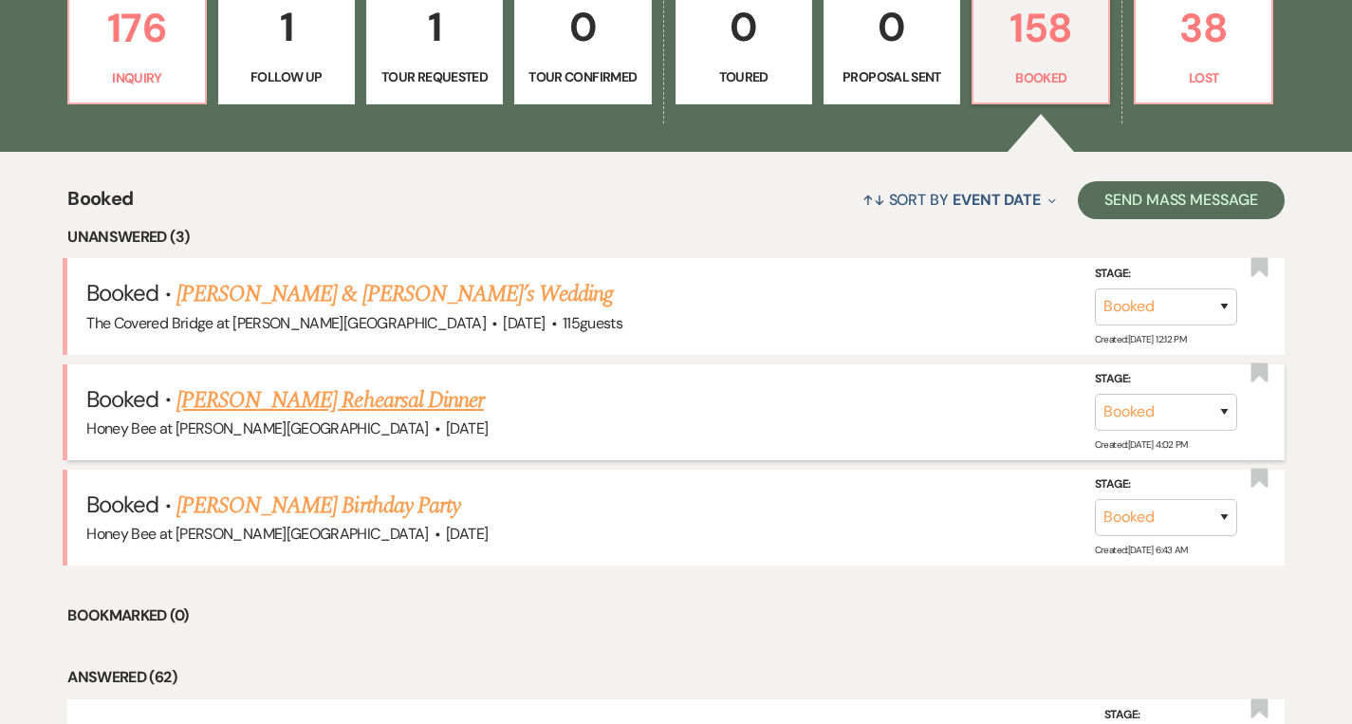
scroll to position [676, 0]
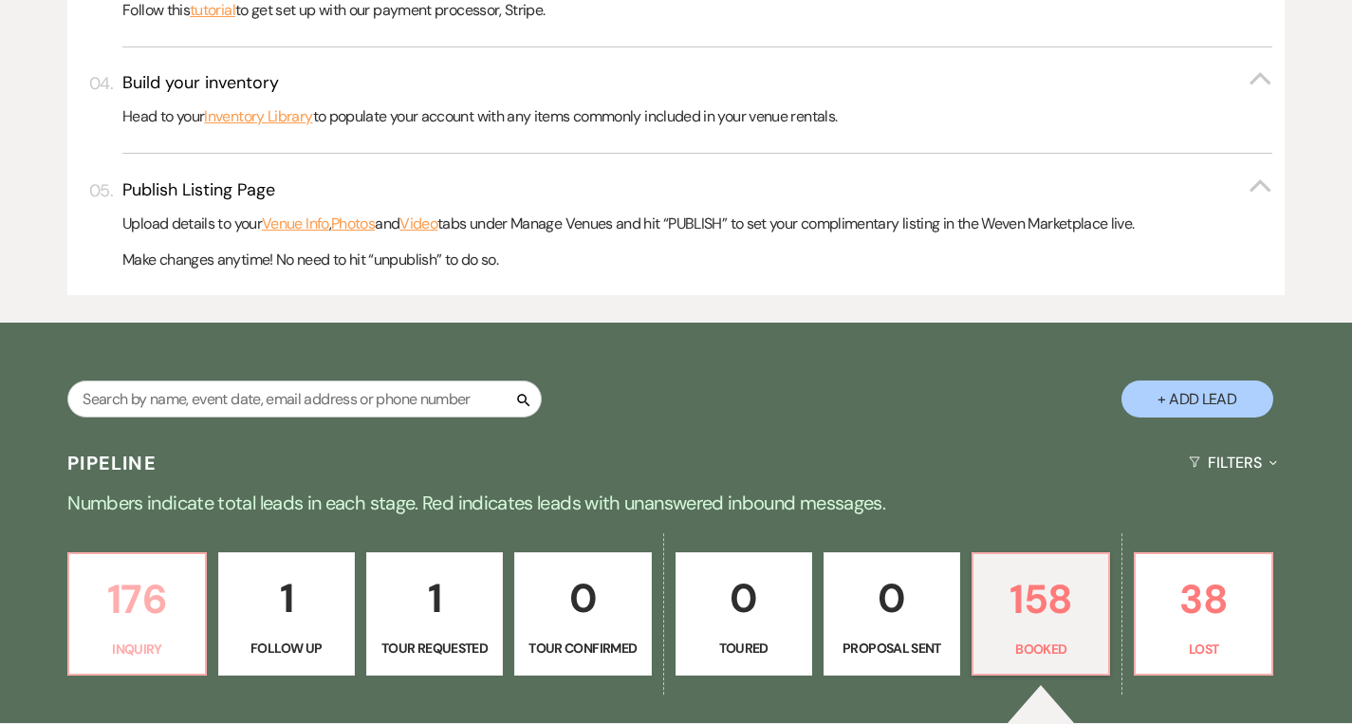
click at [132, 628] on p "176" at bounding box center [137, 599] width 112 height 64
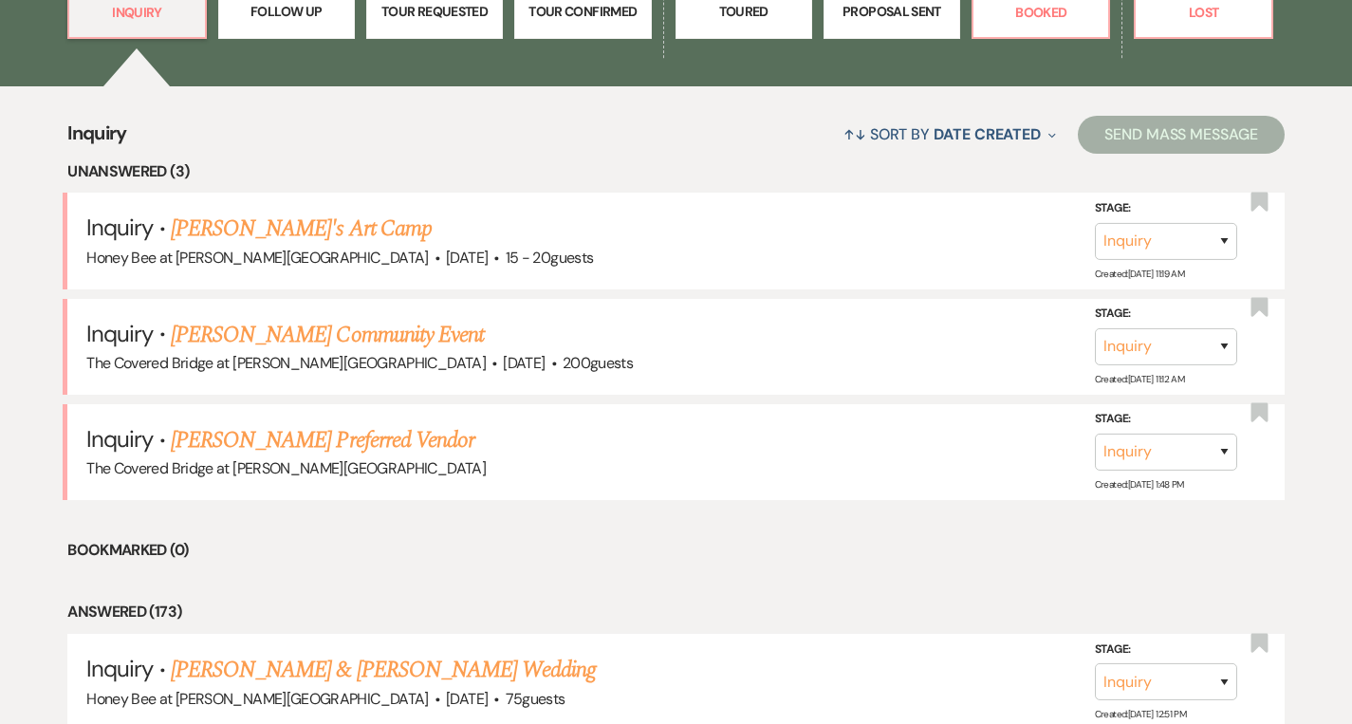
scroll to position [1319, 0]
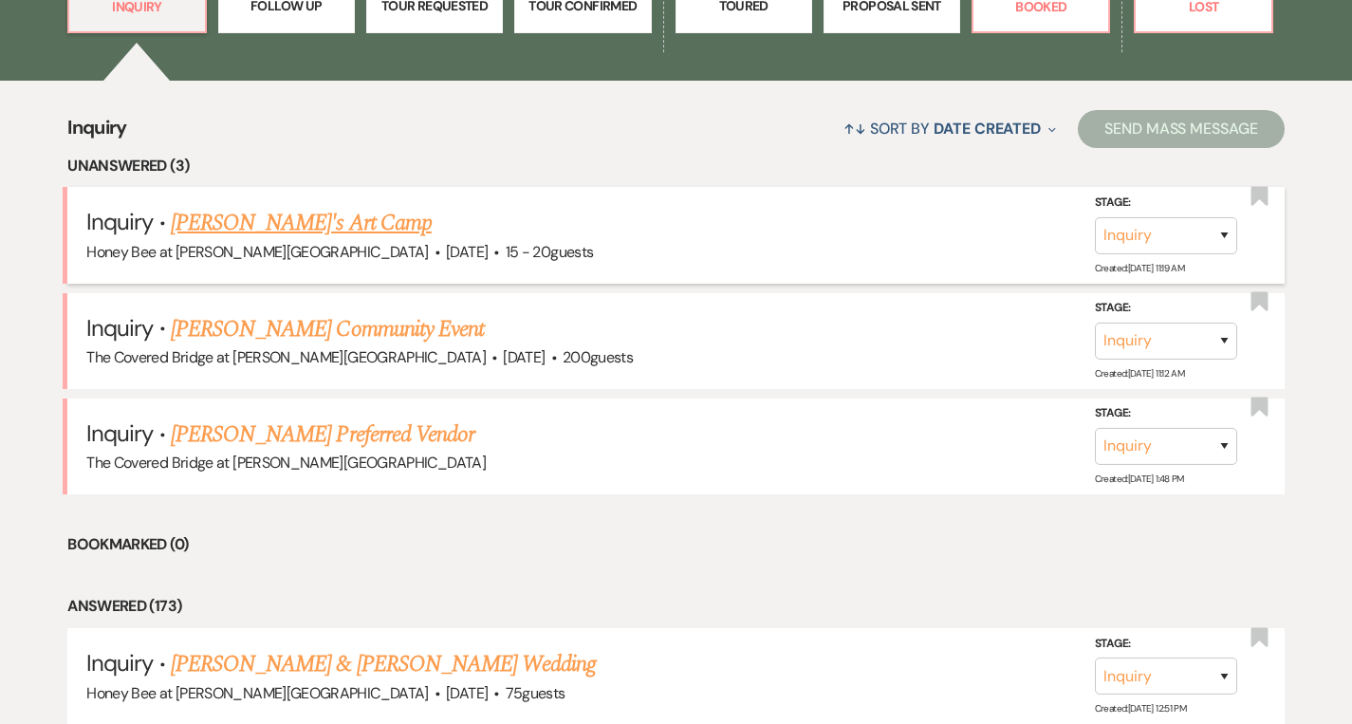
click at [222, 227] on link "[PERSON_NAME]'s Art Camp" at bounding box center [301, 223] width 261 height 34
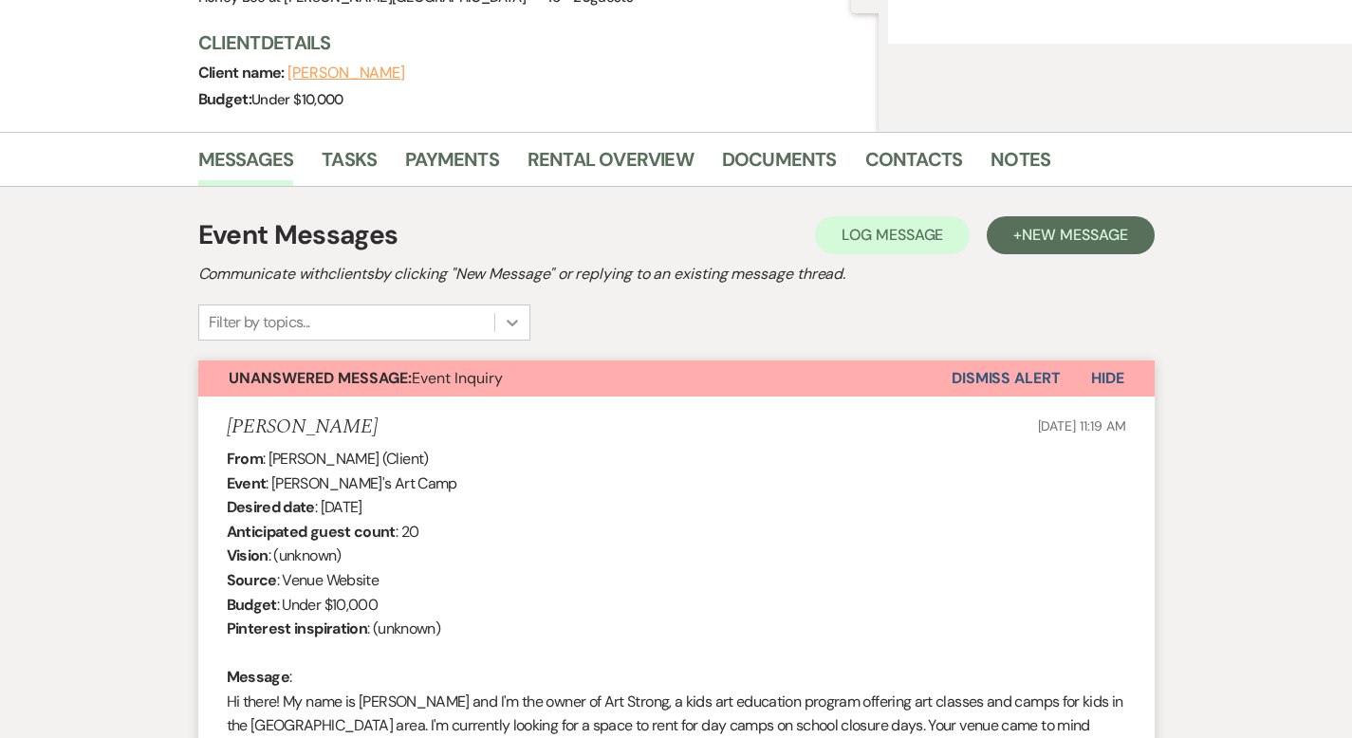
select select "5"
select select "13"
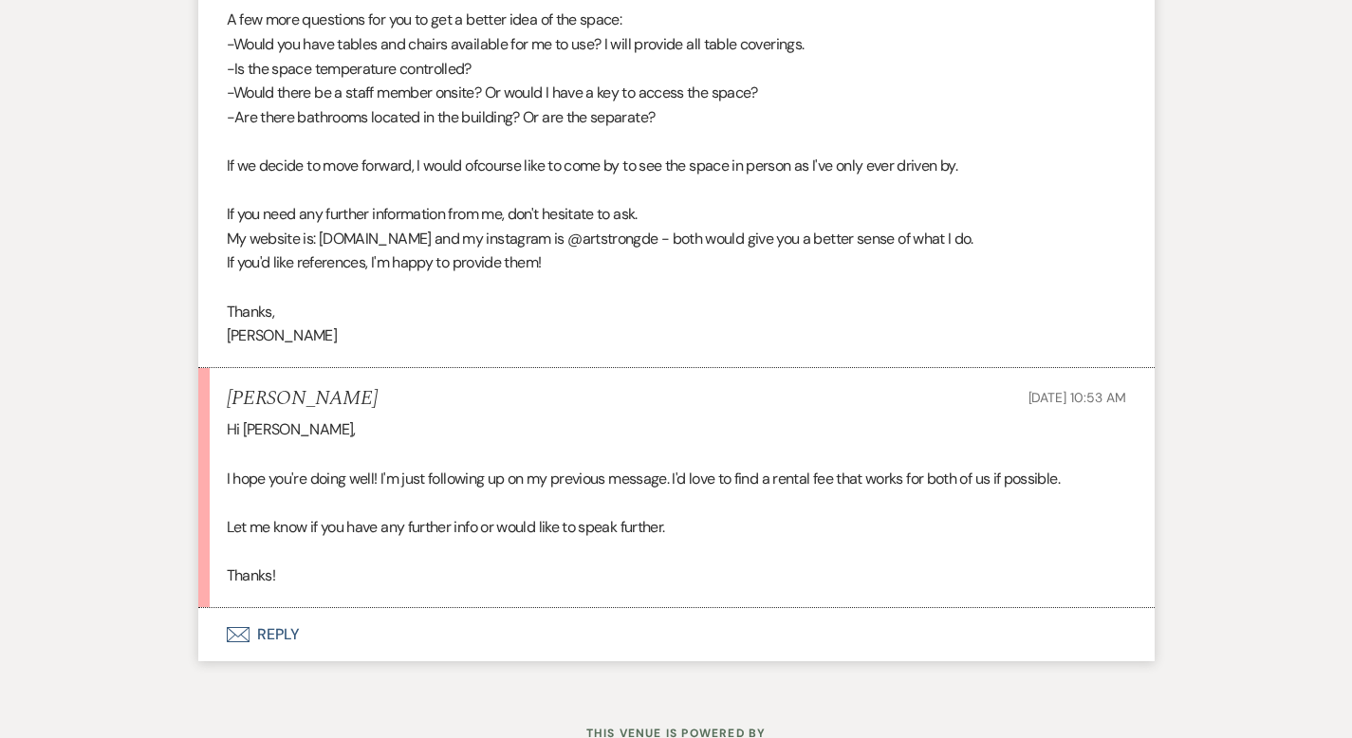
scroll to position [2010, 0]
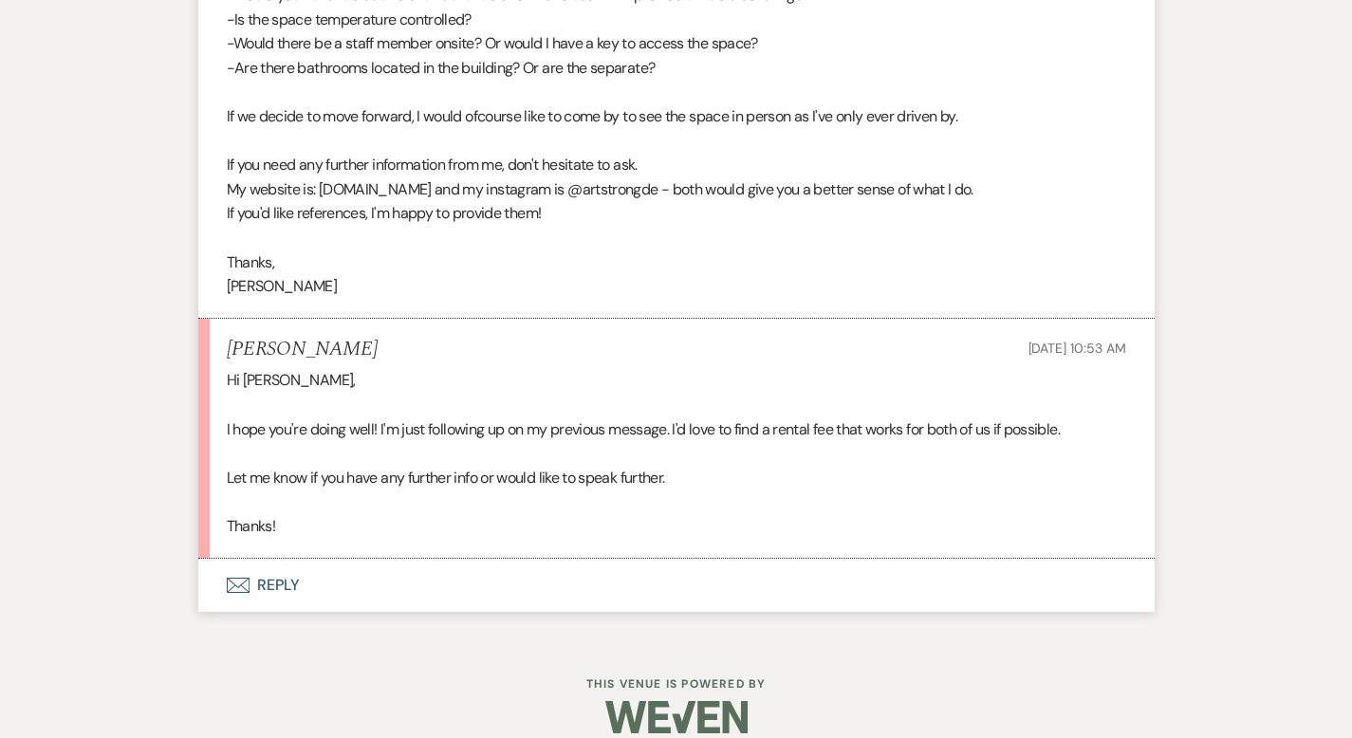
click at [217, 569] on button "Envelope Reply" at bounding box center [676, 585] width 956 height 53
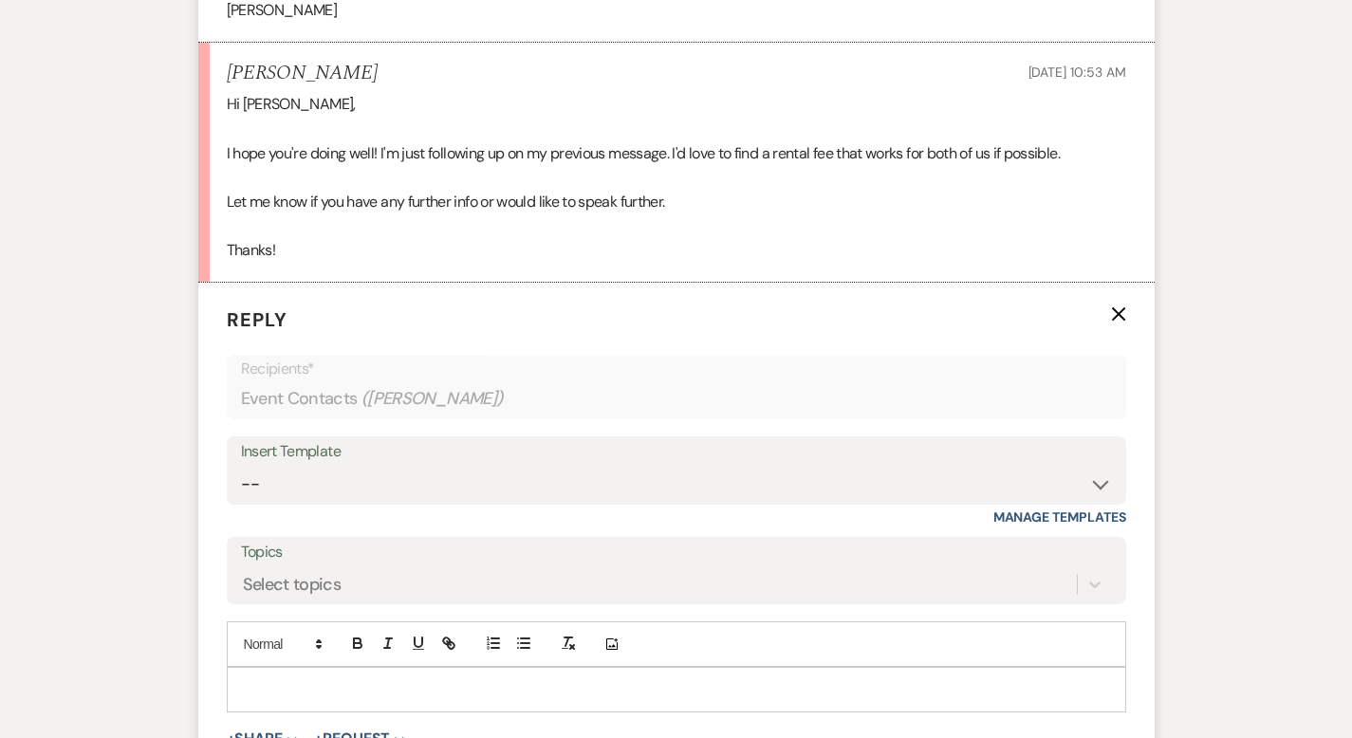
scroll to position [2293, 0]
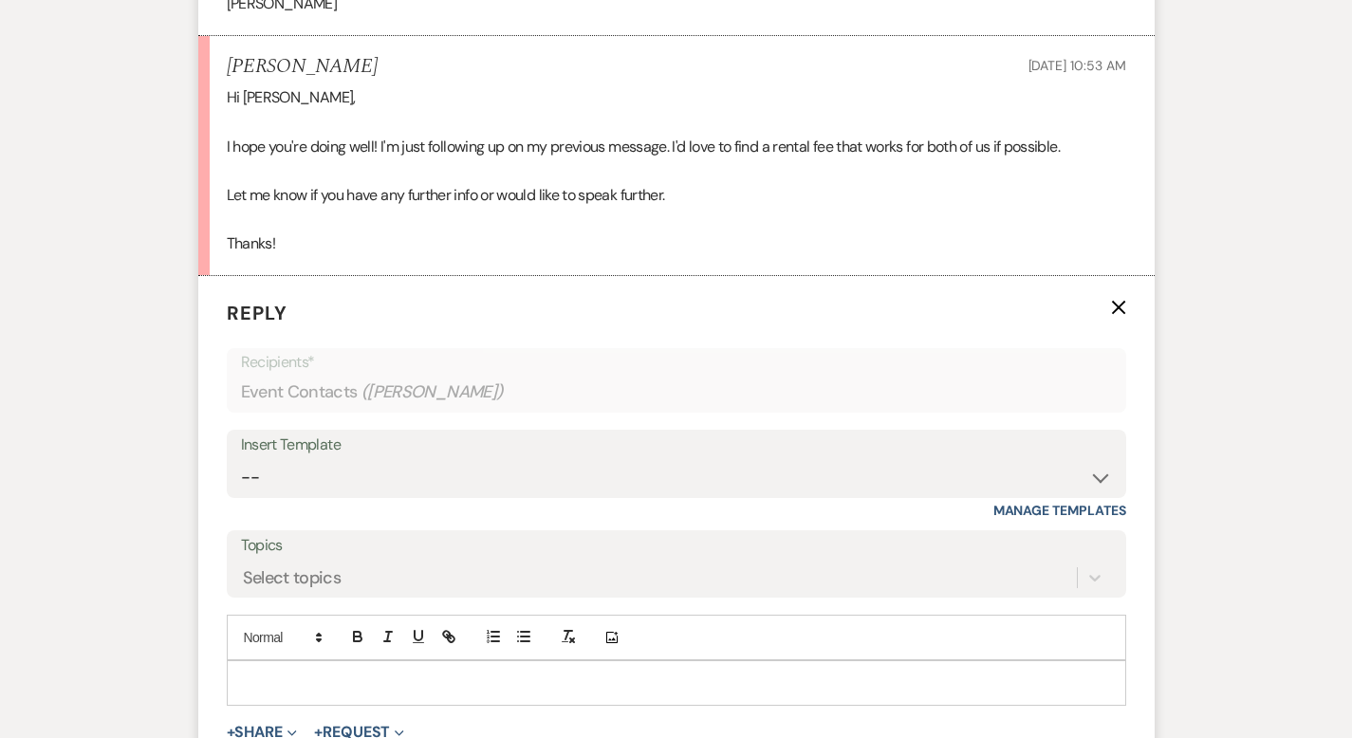
click at [349, 673] on p at bounding box center [676, 683] width 869 height 21
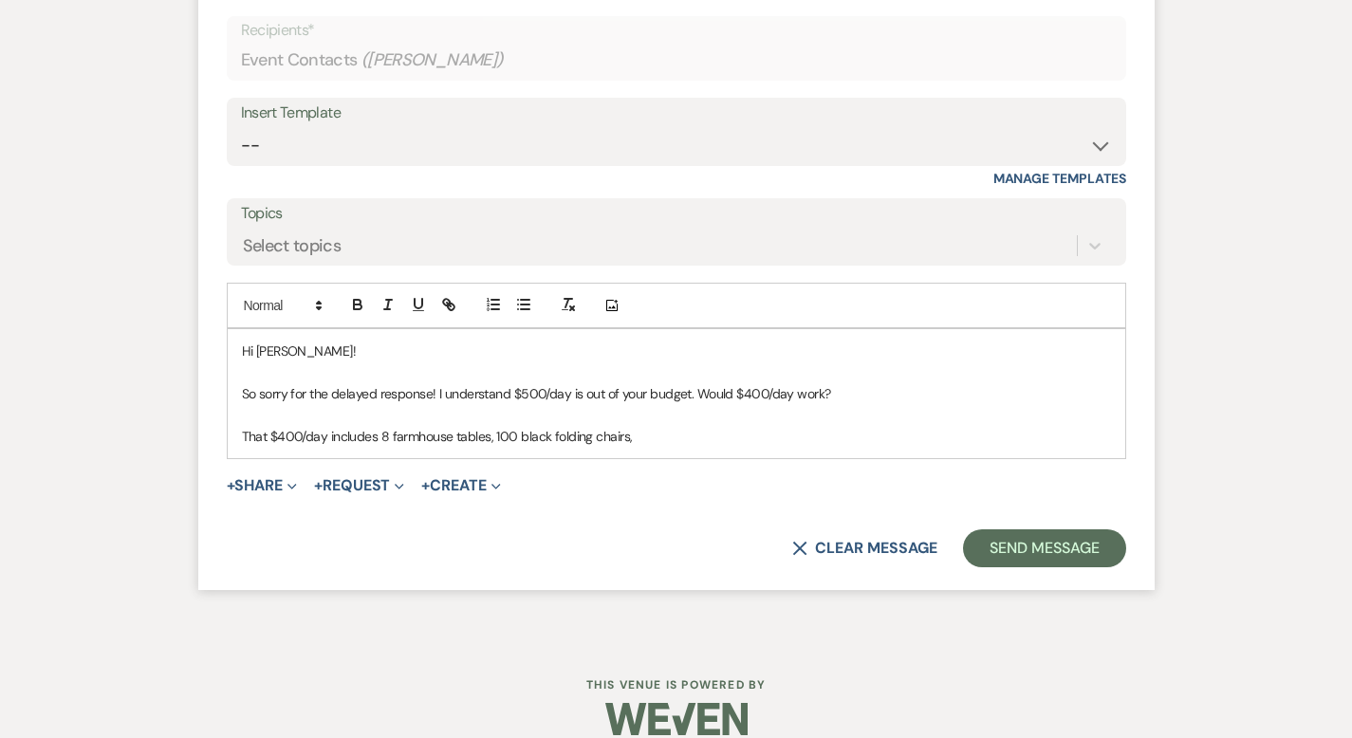
scroll to position [2626, 0]
click at [1060, 425] on p "That $400/day includes 8 farmhouse tables, 100 black folding chairs, a temperat…" at bounding box center [676, 435] width 869 height 21
click at [1097, 425] on p "That $400/day includes 8 farmhouse tables, 100 black folding chairs, a temperat…" at bounding box center [676, 435] width 869 height 21
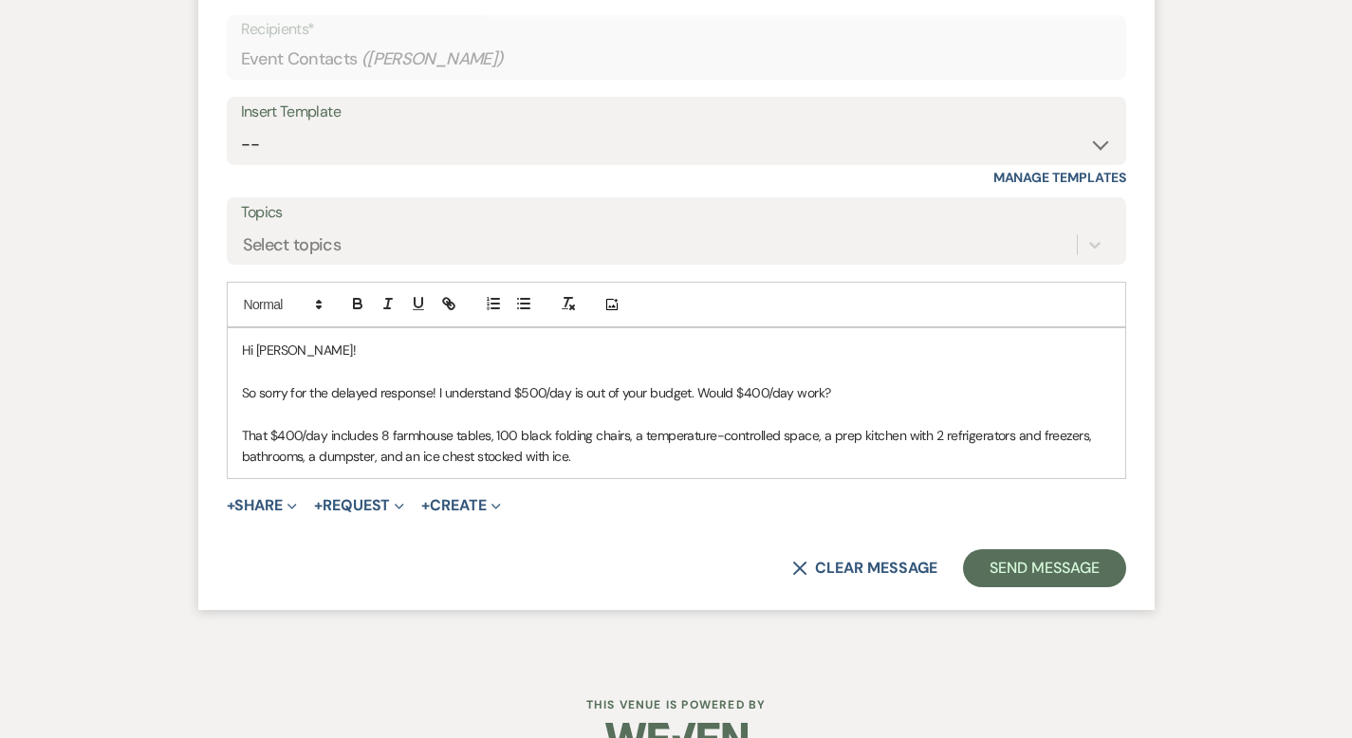
click at [514, 436] on p "That $400/day includes 8 farmhouse tables, 100 black folding chairs, a temperat…" at bounding box center [676, 446] width 869 height 43
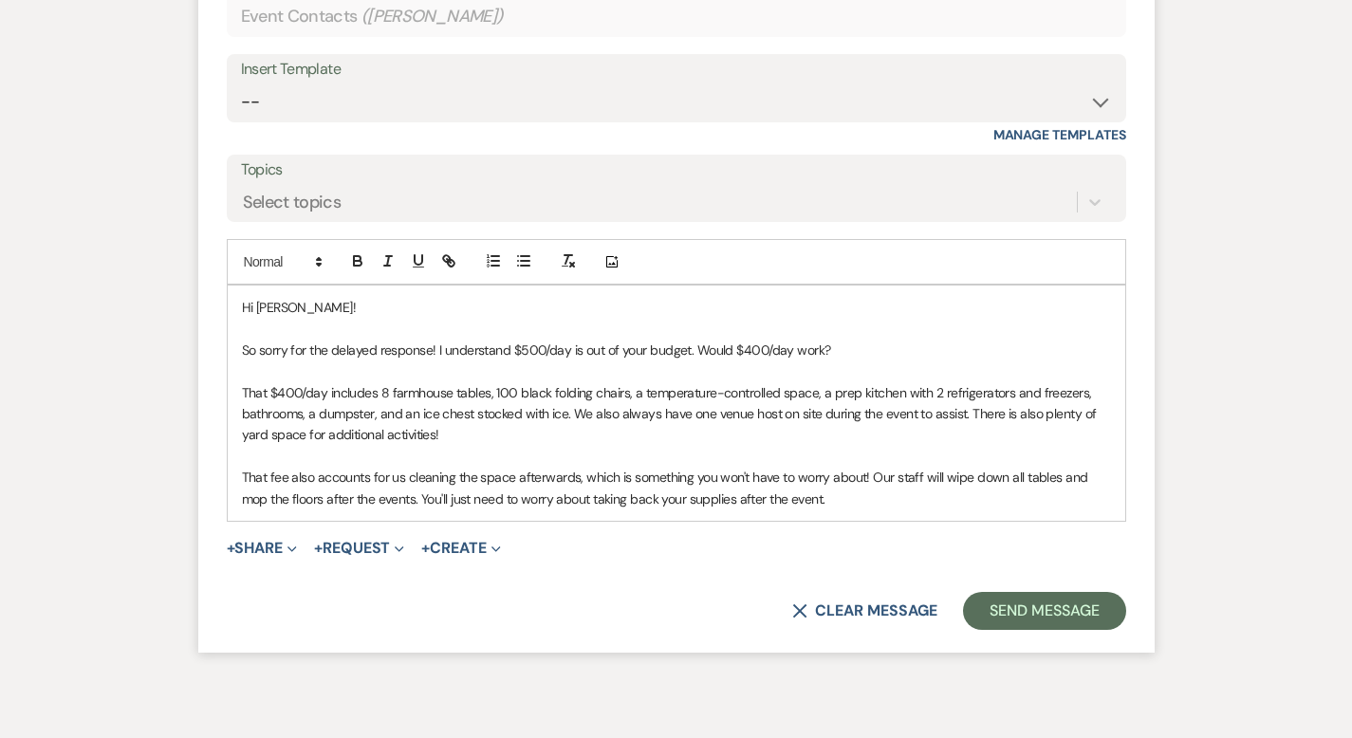
scroll to position [2672, 0]
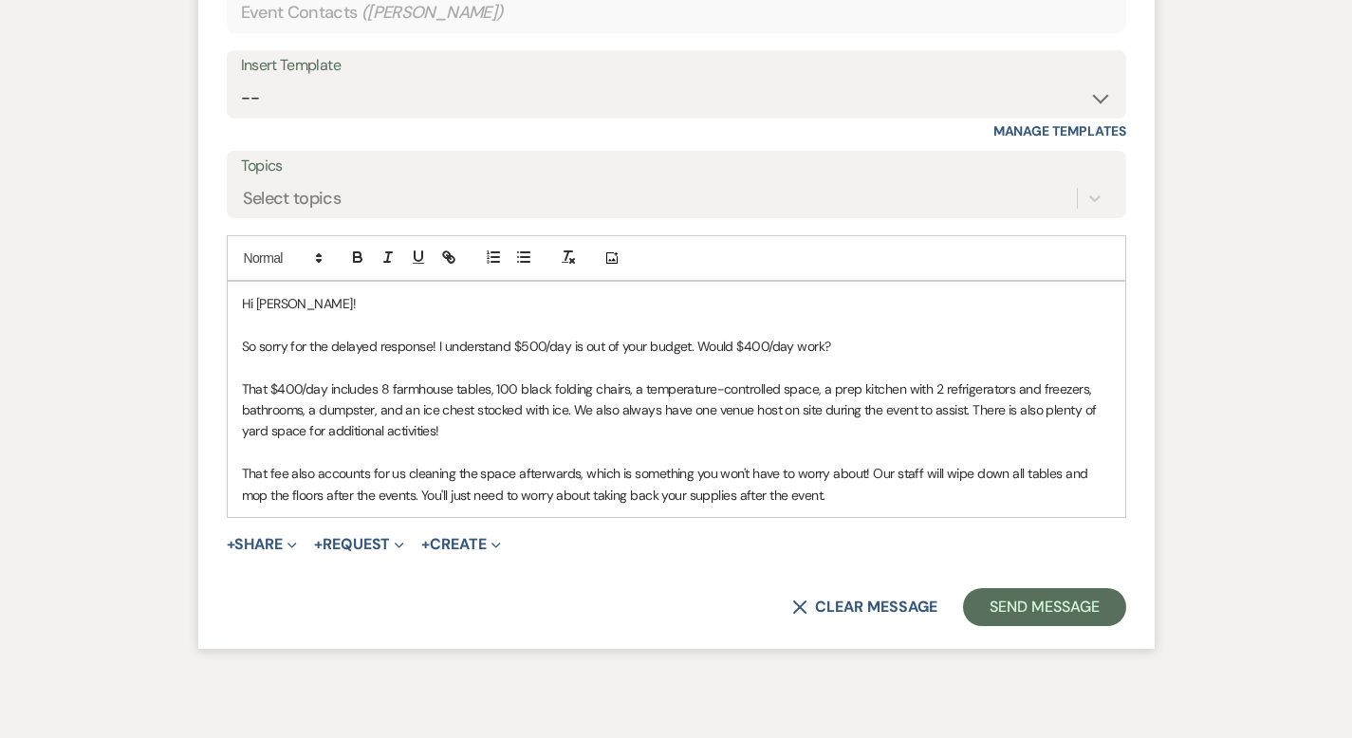
click at [632, 336] on p "So sorry for the delayed response! I understand $500/day is out of your budget.…" at bounding box center [676, 346] width 869 height 21
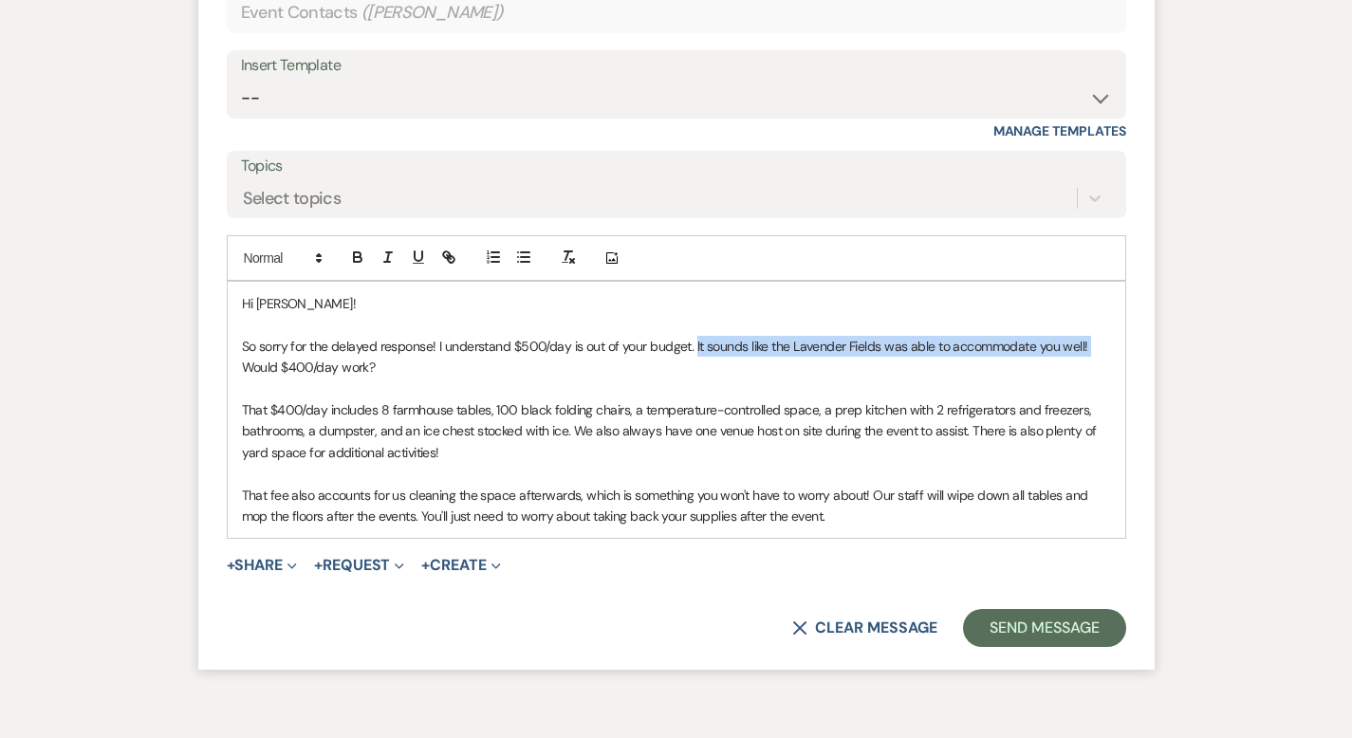
drag, startPoint x: 1026, startPoint y: 324, endPoint x: 631, endPoint y: 332, distance: 394.7
click at [631, 332] on div "Hi Hannah! So sorry for the delayed response! I understand $500/day is out of y…" at bounding box center [676, 410] width 897 height 256
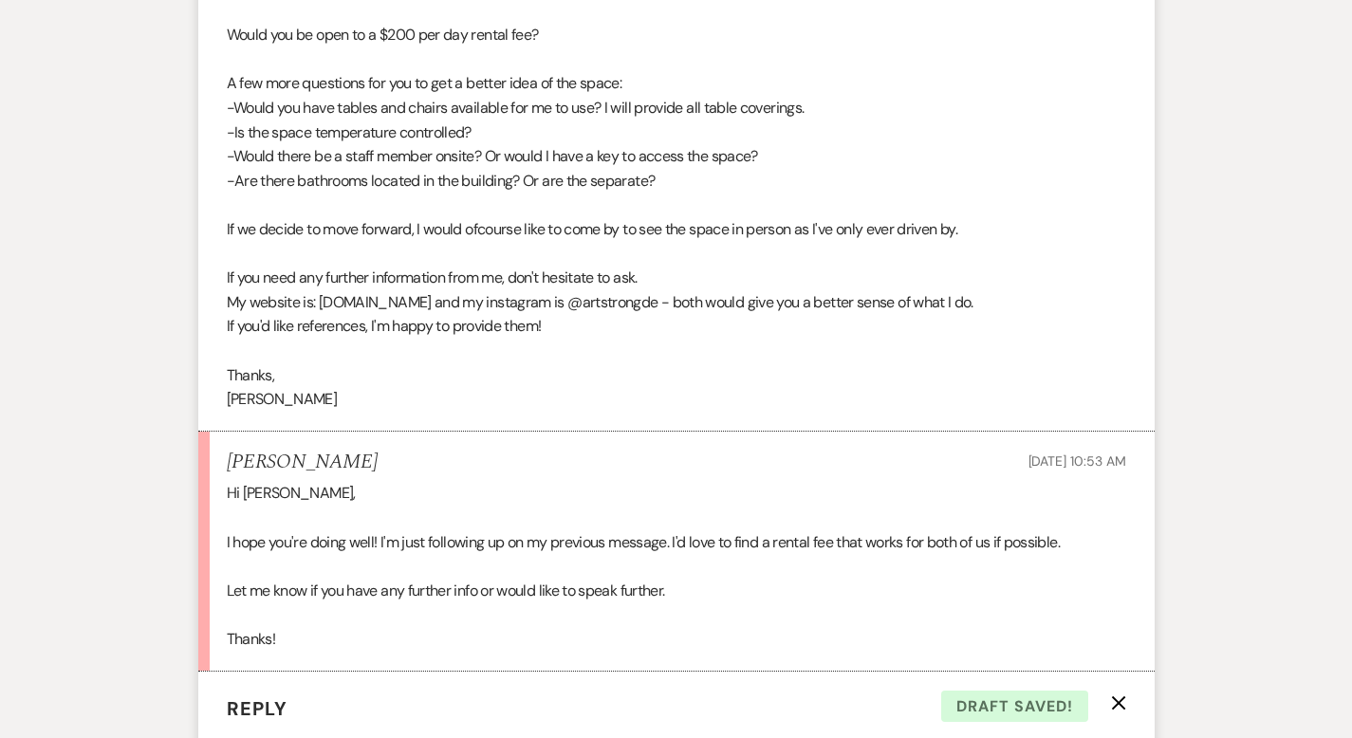
scroll to position [2710, 0]
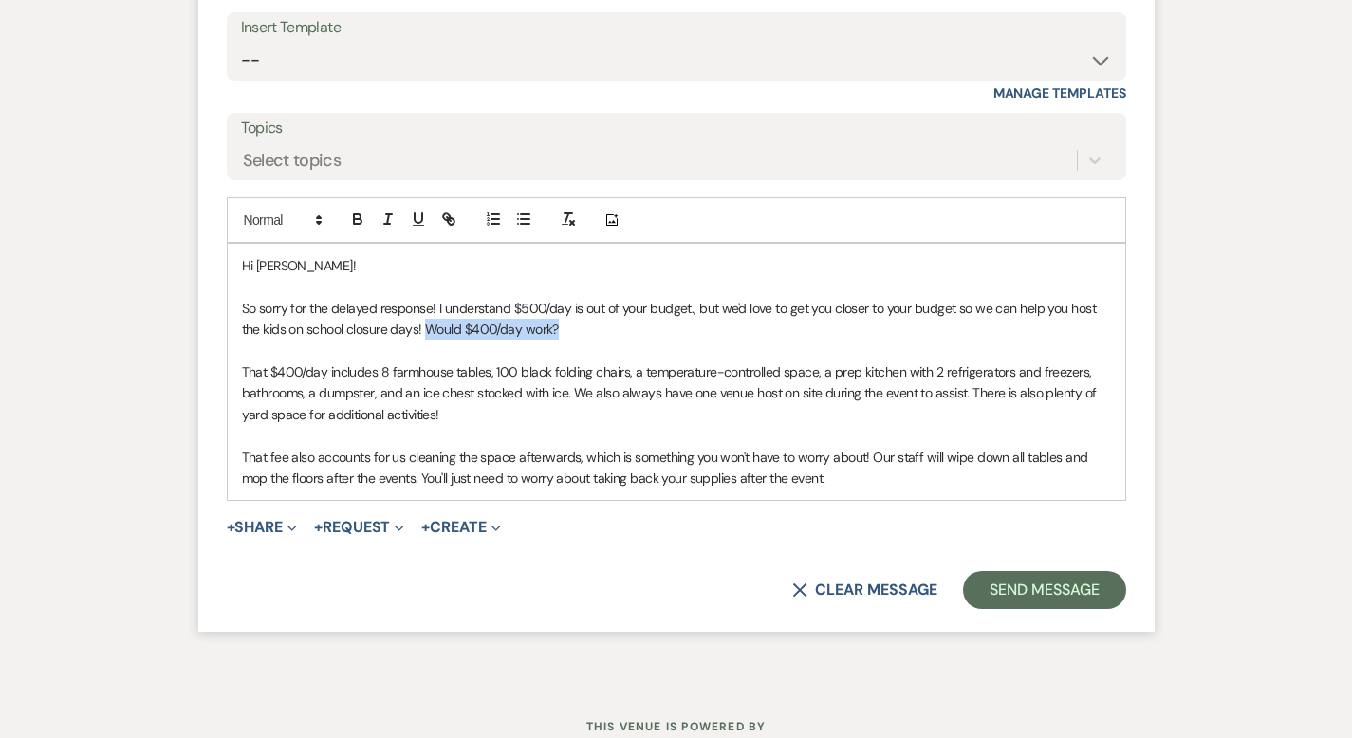
drag, startPoint x: 390, startPoint y: 305, endPoint x: 260, endPoint y: 307, distance: 130.0
click at [260, 307] on p "So sorry for the delayed response! I understand $500/day is out of your budget.…" at bounding box center [676, 319] width 869 height 43
click at [228, 345] on div "Hi Hannah! So sorry for the delayed response! I understand $500/day is out of y…" at bounding box center [676, 372] width 897 height 256
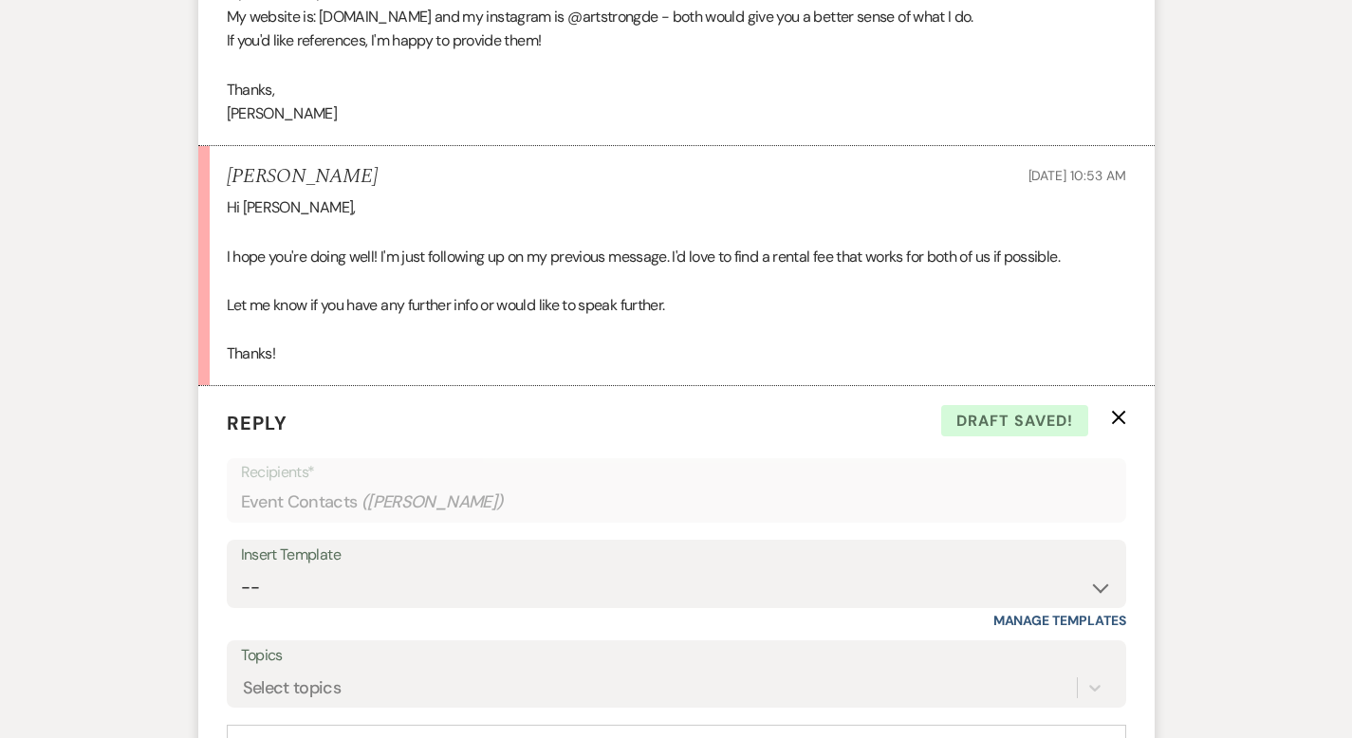
scroll to position [2732, 0]
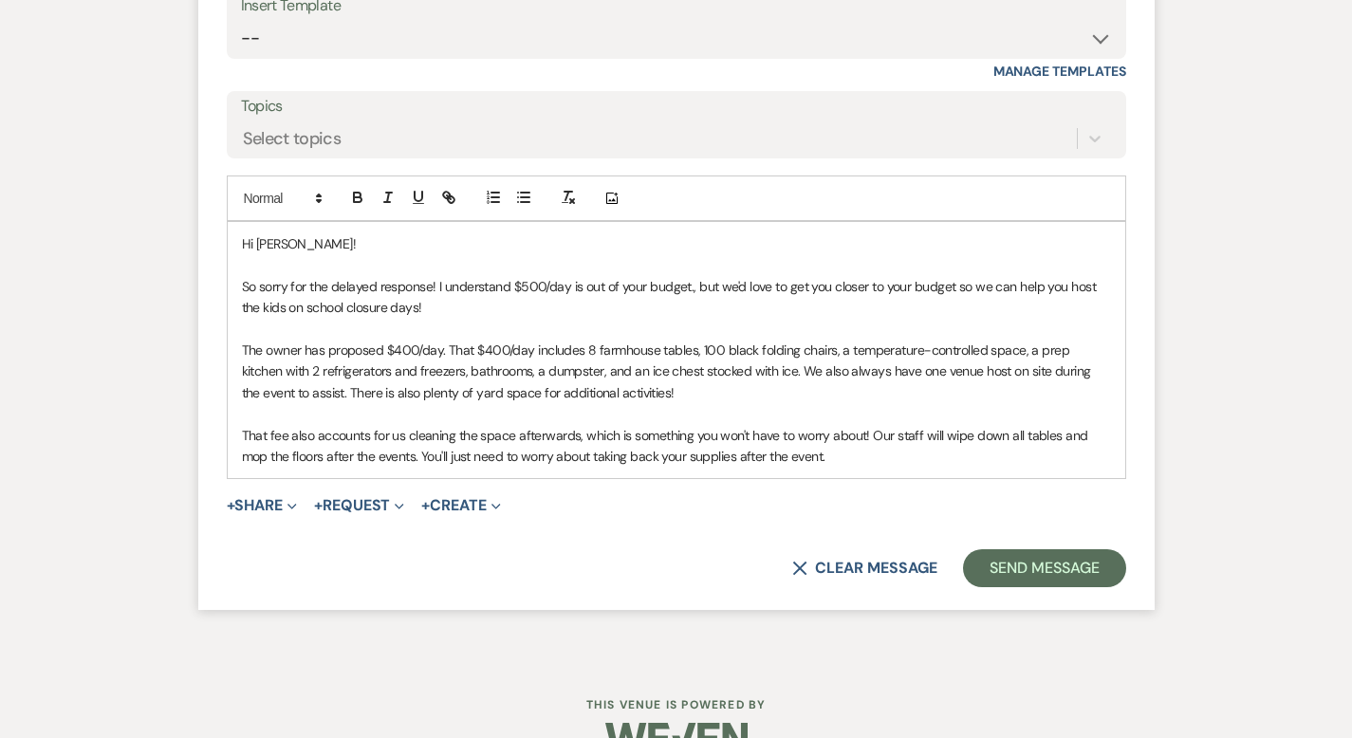
click at [740, 439] on p "That fee also accounts for us cleaning the space afterwards, which is something…" at bounding box center [676, 446] width 869 height 43
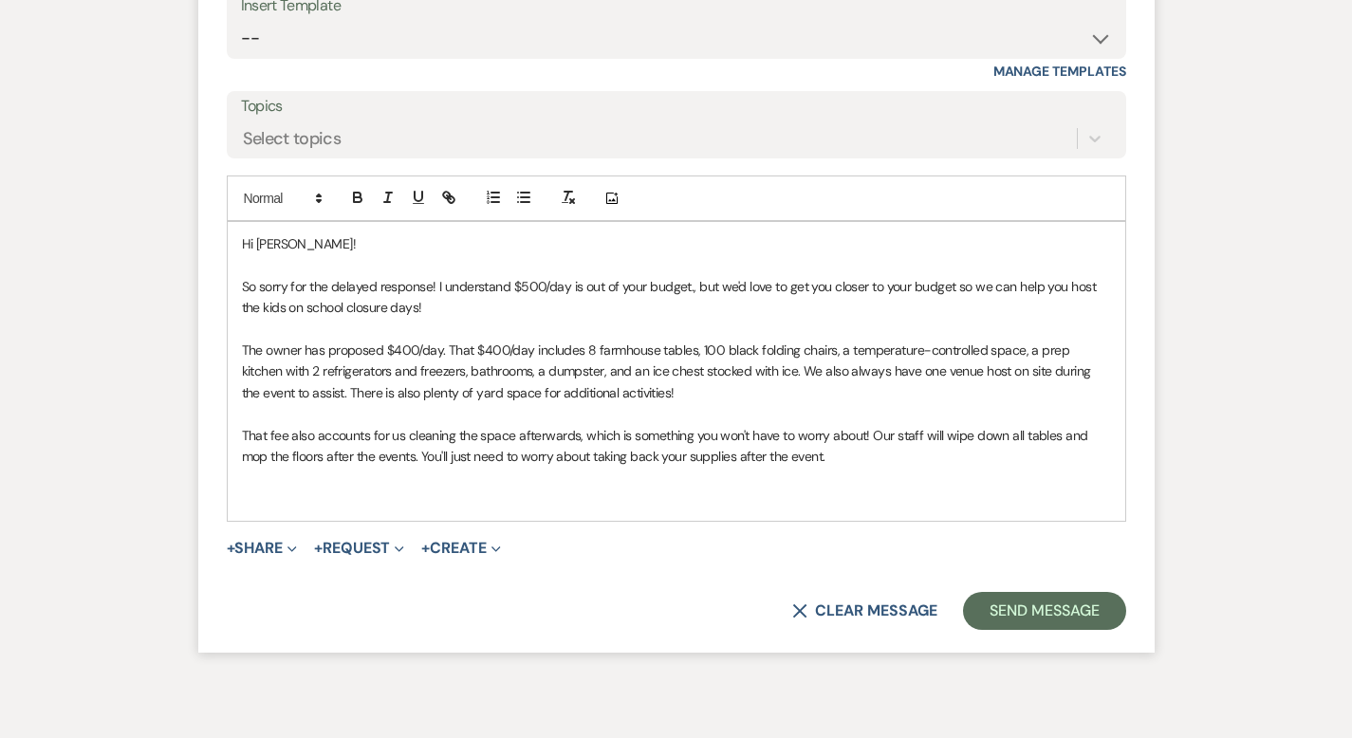
click at [873, 488] on div "Hi Hannah! So sorry for the delayed response! I understand $500/day is out of y…" at bounding box center [676, 371] width 897 height 299
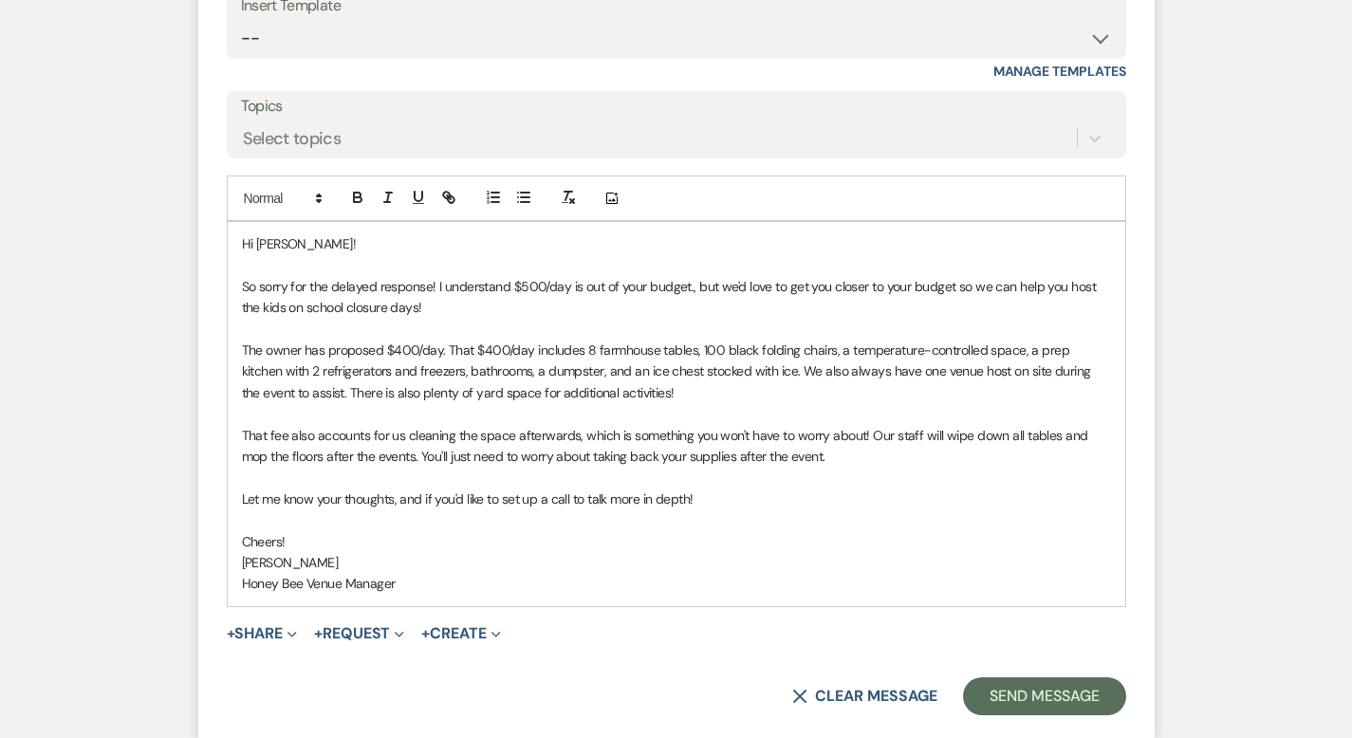
click at [323, 573] on p "Honey Bee Venue Manager" at bounding box center [676, 583] width 869 height 21
drag, startPoint x: 337, startPoint y: 560, endPoint x: 168, endPoint y: 522, distance: 173.1
click at [228, 522] on div "Hi Hannah! So sorry for the delayed response! I understand $500/day is out of y…" at bounding box center [676, 414] width 897 height 384
click at [375, 186] on button "button" at bounding box center [388, 197] width 27 height 23
click at [610, 531] on p "Cheers!" at bounding box center [676, 541] width 869 height 21
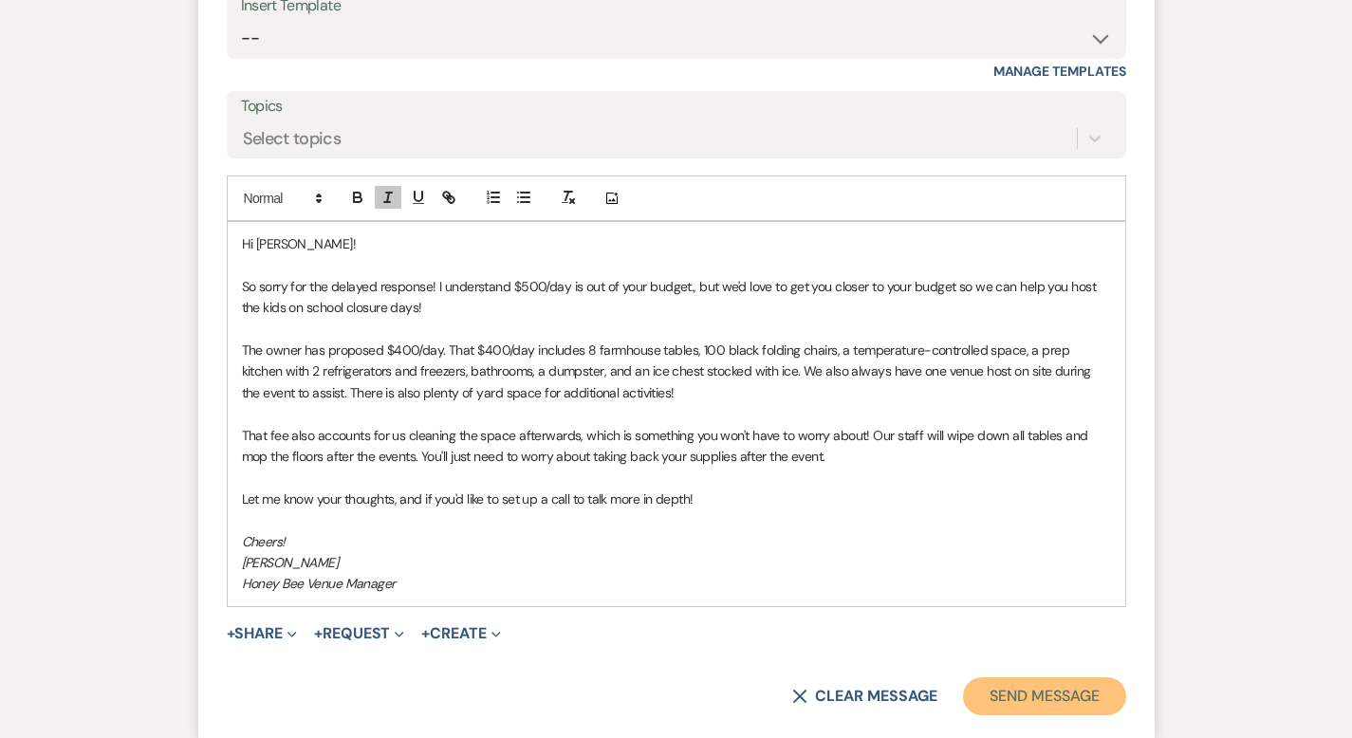
click at [1125, 677] on button "Send Message" at bounding box center [1044, 696] width 162 height 38
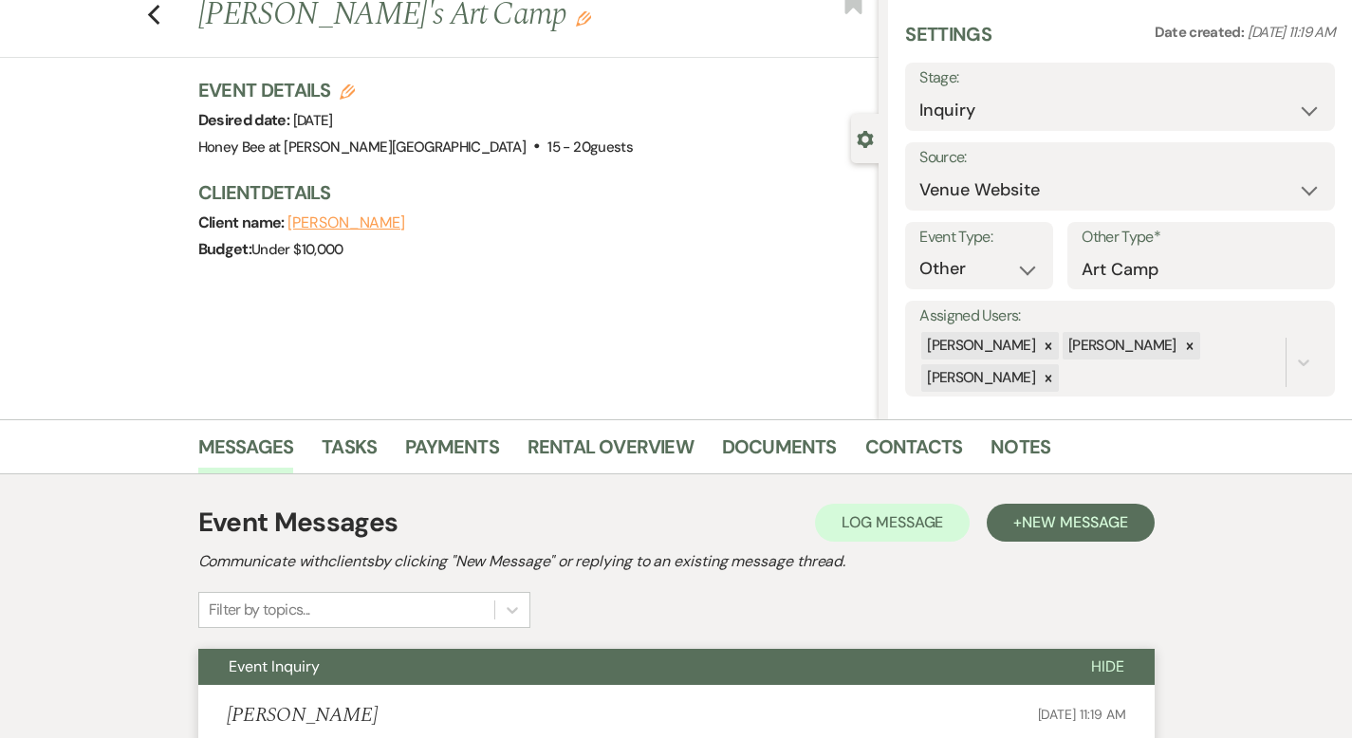
scroll to position [0, 0]
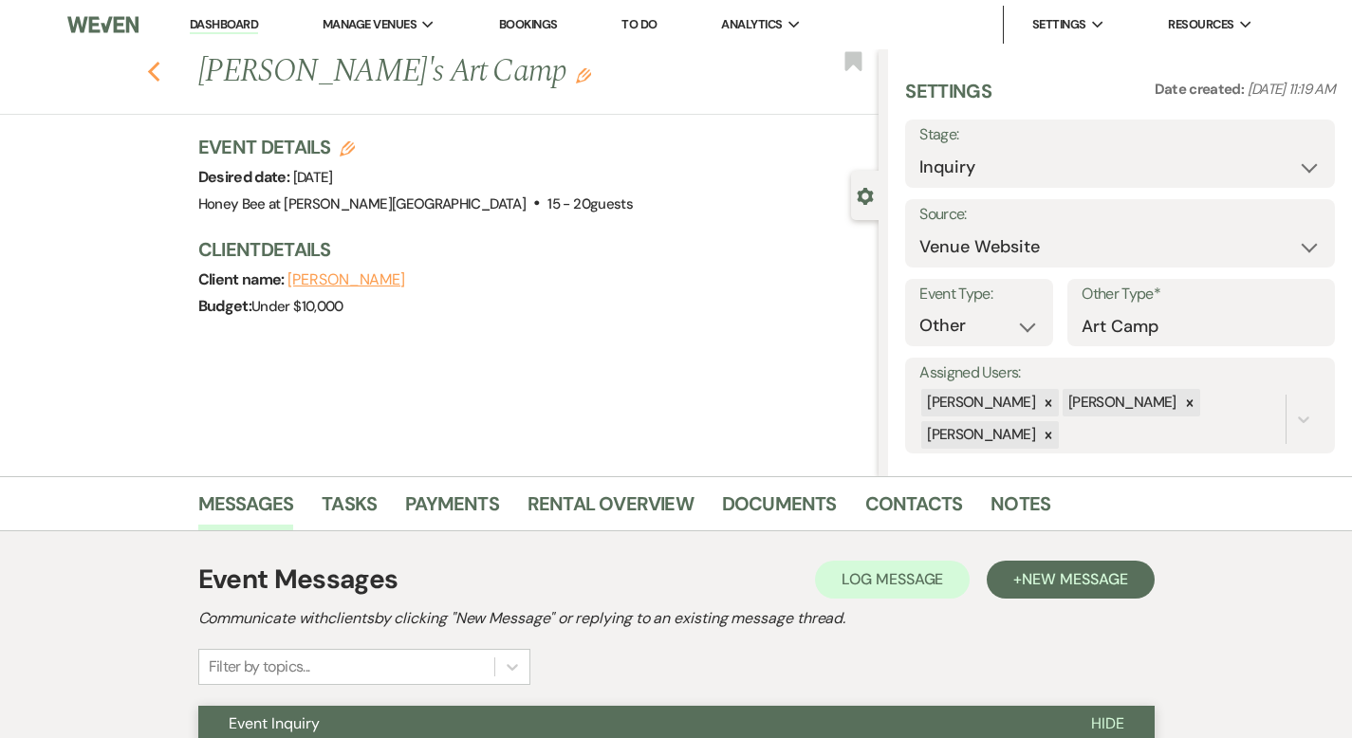
click at [147, 65] on icon "Previous" at bounding box center [154, 72] width 14 height 23
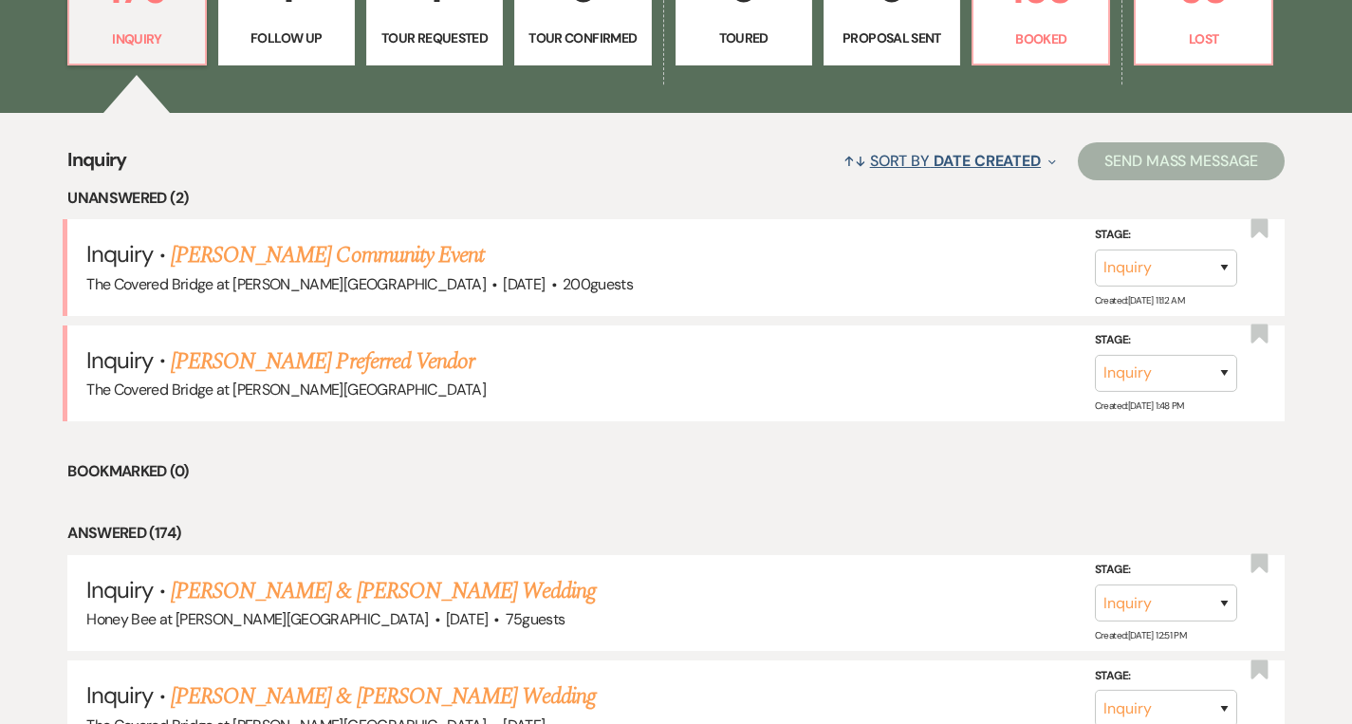
scroll to position [1279, 0]
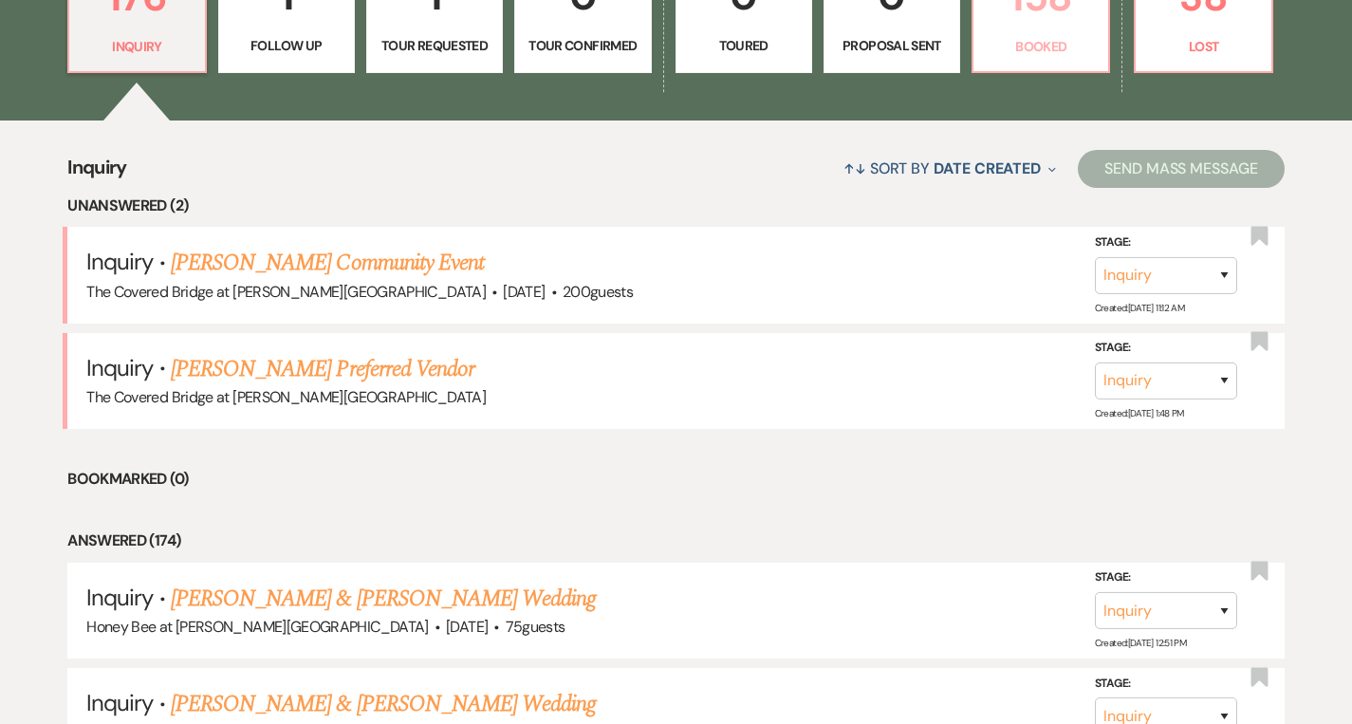
click at [1064, 45] on p "Booked" at bounding box center [1041, 46] width 112 height 21
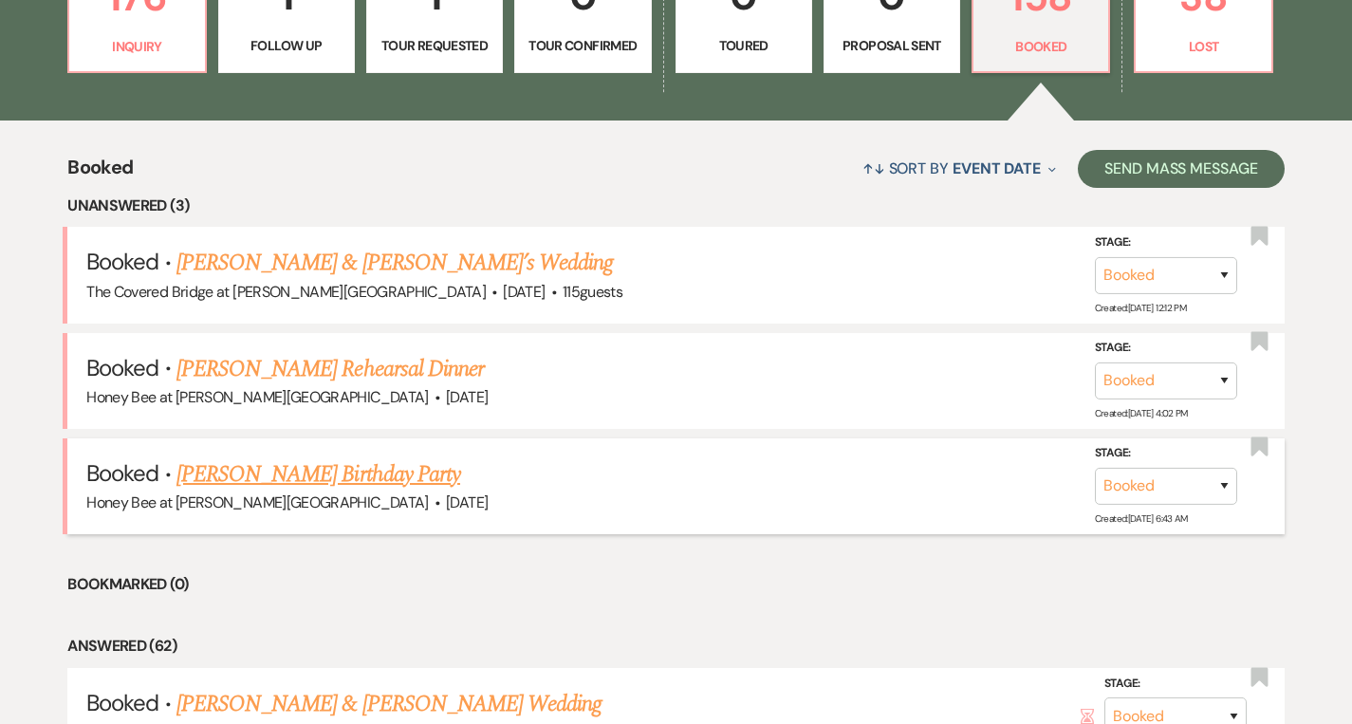
click at [361, 471] on link "[PERSON_NAME] Birthday Party" at bounding box center [318, 474] width 284 height 34
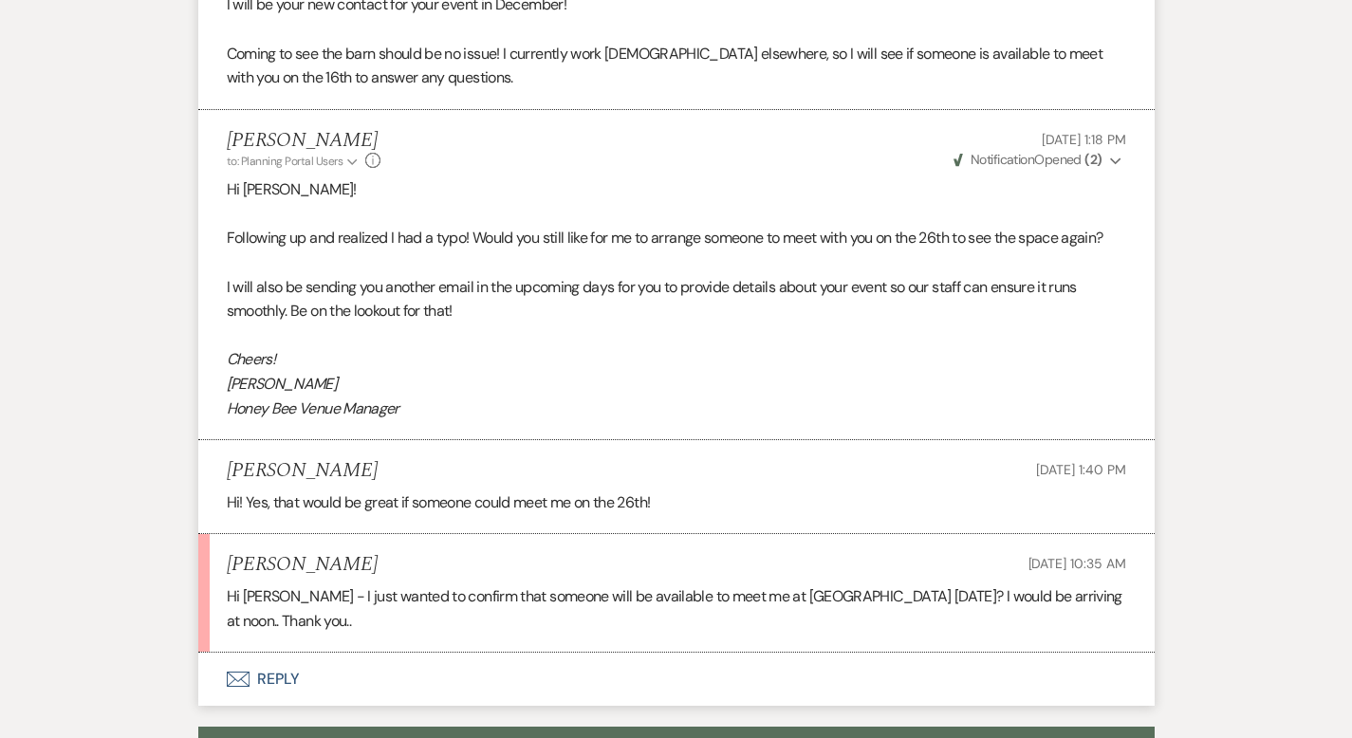
scroll to position [2929, 0]
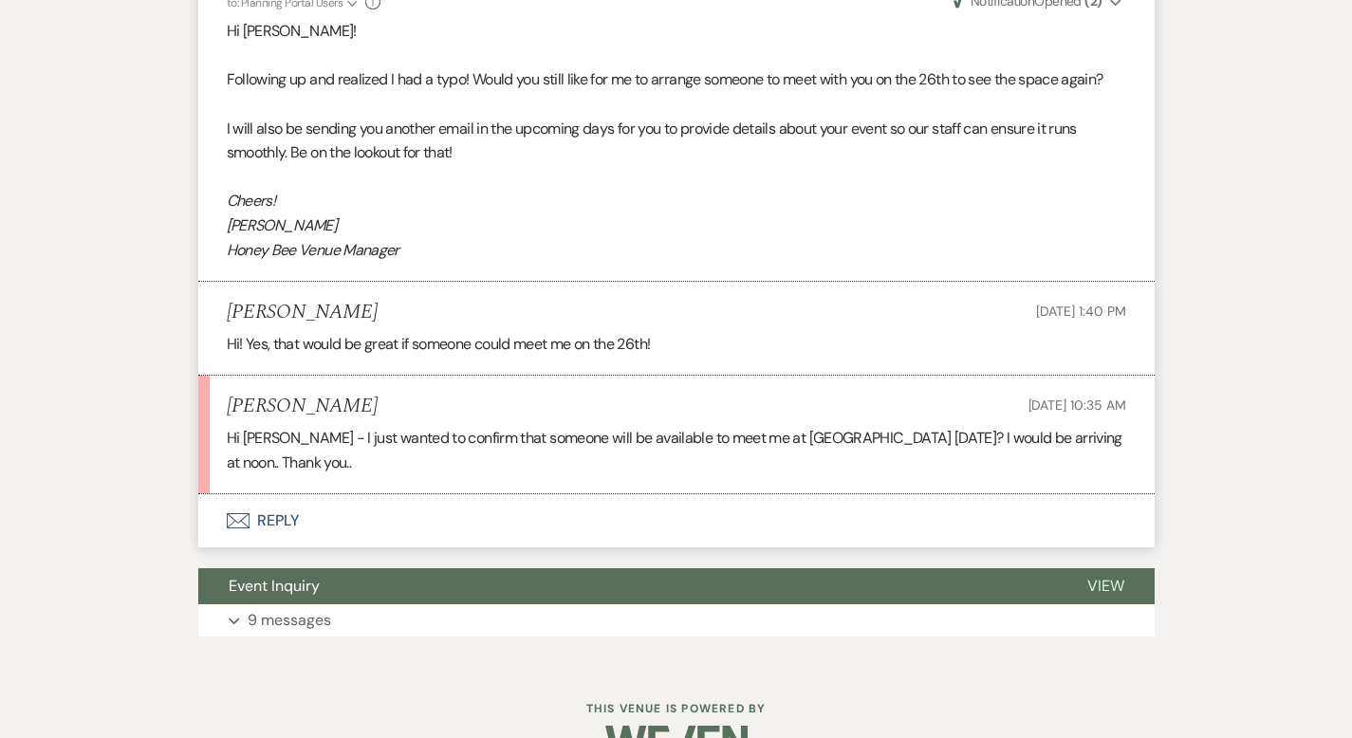
click at [361, 494] on button "Envelope Reply" at bounding box center [676, 520] width 956 height 53
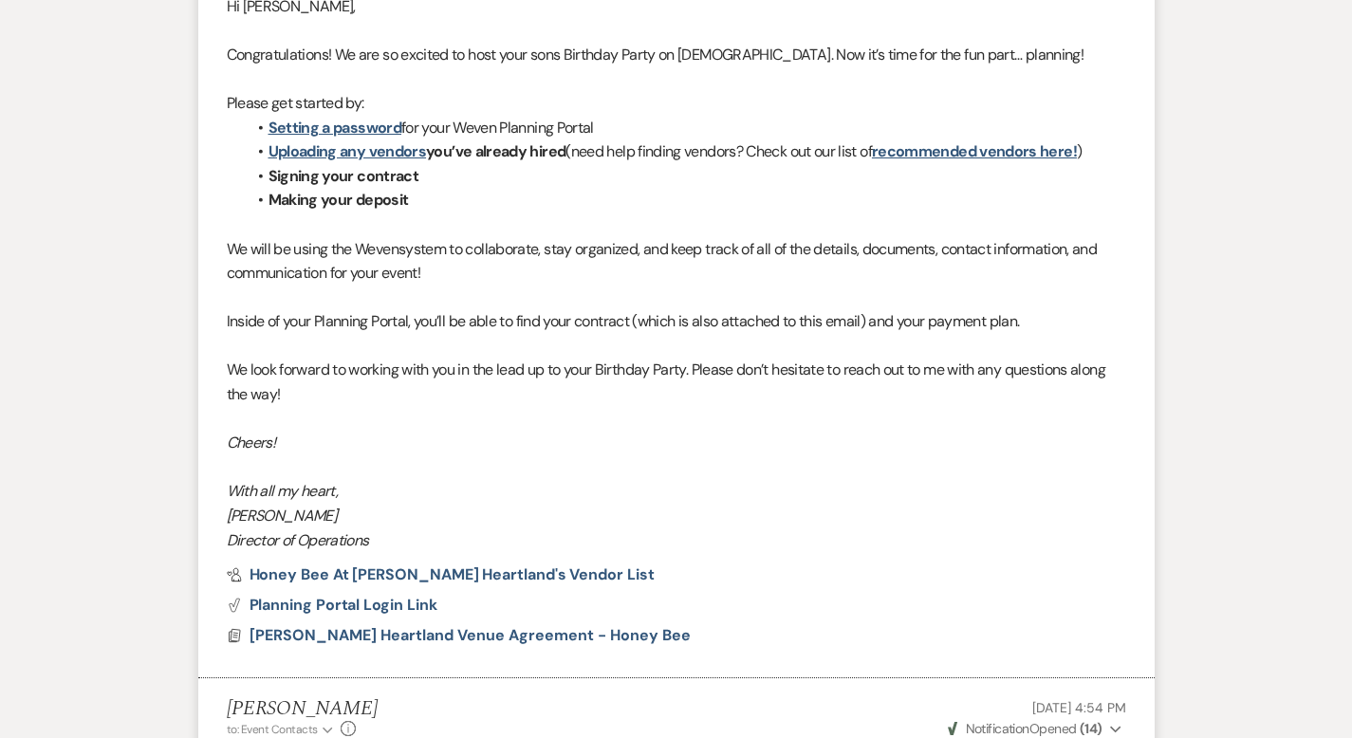
scroll to position [0, 0]
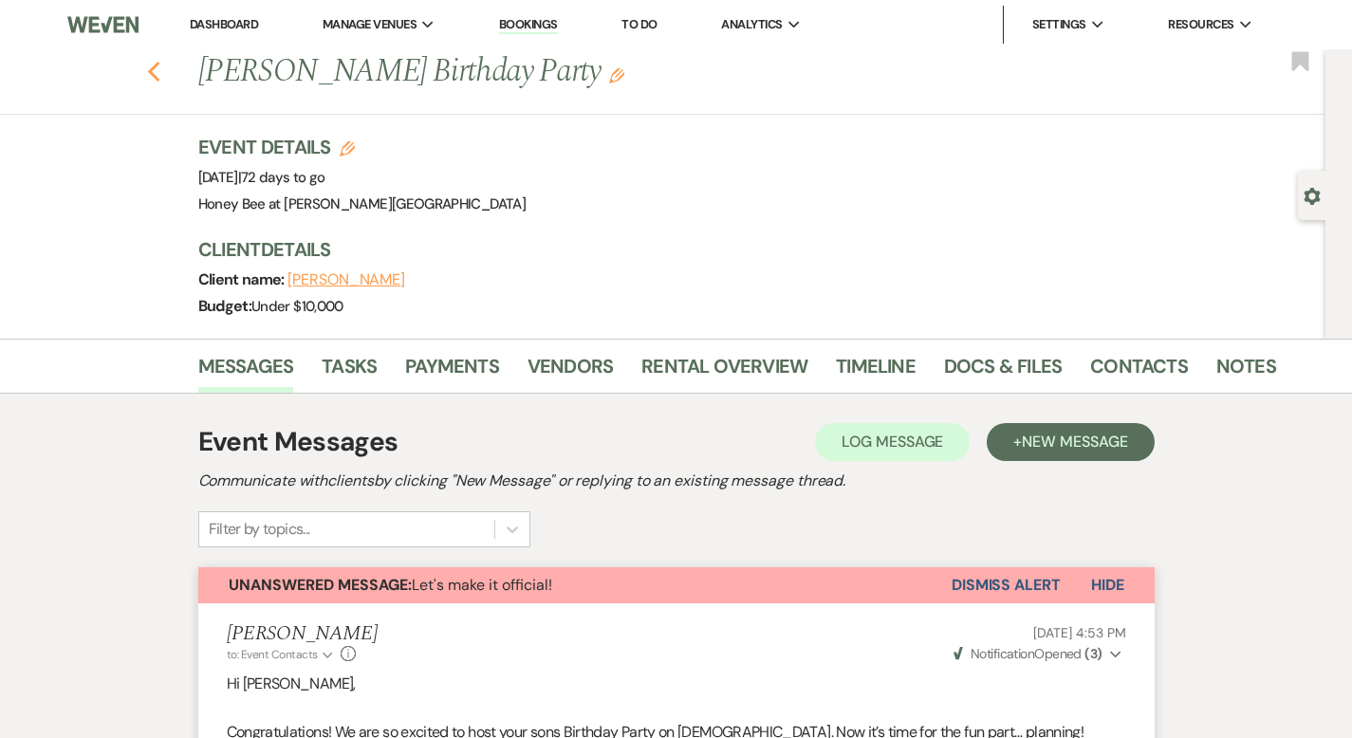
click at [147, 65] on icon "Previous" at bounding box center [154, 72] width 14 height 23
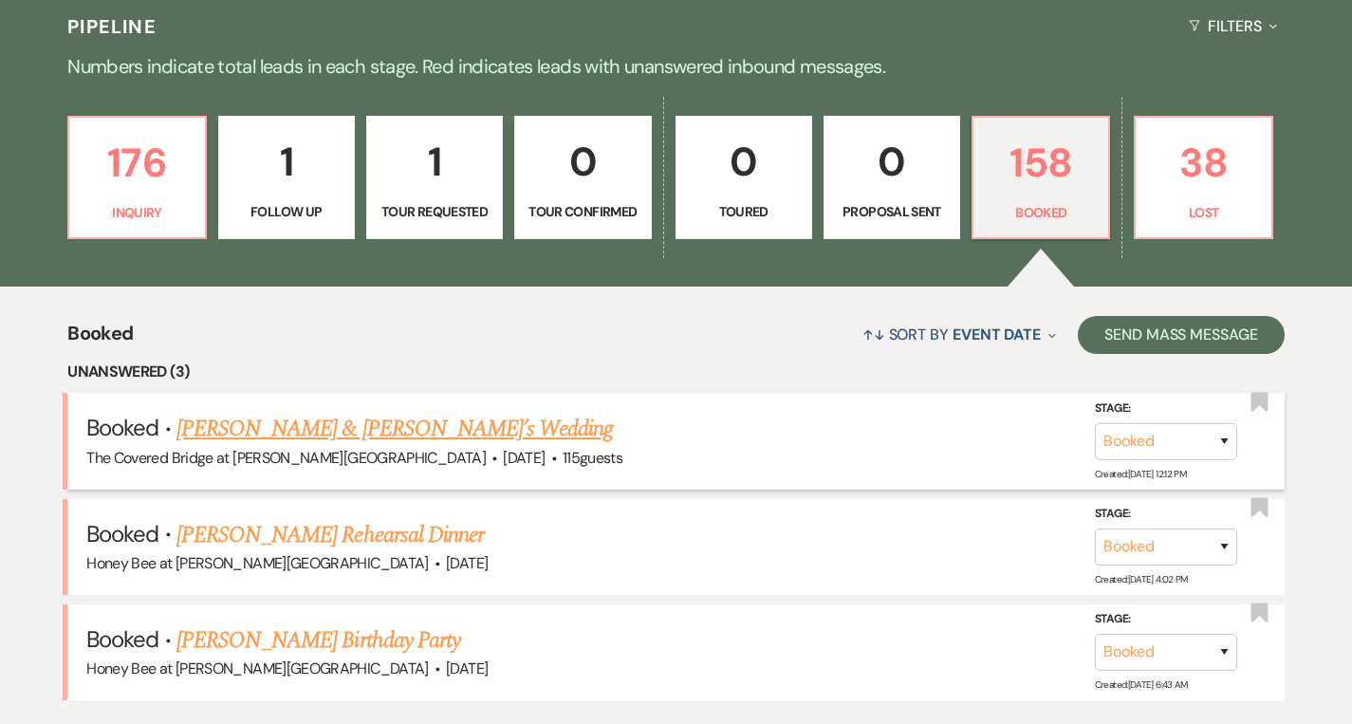
scroll to position [1082, 0]
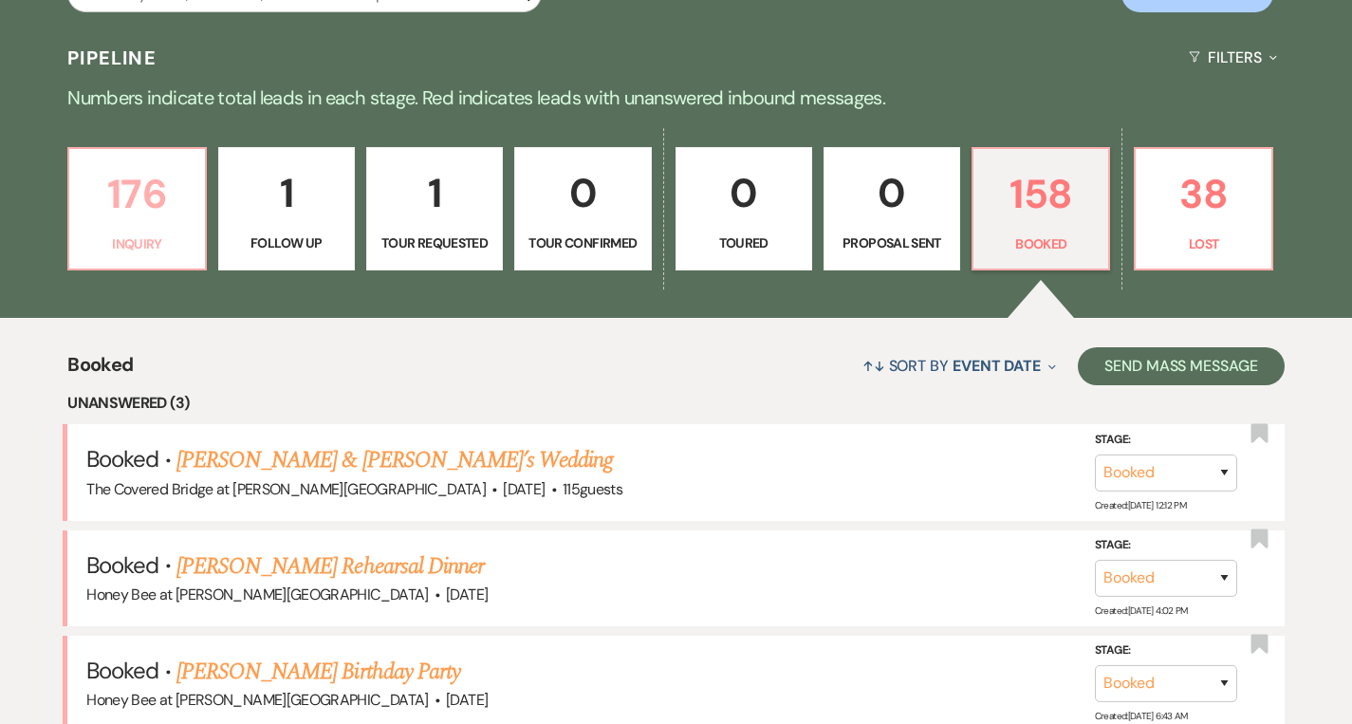
click at [134, 212] on p "176" at bounding box center [137, 194] width 112 height 64
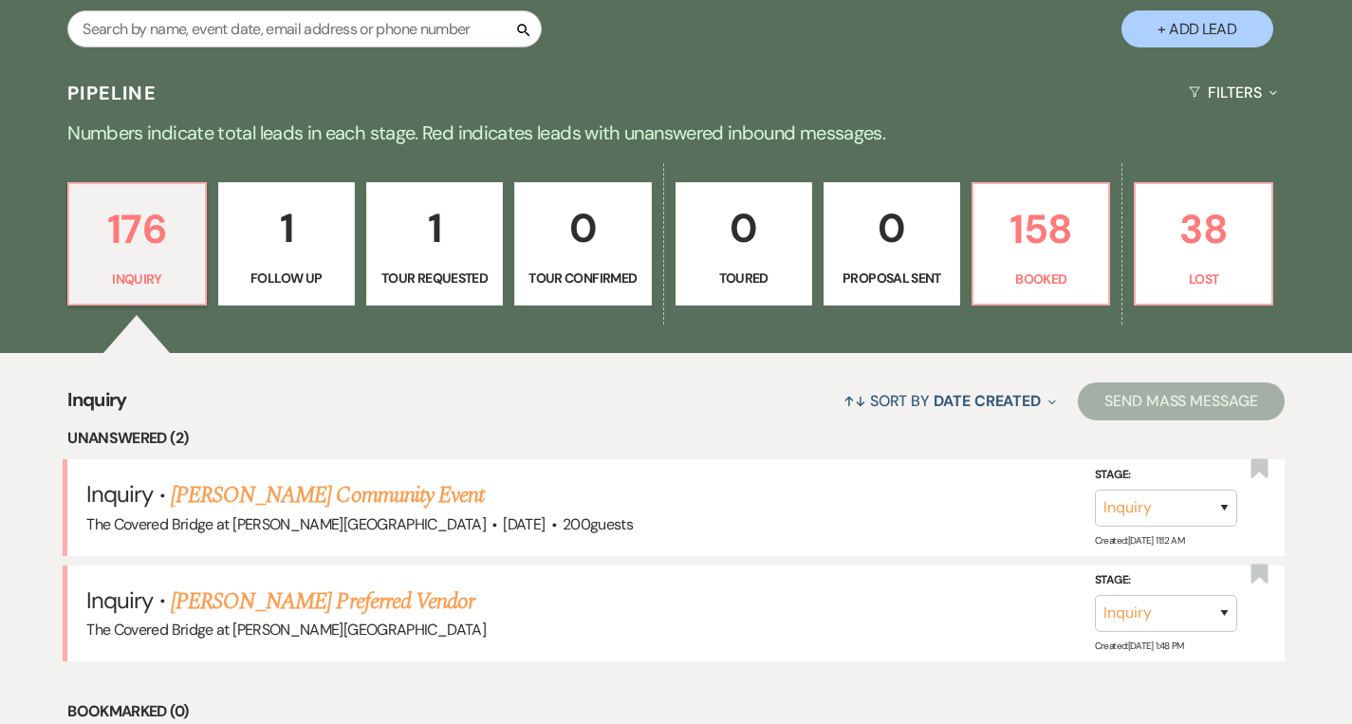
scroll to position [1031, 0]
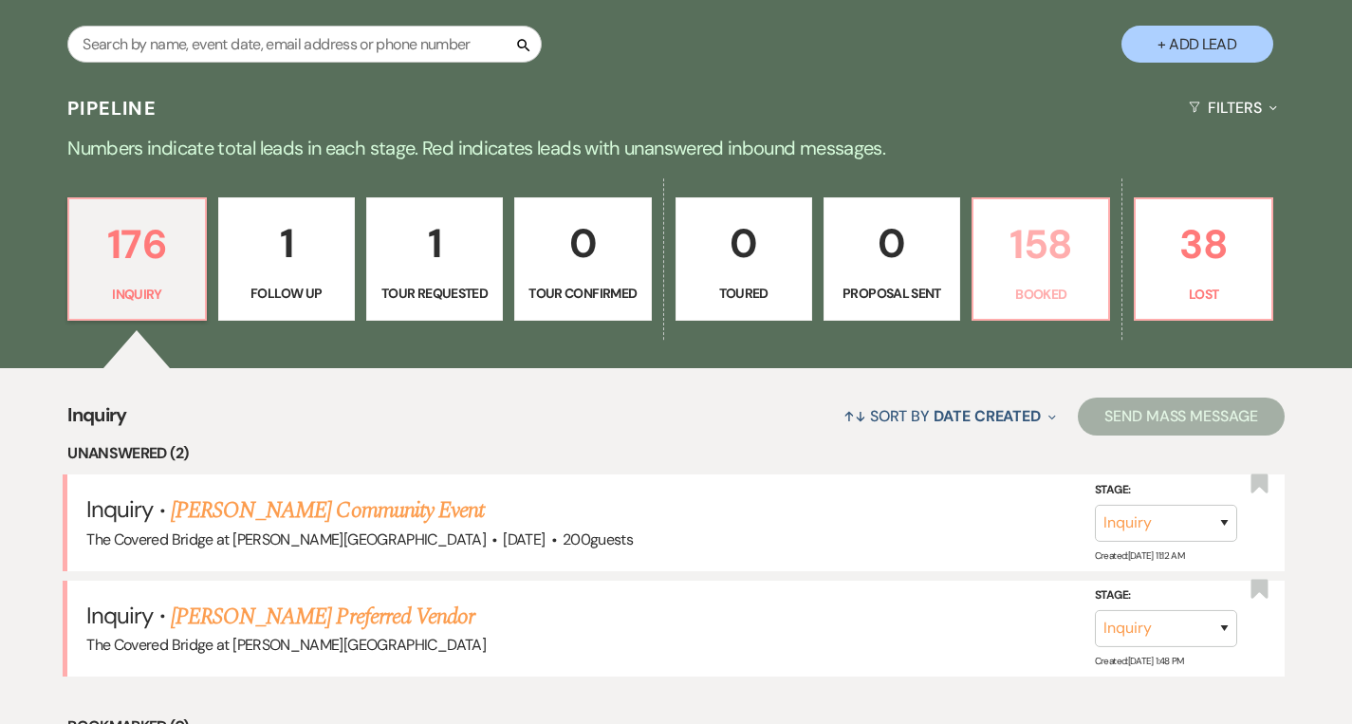
click at [1046, 298] on p "Booked" at bounding box center [1041, 294] width 112 height 21
